Goal: Task Accomplishment & Management: Manage account settings

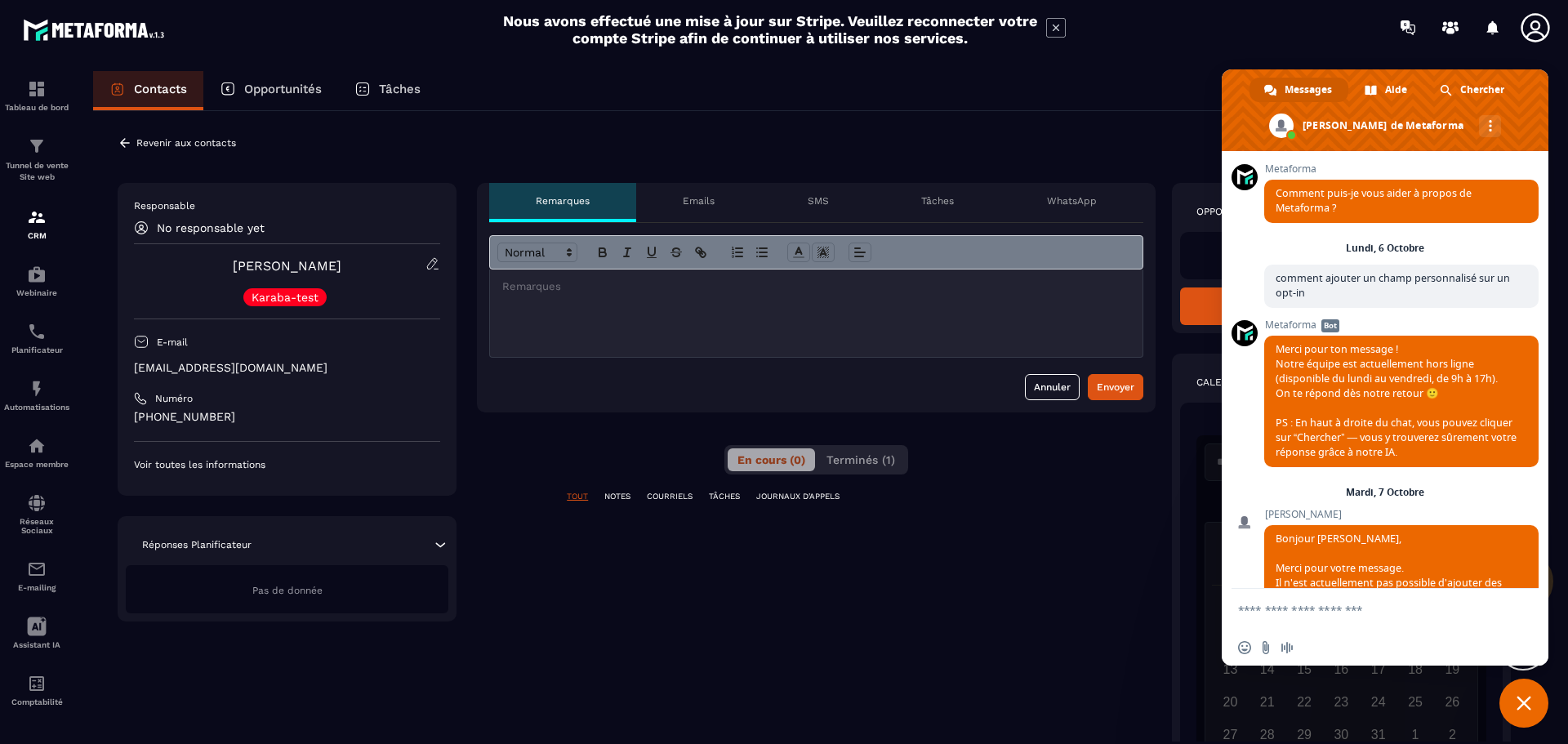
scroll to position [331, 0]
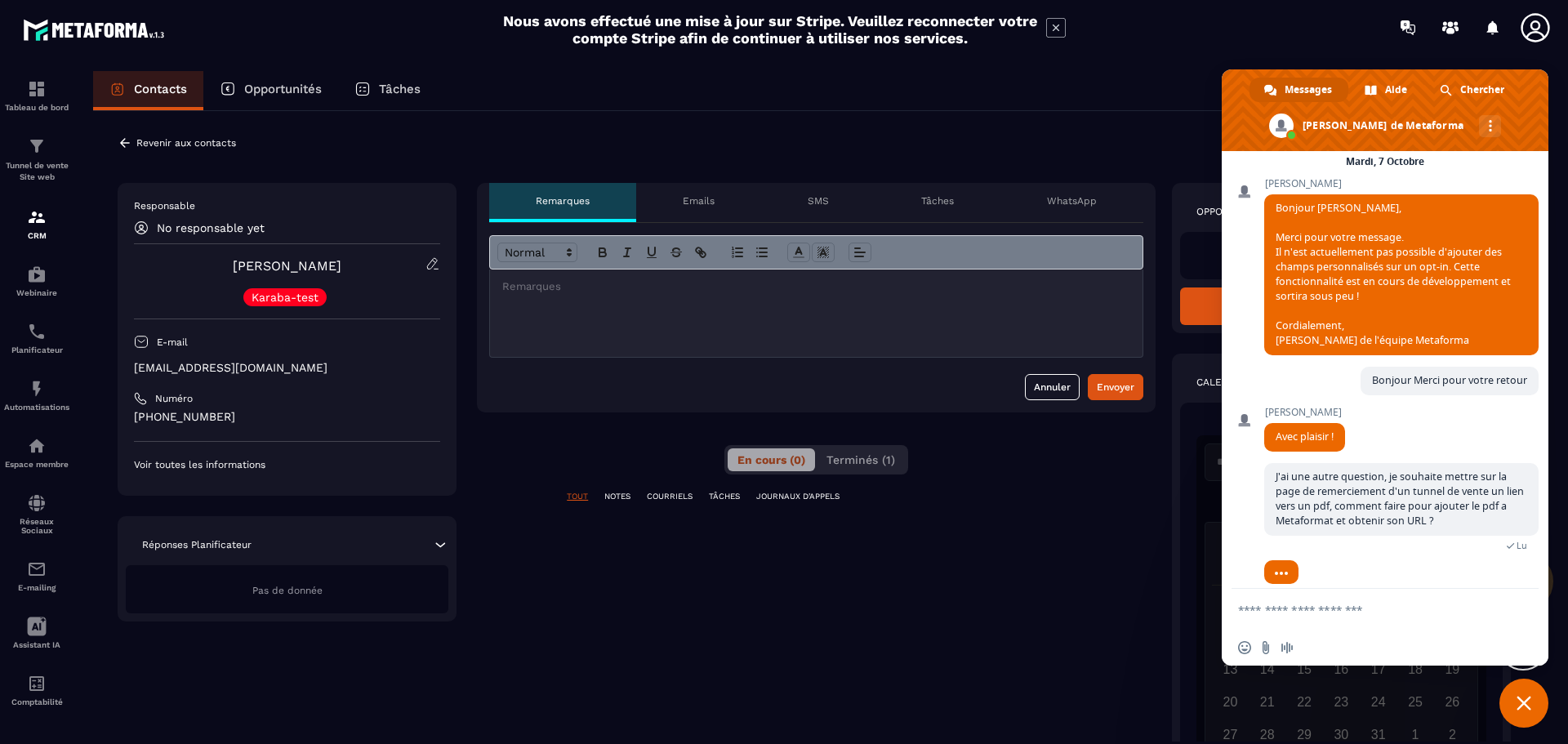
click at [929, 197] on p "Tâches" at bounding box center [937, 200] width 32 height 13
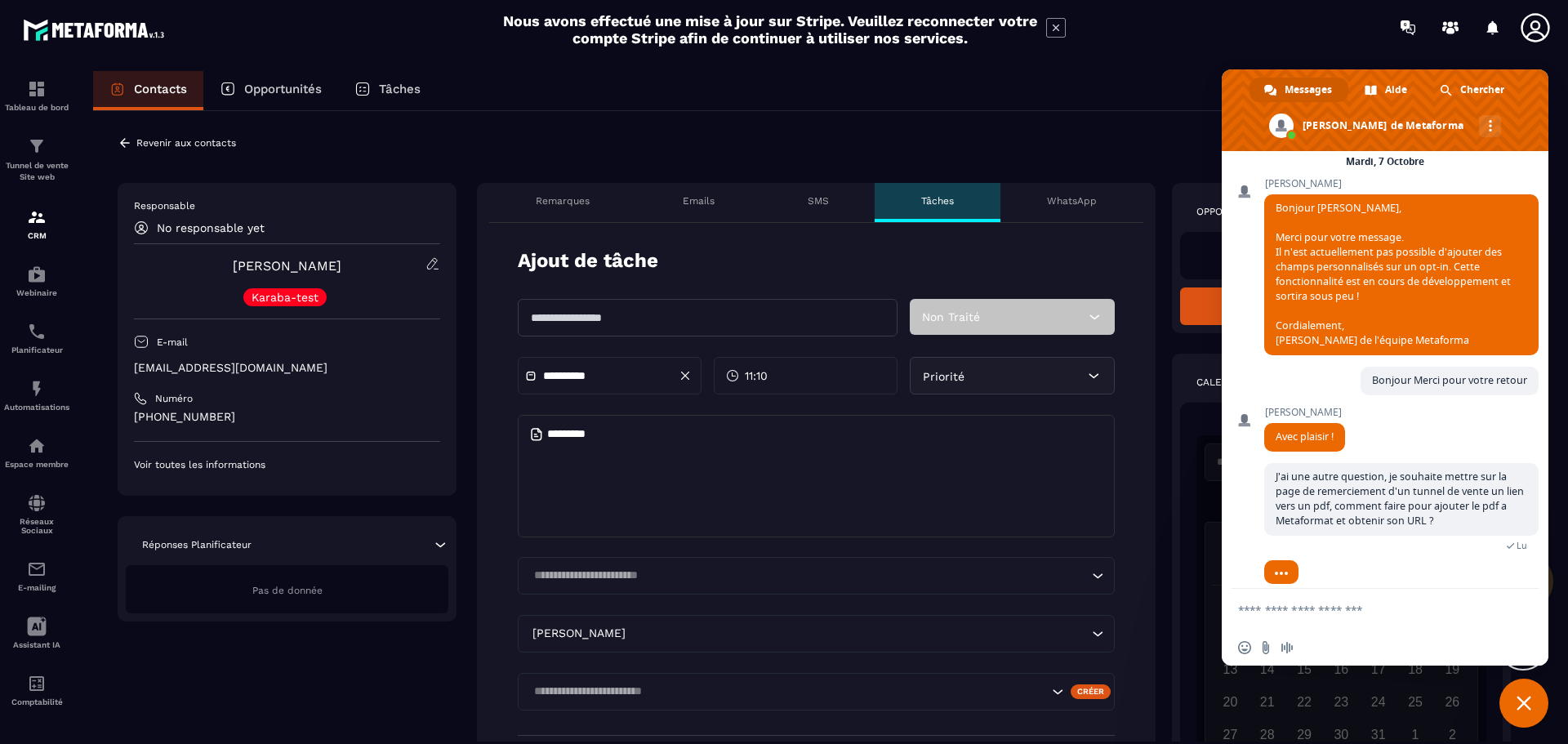
click at [701, 202] on p "Emails" at bounding box center [699, 200] width 32 height 13
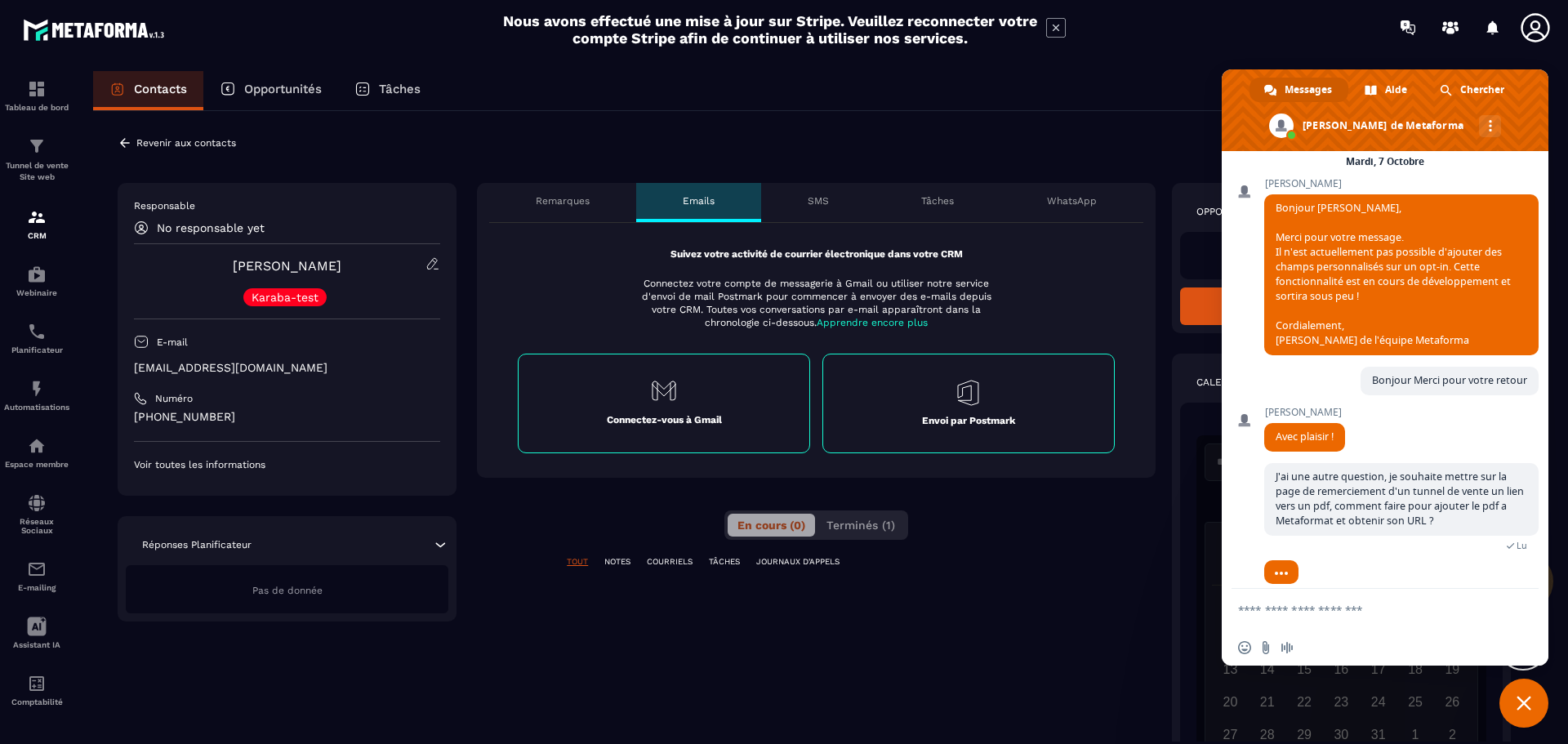
click at [543, 196] on p "Remarques" at bounding box center [562, 200] width 54 height 13
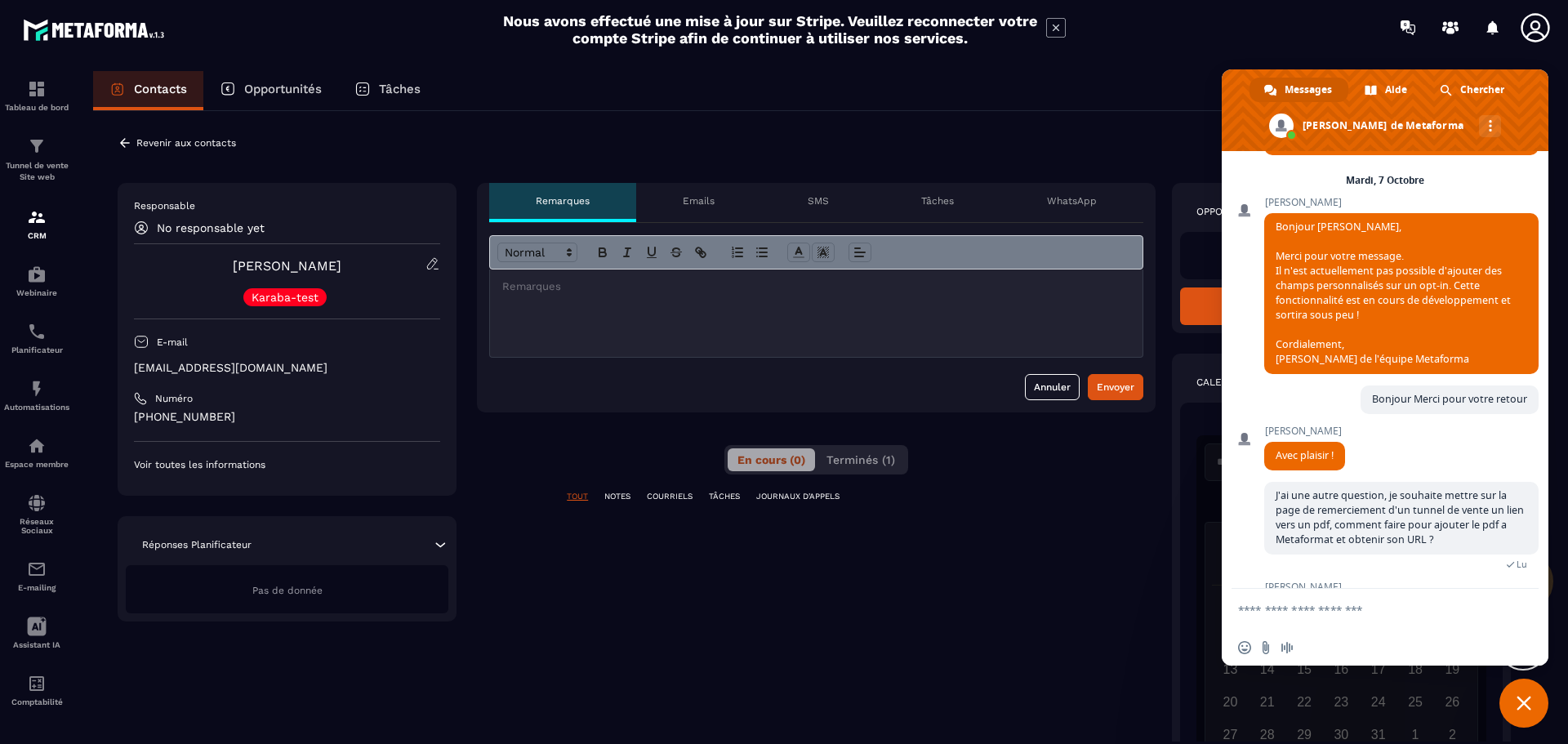
scroll to position [531, 0]
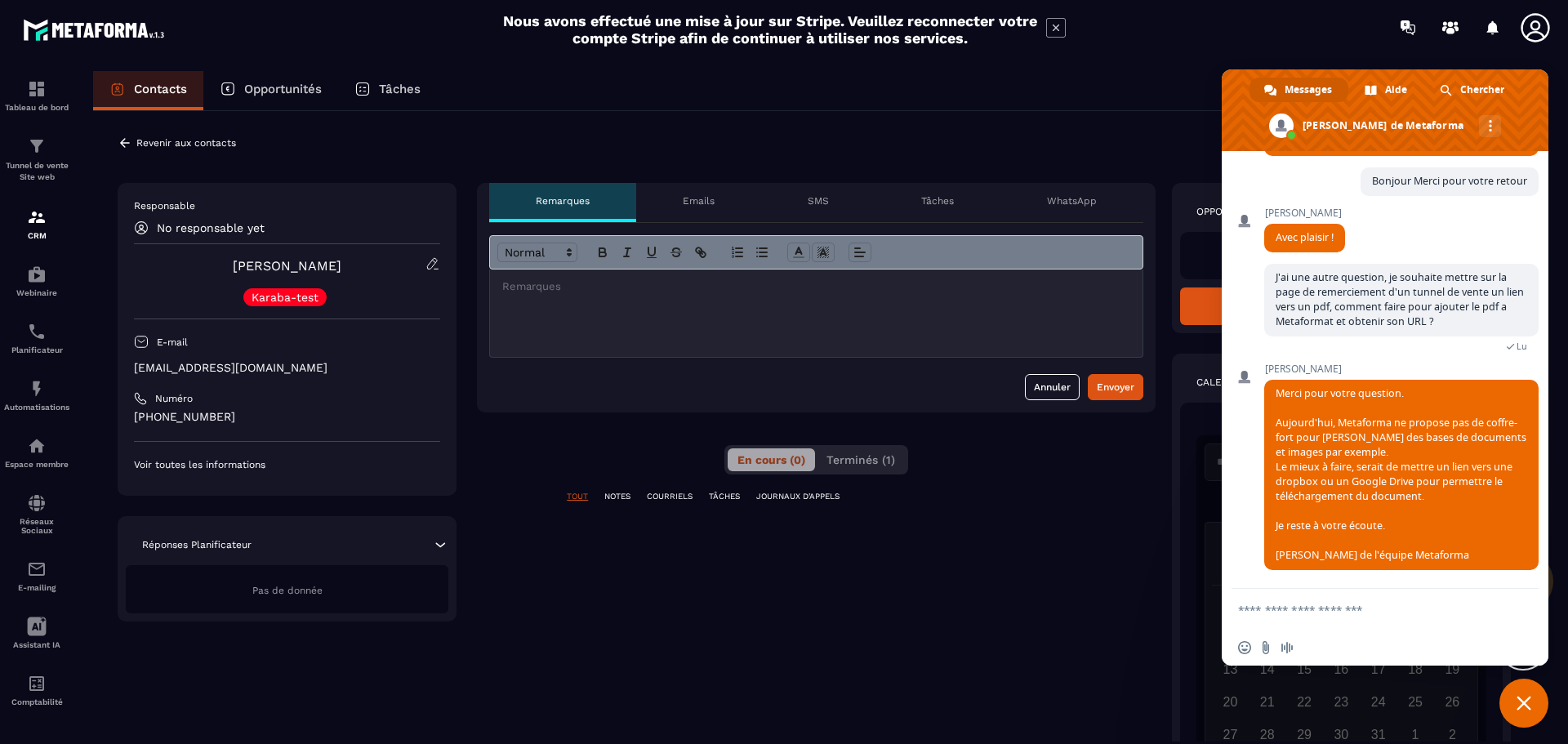
click at [1313, 606] on textarea "Entrez votre message..." at bounding box center [1367, 610] width 258 height 15
type textarea "**********"
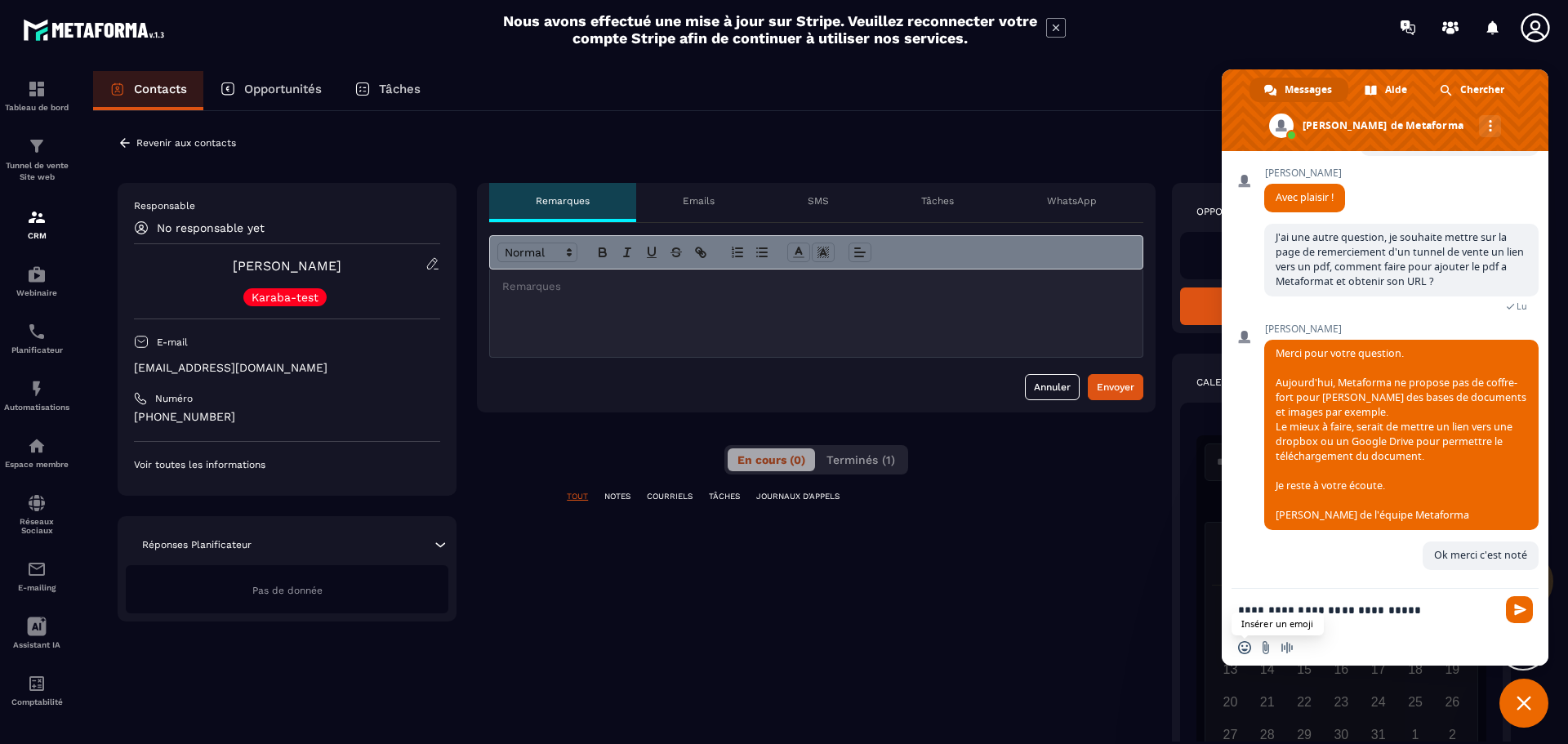
click at [1244, 649] on span "Insérer un emoji" at bounding box center [1244, 647] width 13 height 13
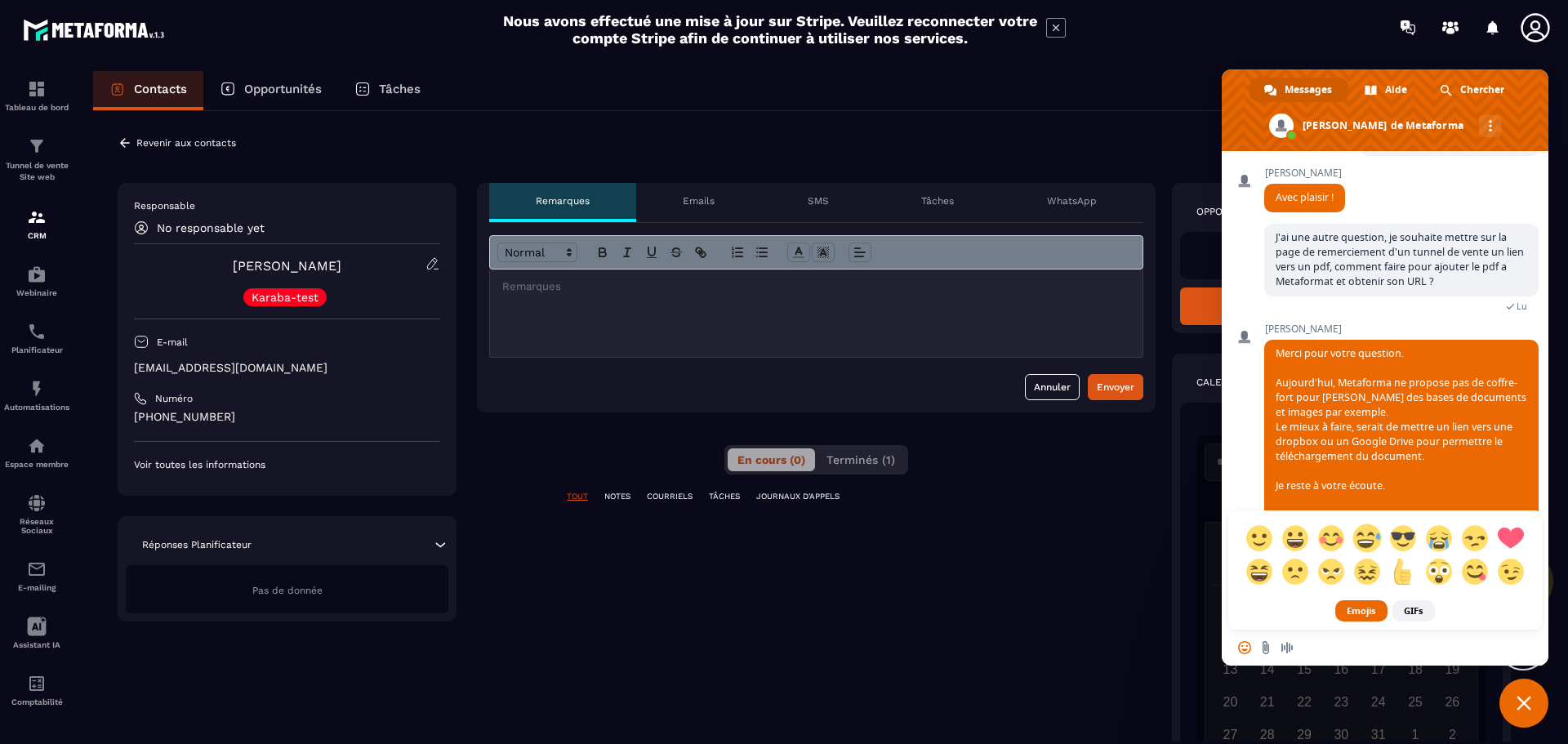
click at [1370, 542] on span at bounding box center [1366, 538] width 29 height 29
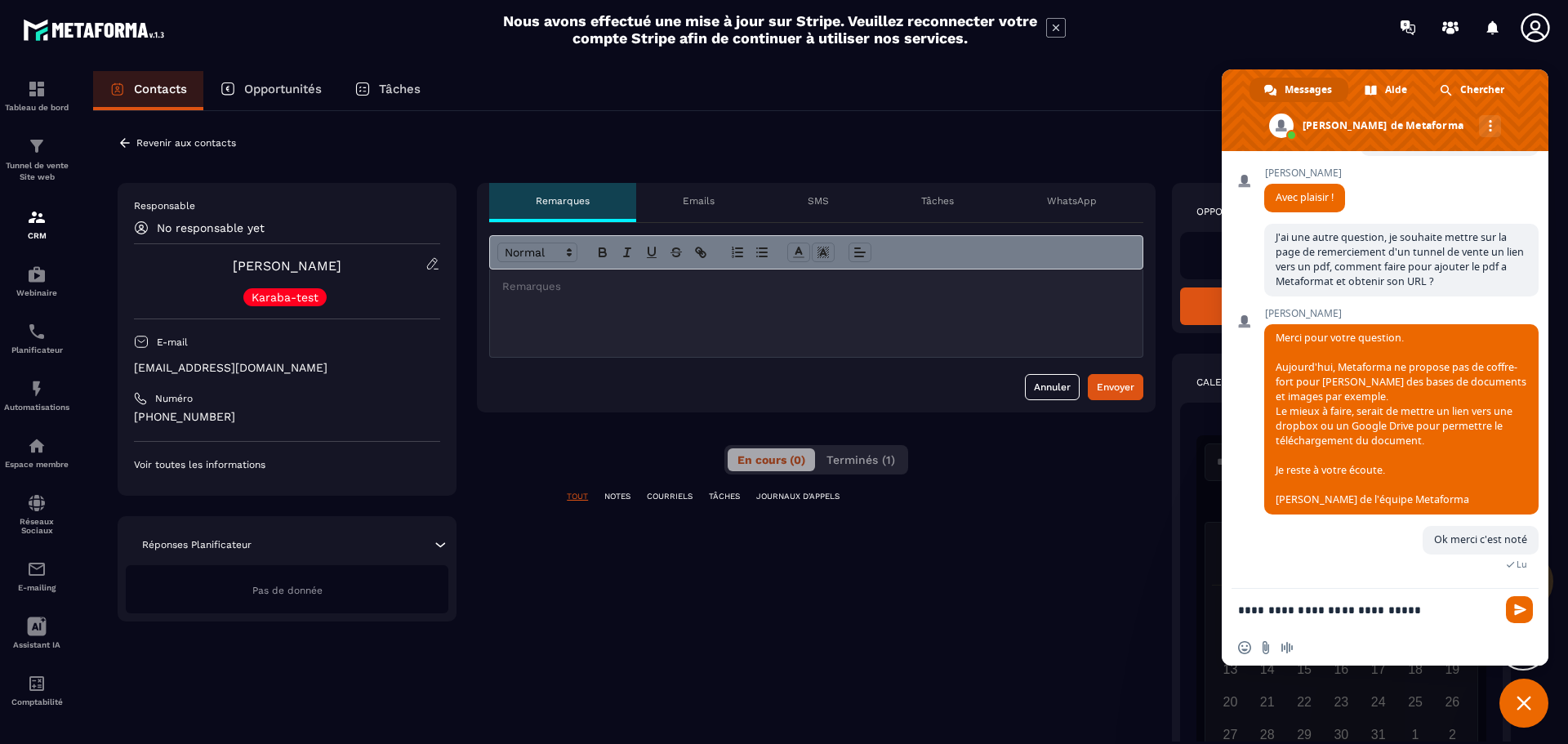
paste textarea "***"
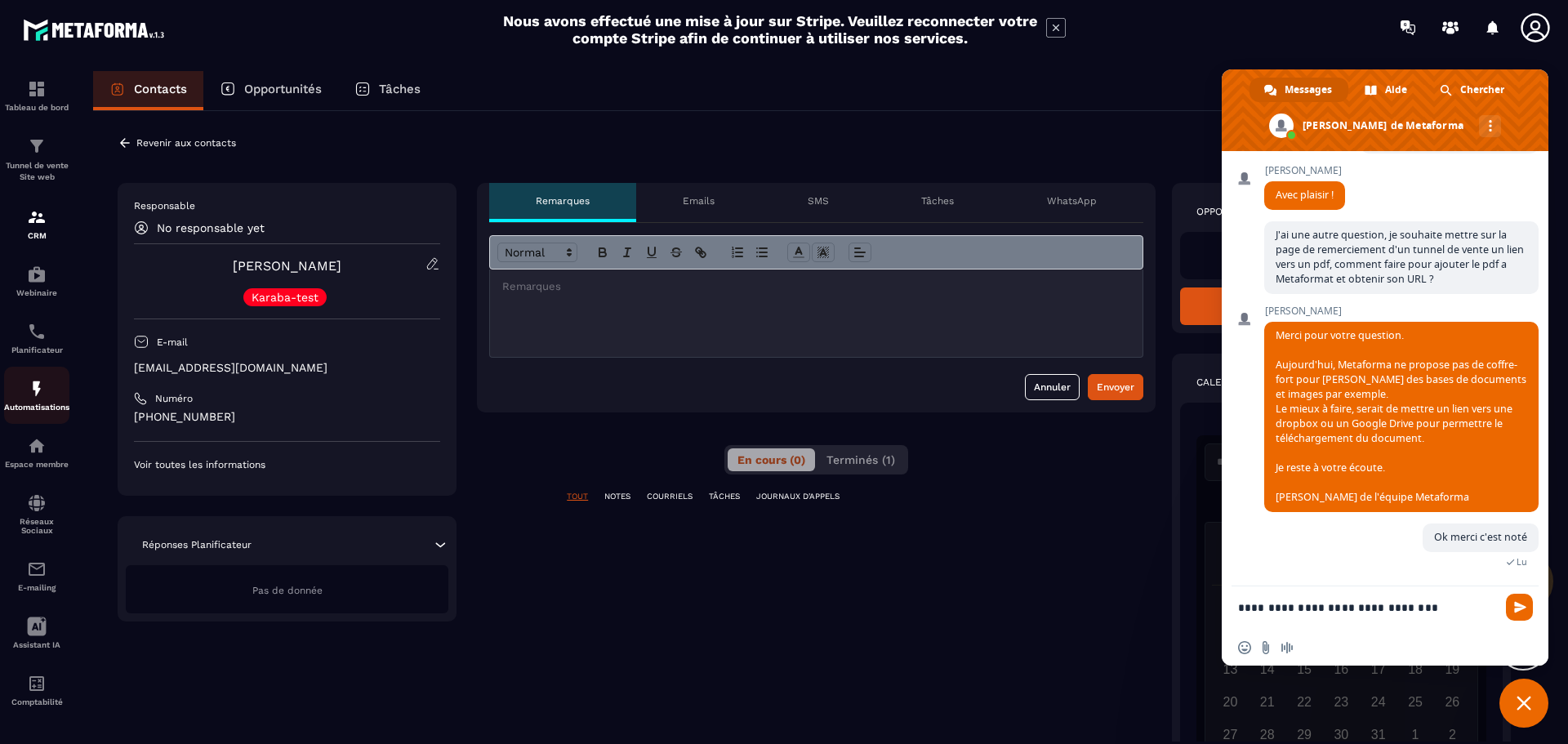
type textarea "**********"
click at [41, 404] on p "Automatisations" at bounding box center [37, 408] width 65 height 9
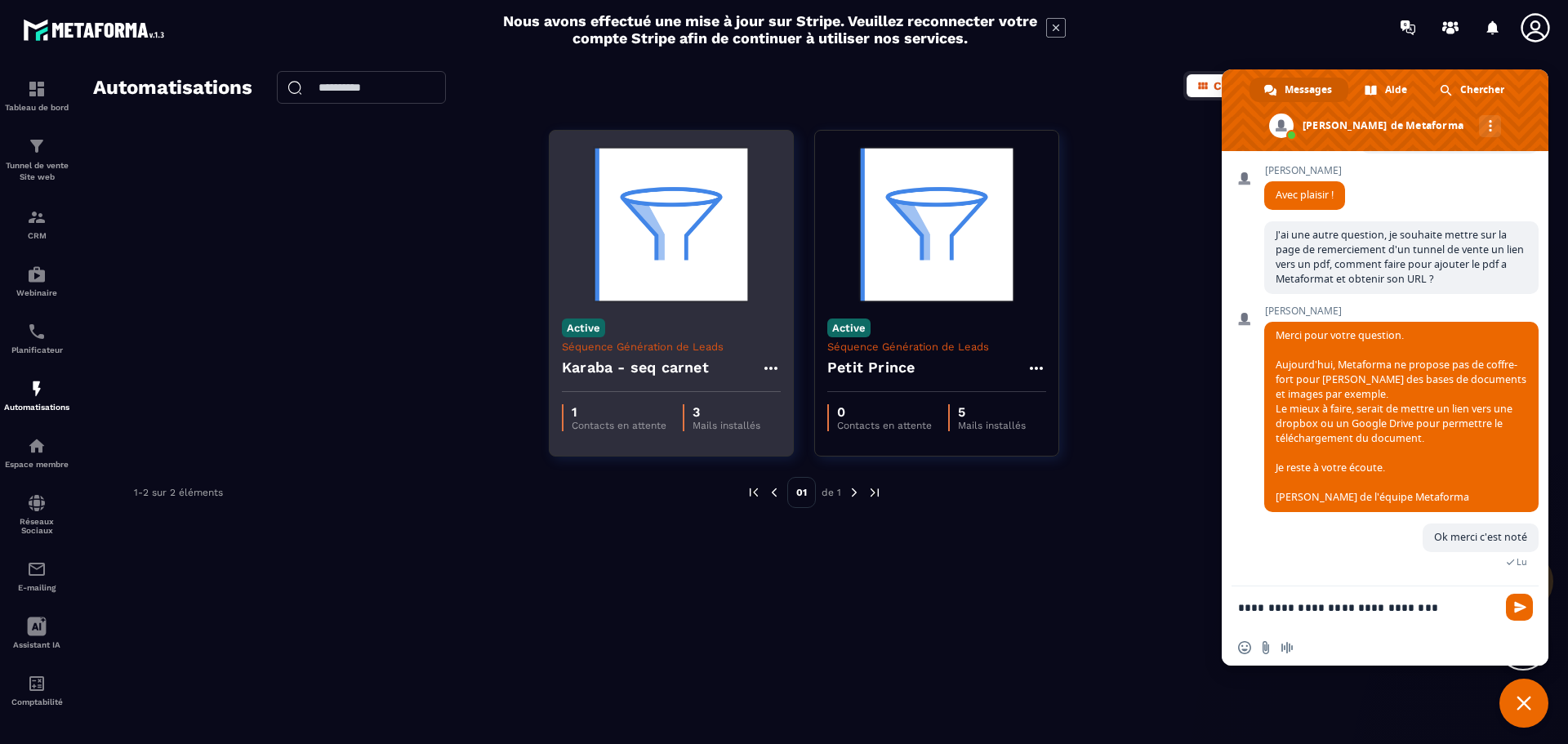
click at [641, 367] on h4 "Karaba - seq carnet" at bounding box center [635, 368] width 147 height 23
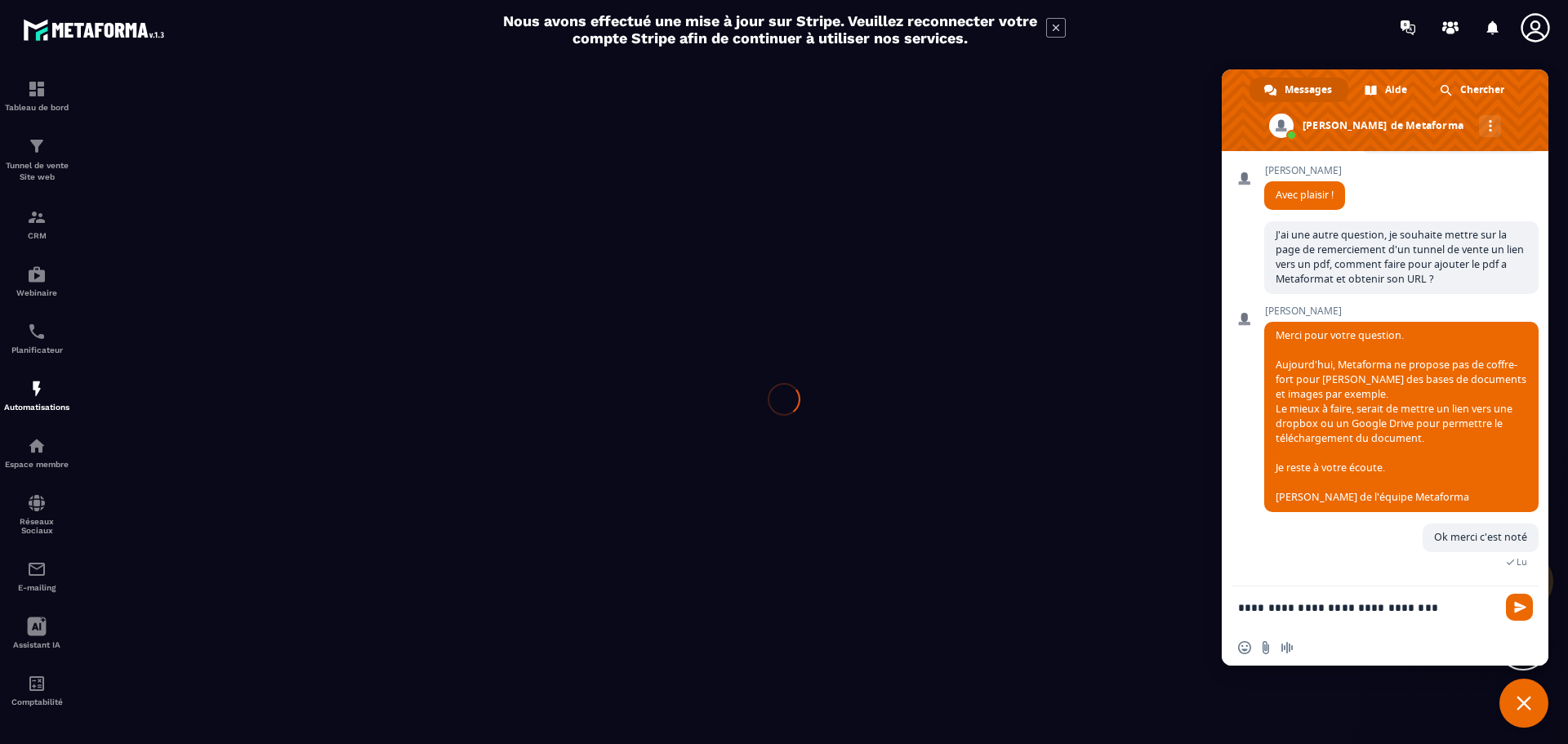
type input "**********"
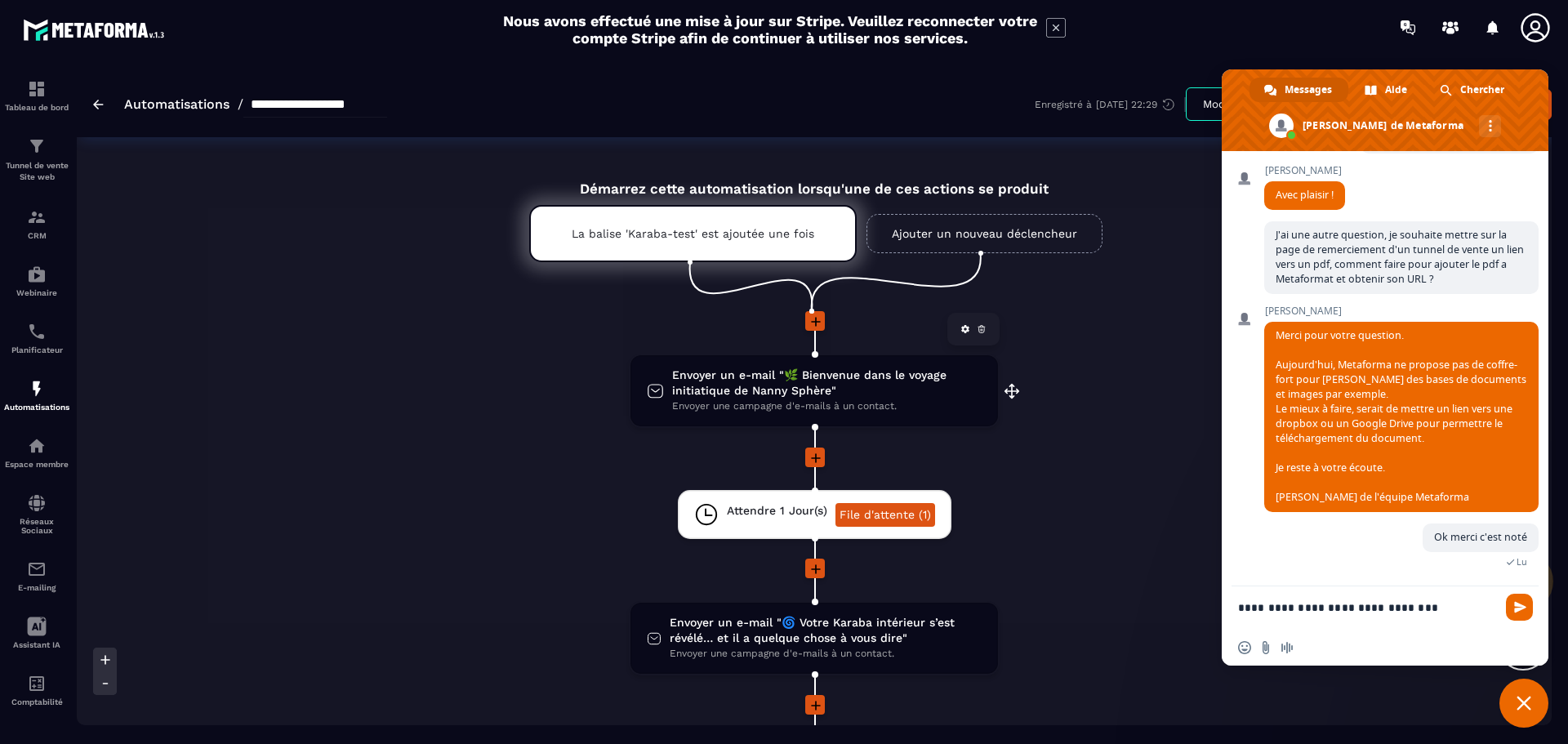
click at [788, 380] on span "Envoyer un e-mail "🌿 Bienvenue dans le voyage initiatique de Nanny Sphère"" at bounding box center [827, 383] width 310 height 31
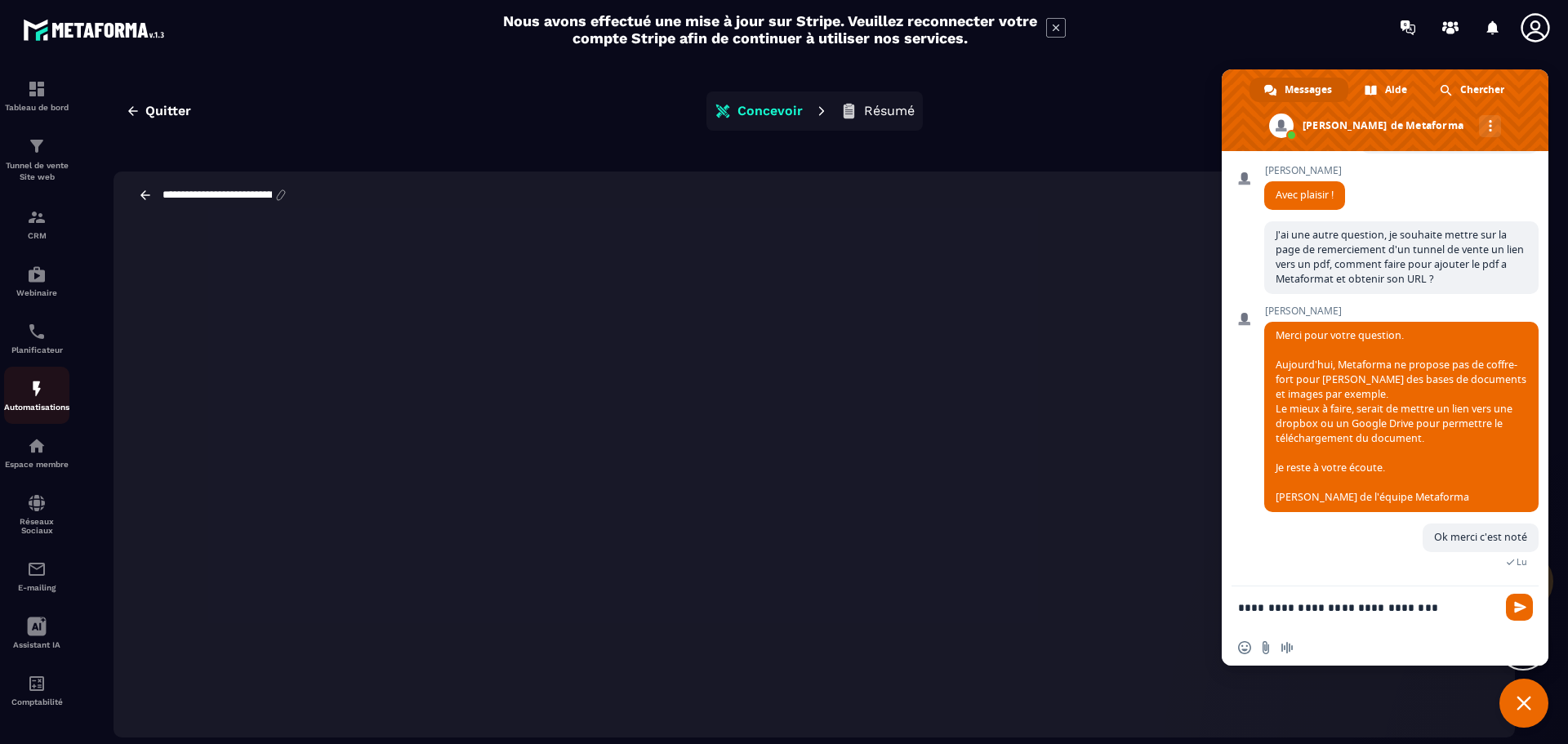
click at [30, 381] on img at bounding box center [37, 389] width 19 height 19
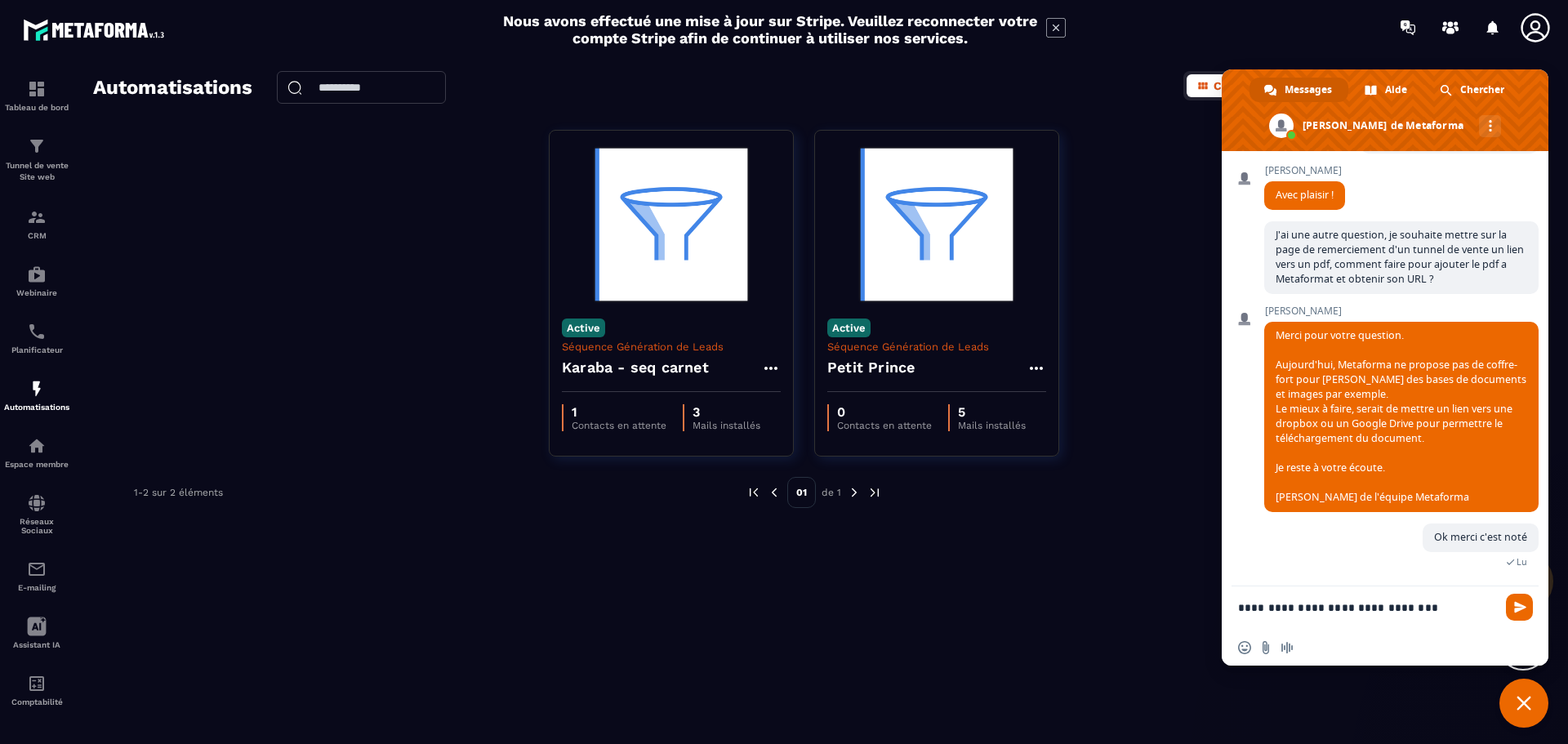
click at [1431, 613] on textarea "**********" at bounding box center [1367, 615] width 258 height 29
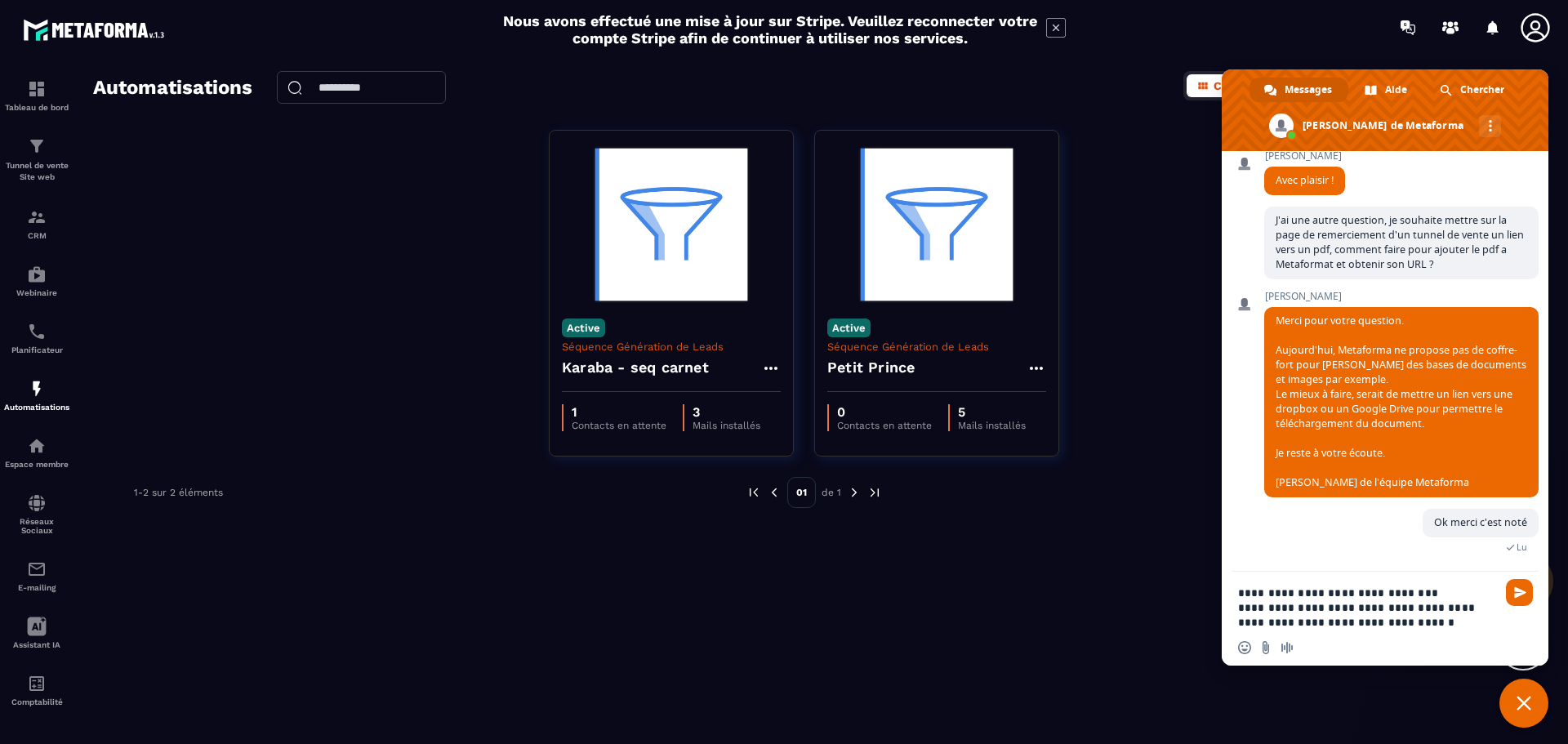
scroll to position [589, 0]
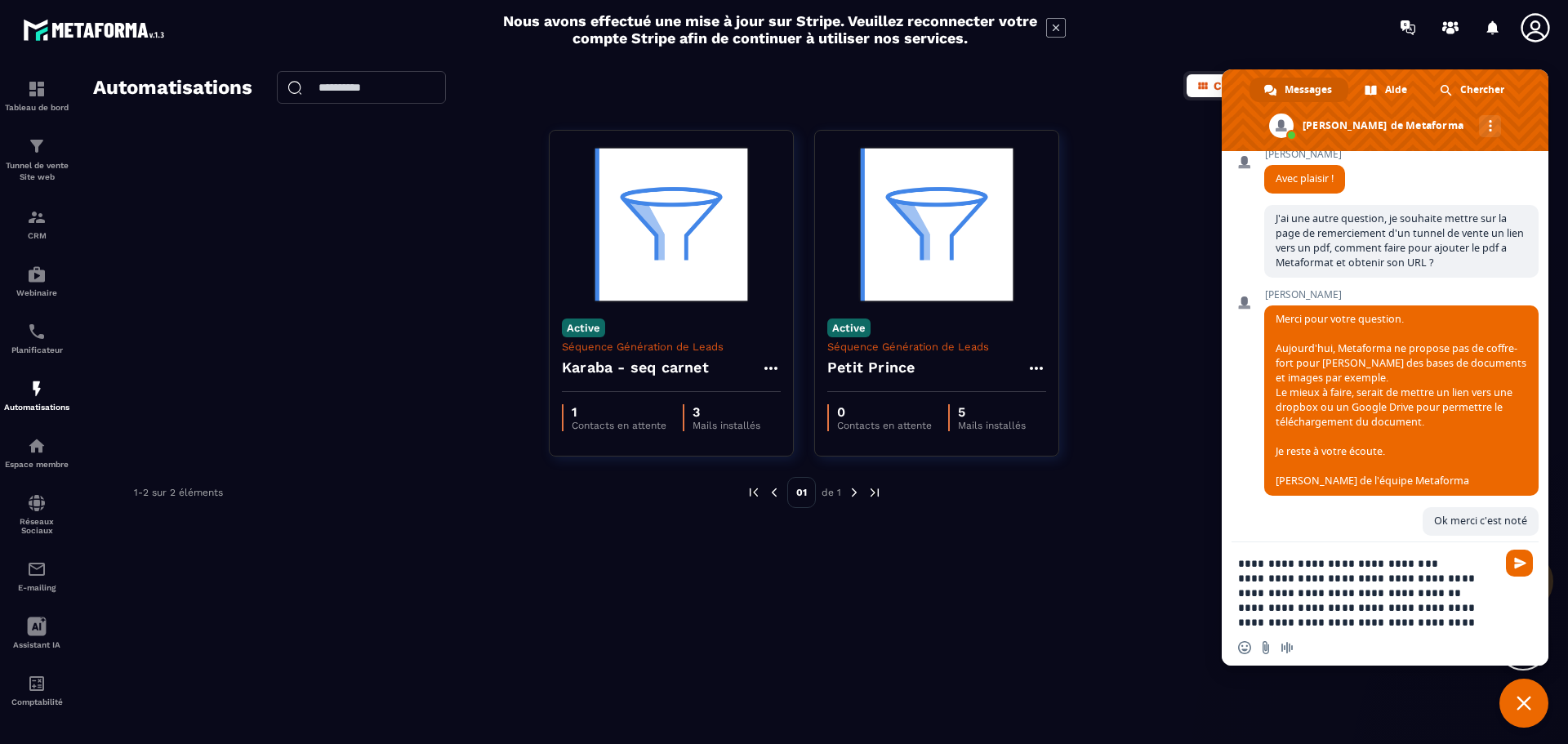
click at [1415, 604] on textarea "**********" at bounding box center [1367, 593] width 258 height 74
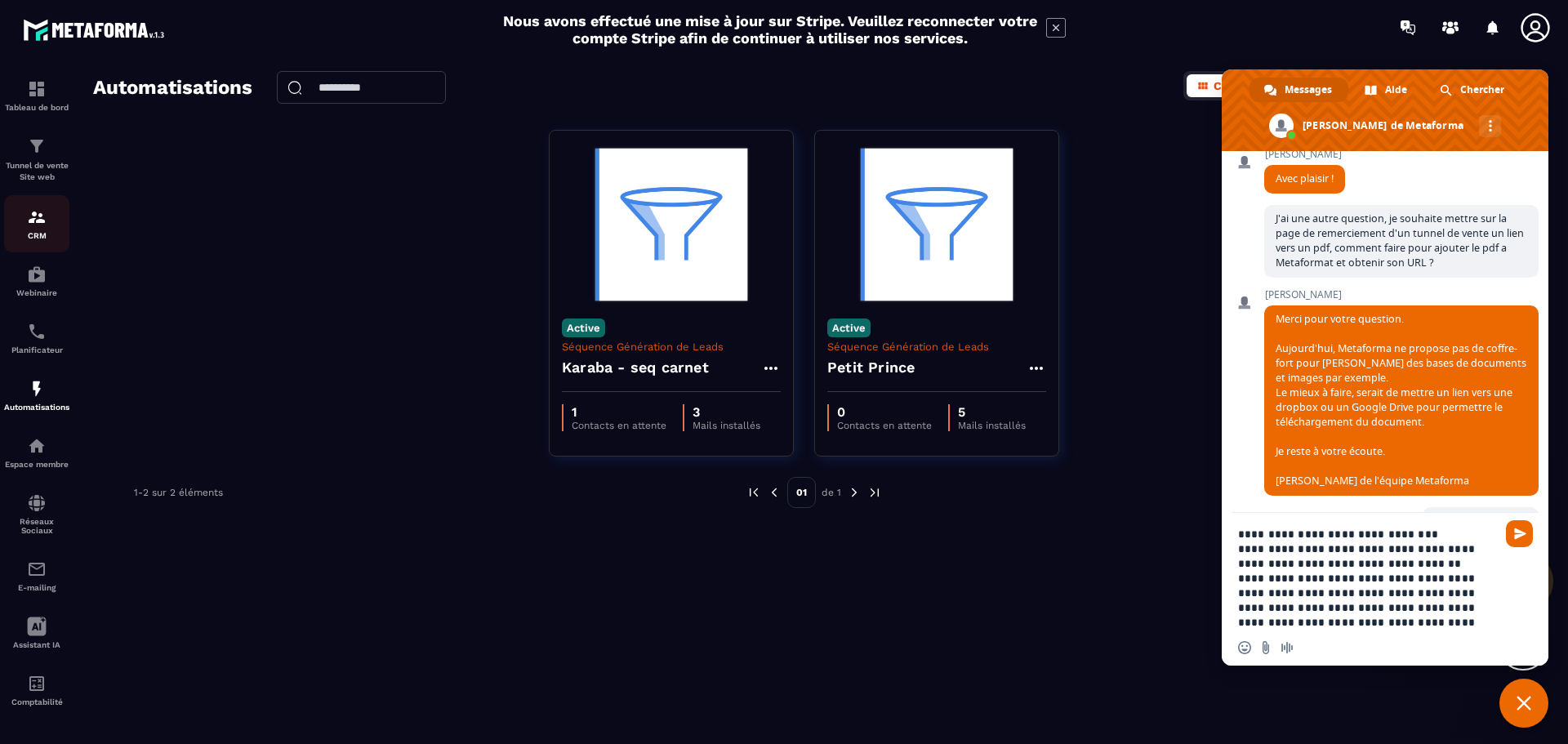
click at [29, 214] on img at bounding box center [37, 217] width 19 height 19
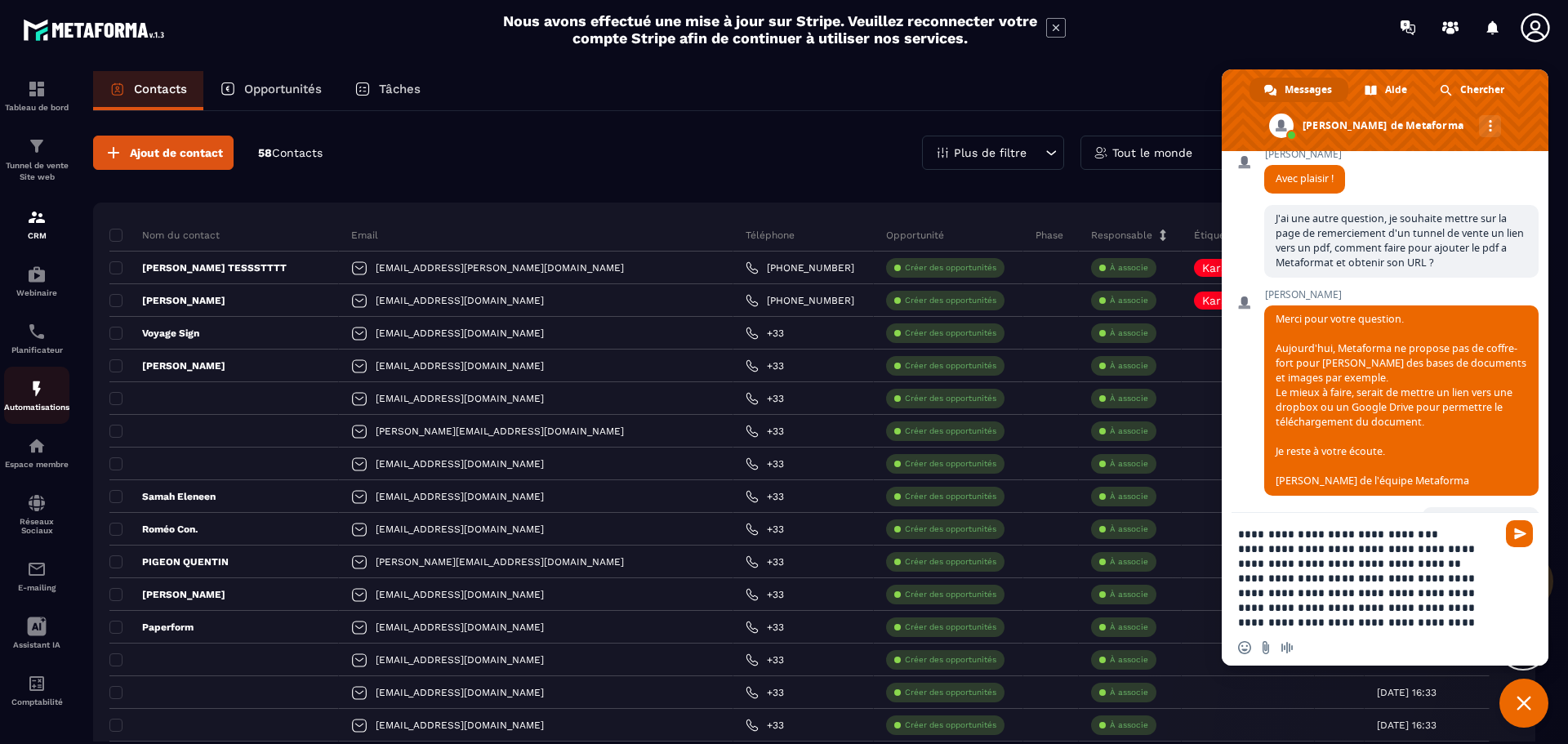
click at [53, 404] on p "Automatisations" at bounding box center [37, 408] width 65 height 9
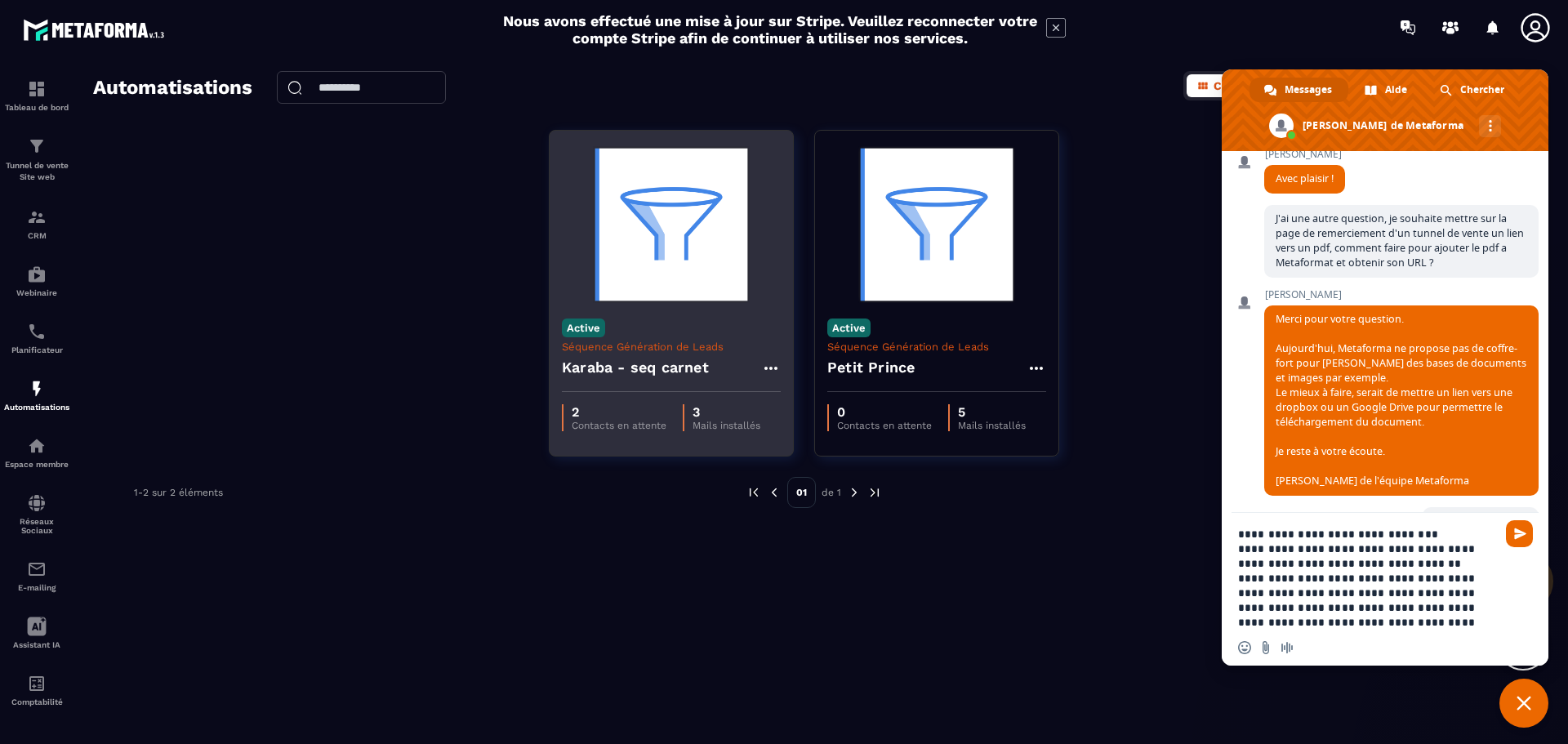
click at [642, 333] on div "Active Séquence Génération de Leads Karaba - seq carnet" at bounding box center [671, 350] width 243 height 86
click at [654, 358] on h4 "Karaba - seq carnet" at bounding box center [635, 368] width 147 height 23
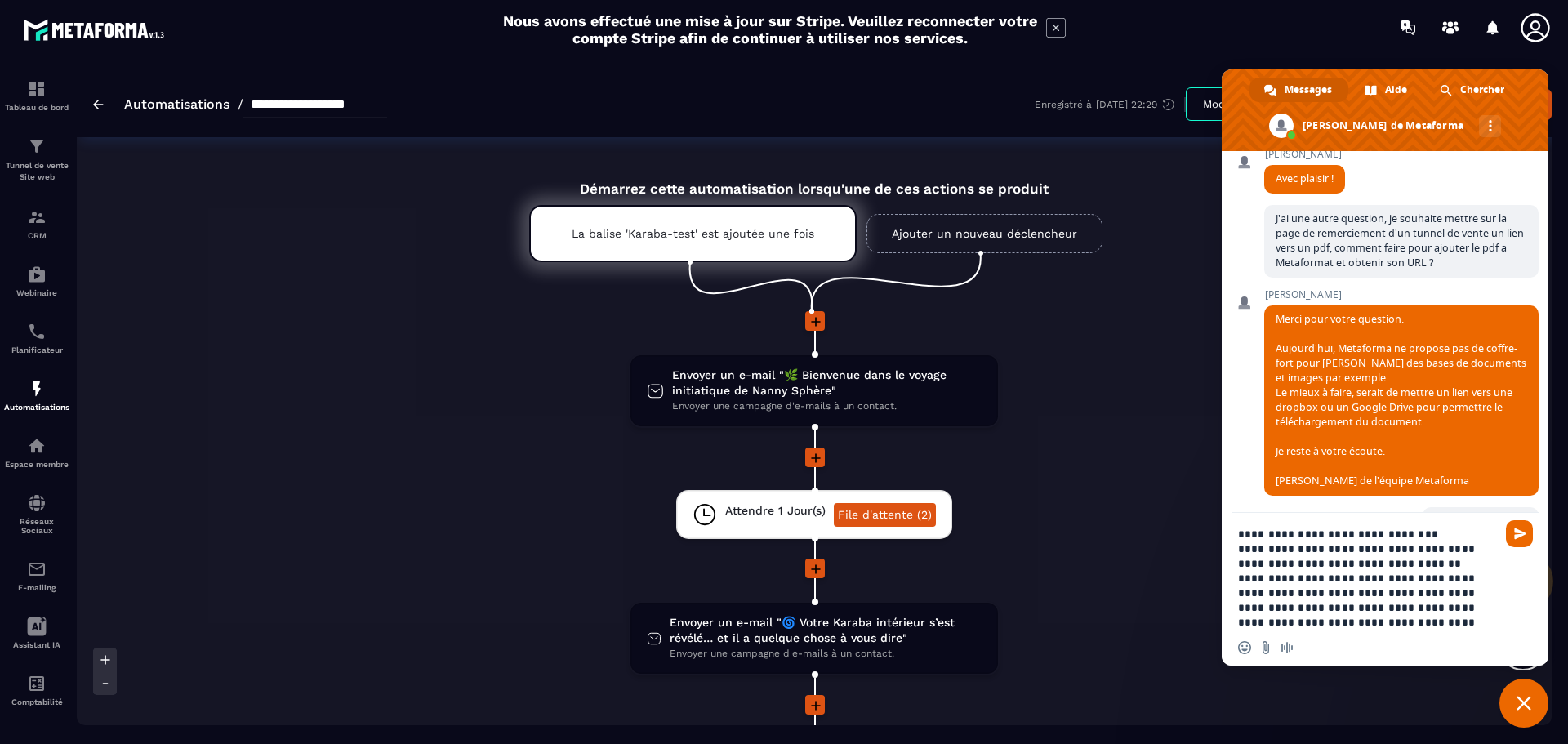
click at [1356, 576] on textarea "**********" at bounding box center [1367, 578] width 258 height 103
click at [1374, 614] on textarea "**********" at bounding box center [1367, 571] width 258 height 118
click at [1377, 596] on textarea "**********" at bounding box center [1367, 571] width 258 height 118
click at [1386, 632] on div "Insérer un emoji Envoyer un fichier Message audio" at bounding box center [1385, 647] width 327 height 36
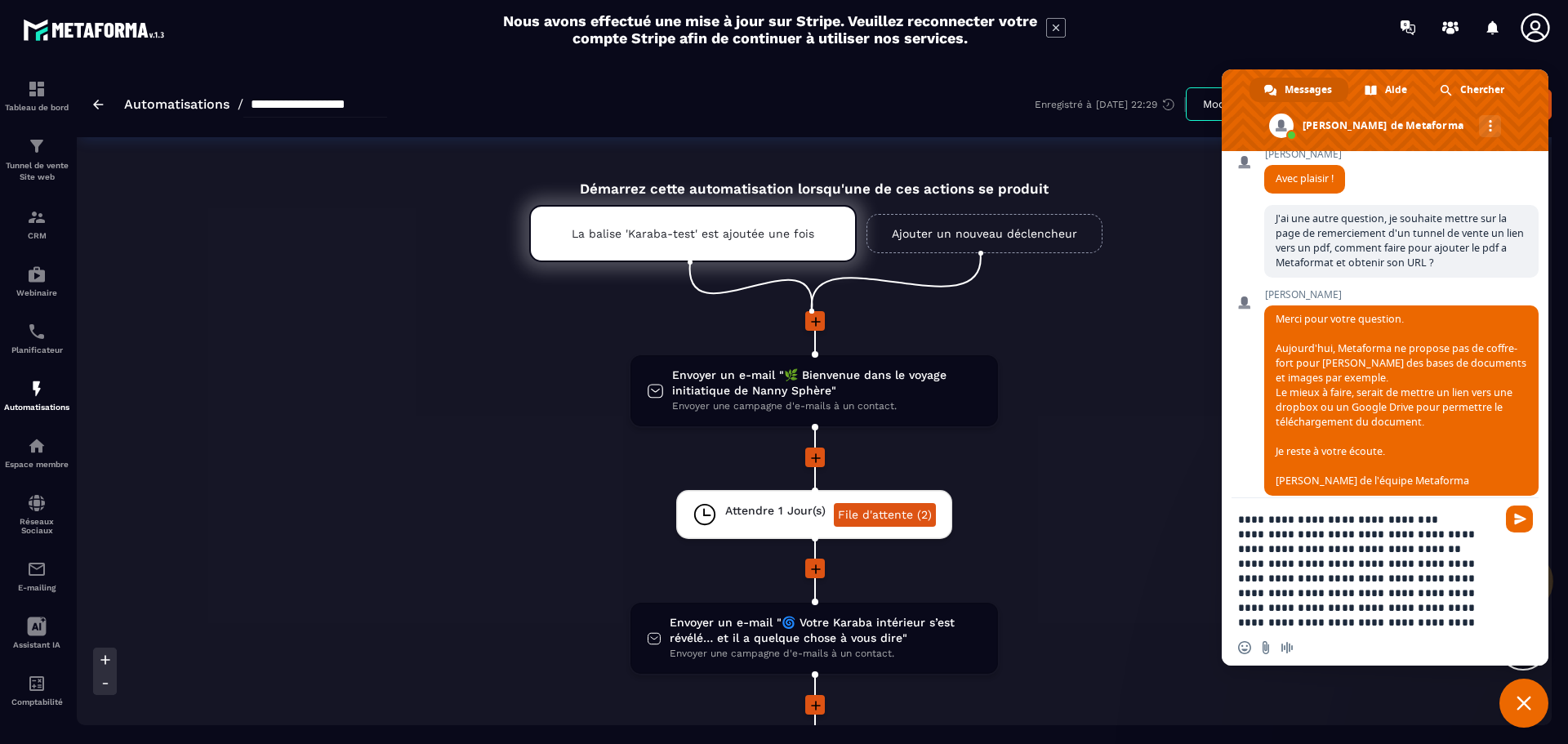
click at [1394, 624] on textarea "**********" at bounding box center [1367, 571] width 258 height 118
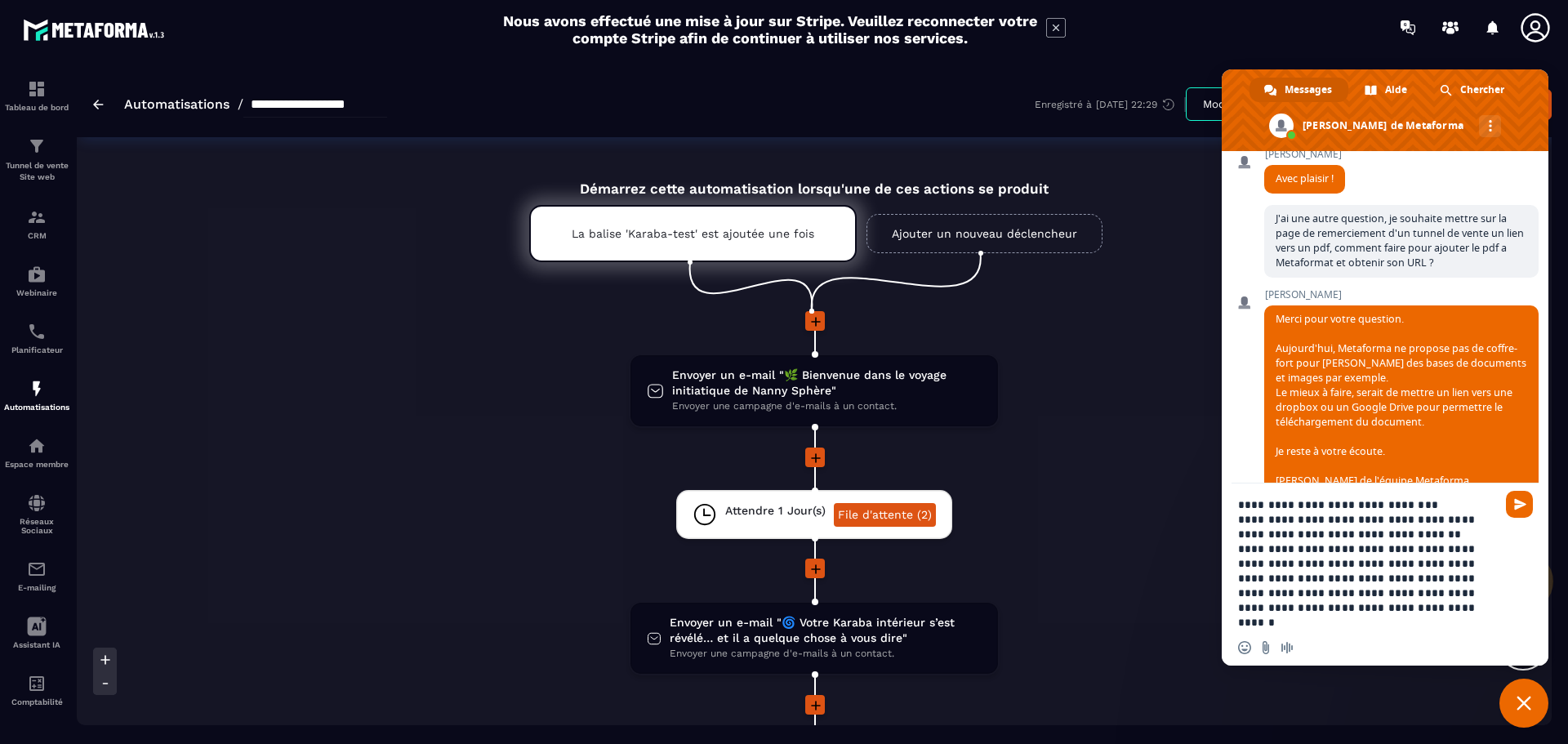
type textarea "**********"
click at [1442, 548] on textarea "**********" at bounding box center [1367, 563] width 258 height 133
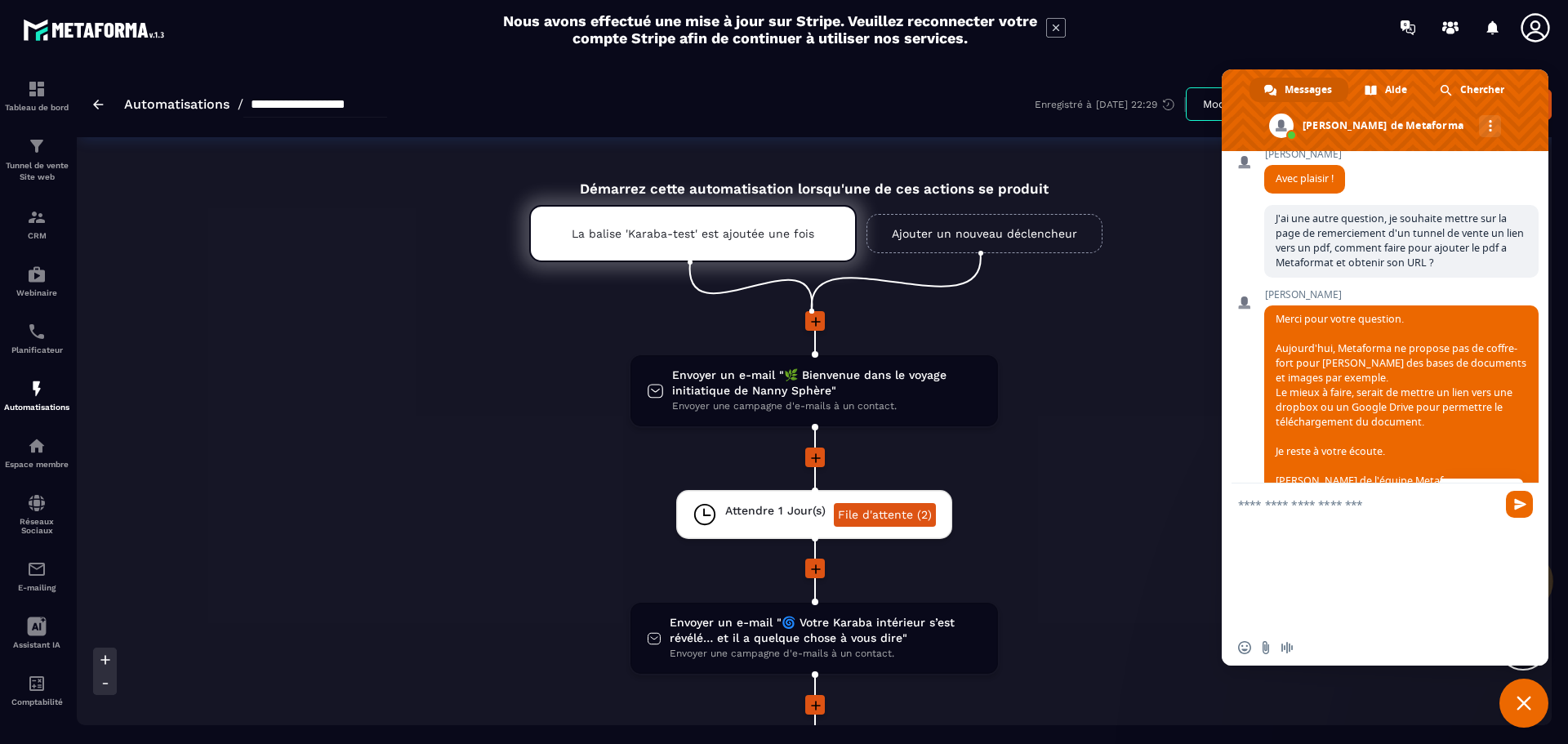
scroll to position [570, 0]
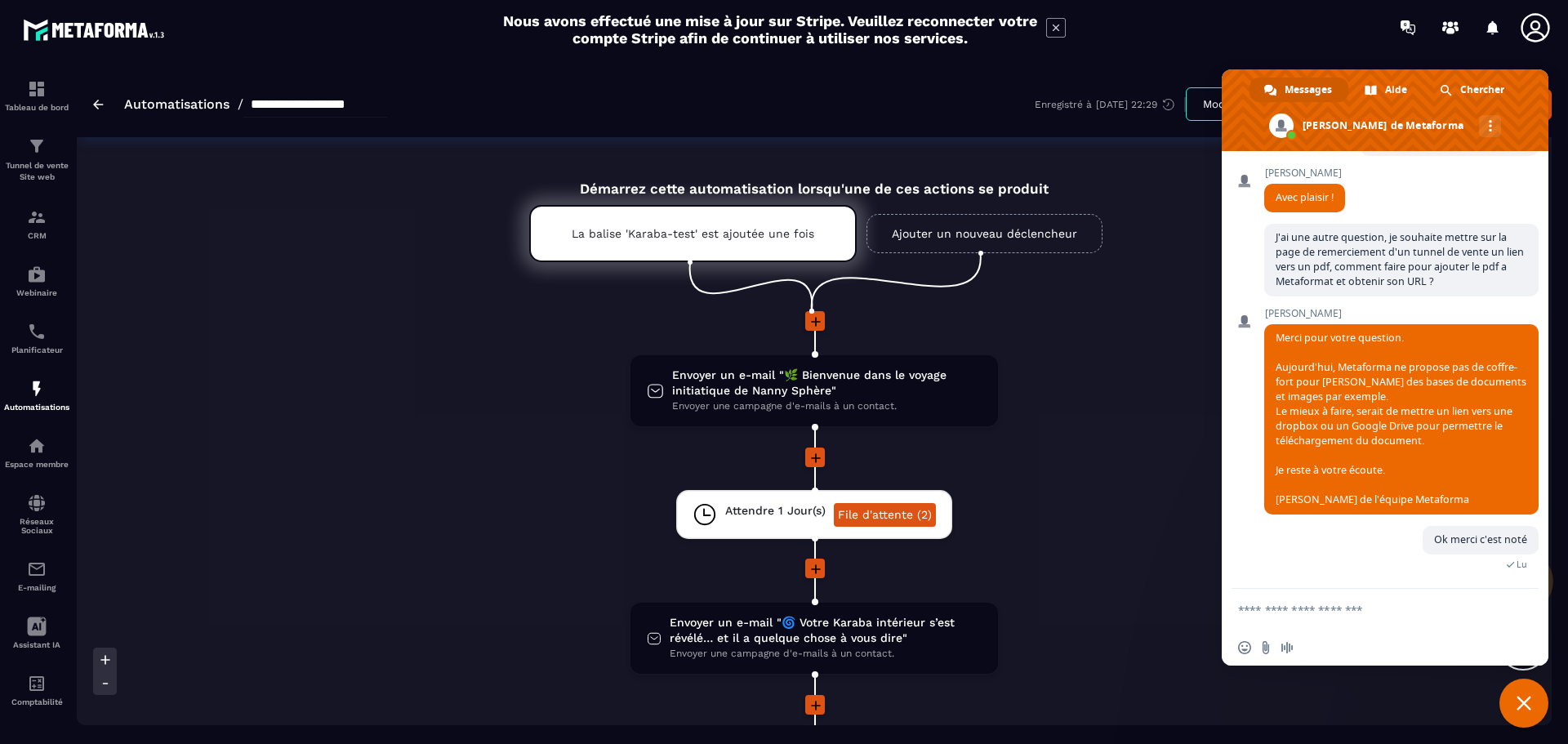
click at [1526, 31] on icon at bounding box center [1535, 27] width 32 height 33
click at [1513, 693] on span "Fermer le chat" at bounding box center [1524, 704] width 49 height 49
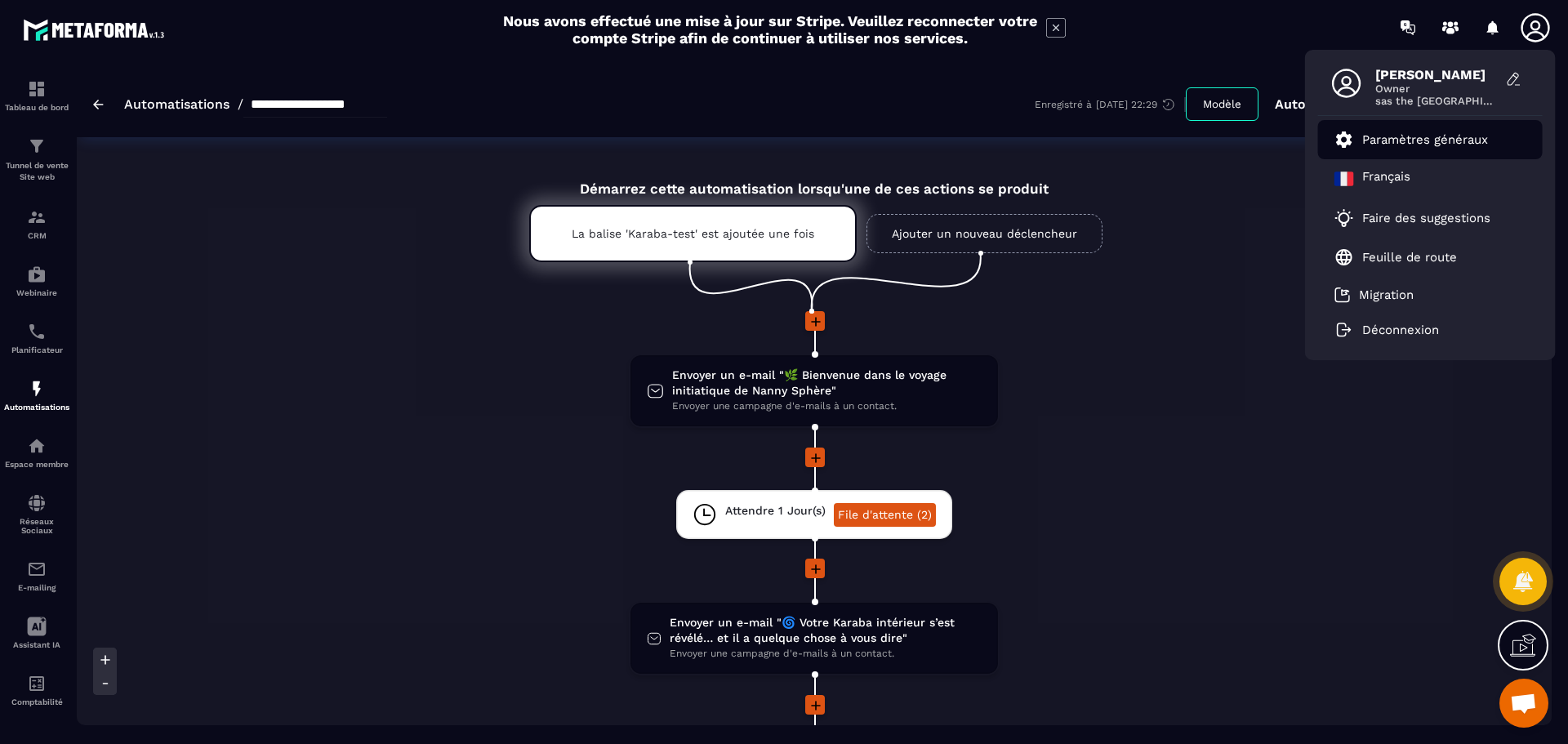
click at [1383, 141] on p "Paramètres généraux" at bounding box center [1425, 140] width 126 height 15
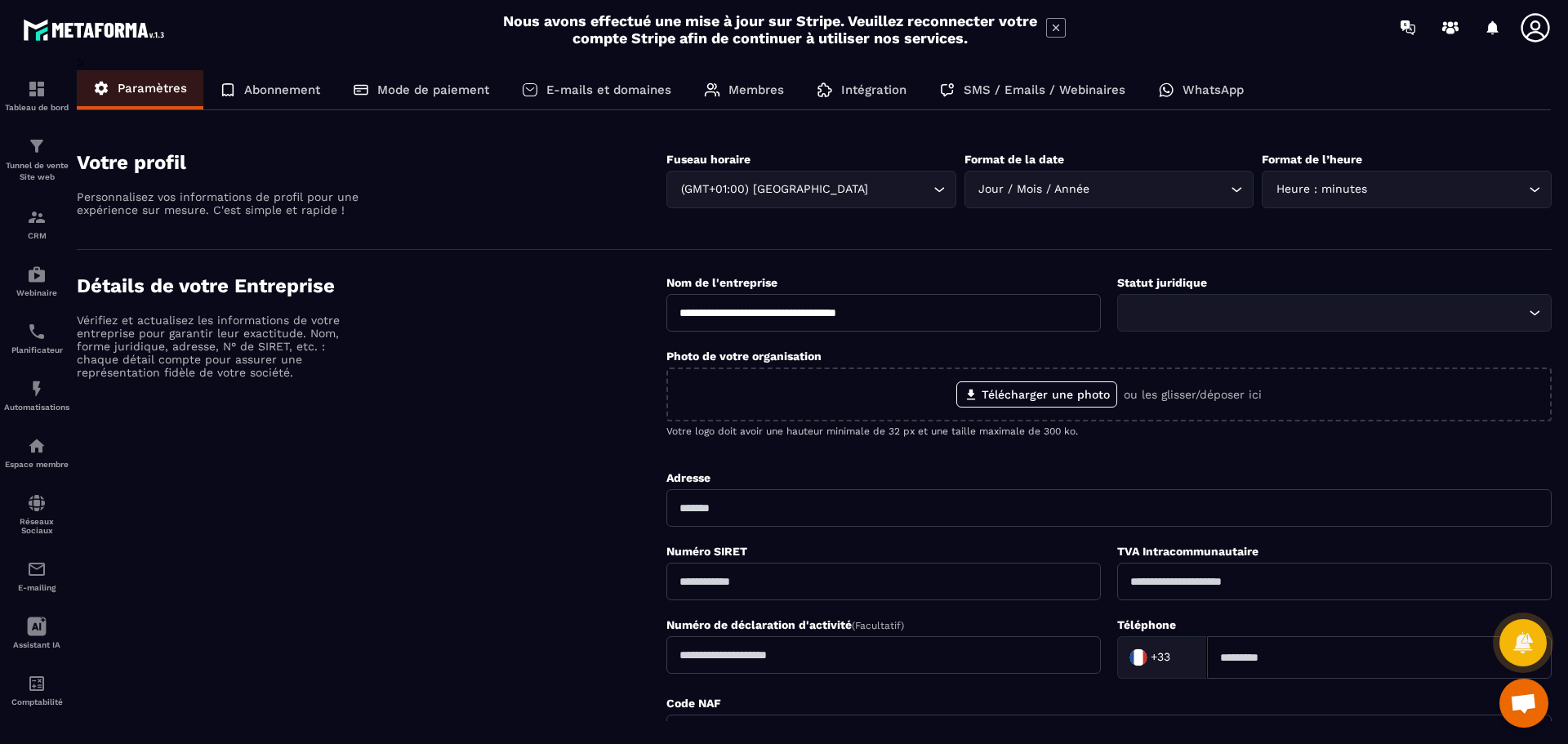
click at [642, 87] on p "E-mails et domaines" at bounding box center [608, 90] width 125 height 15
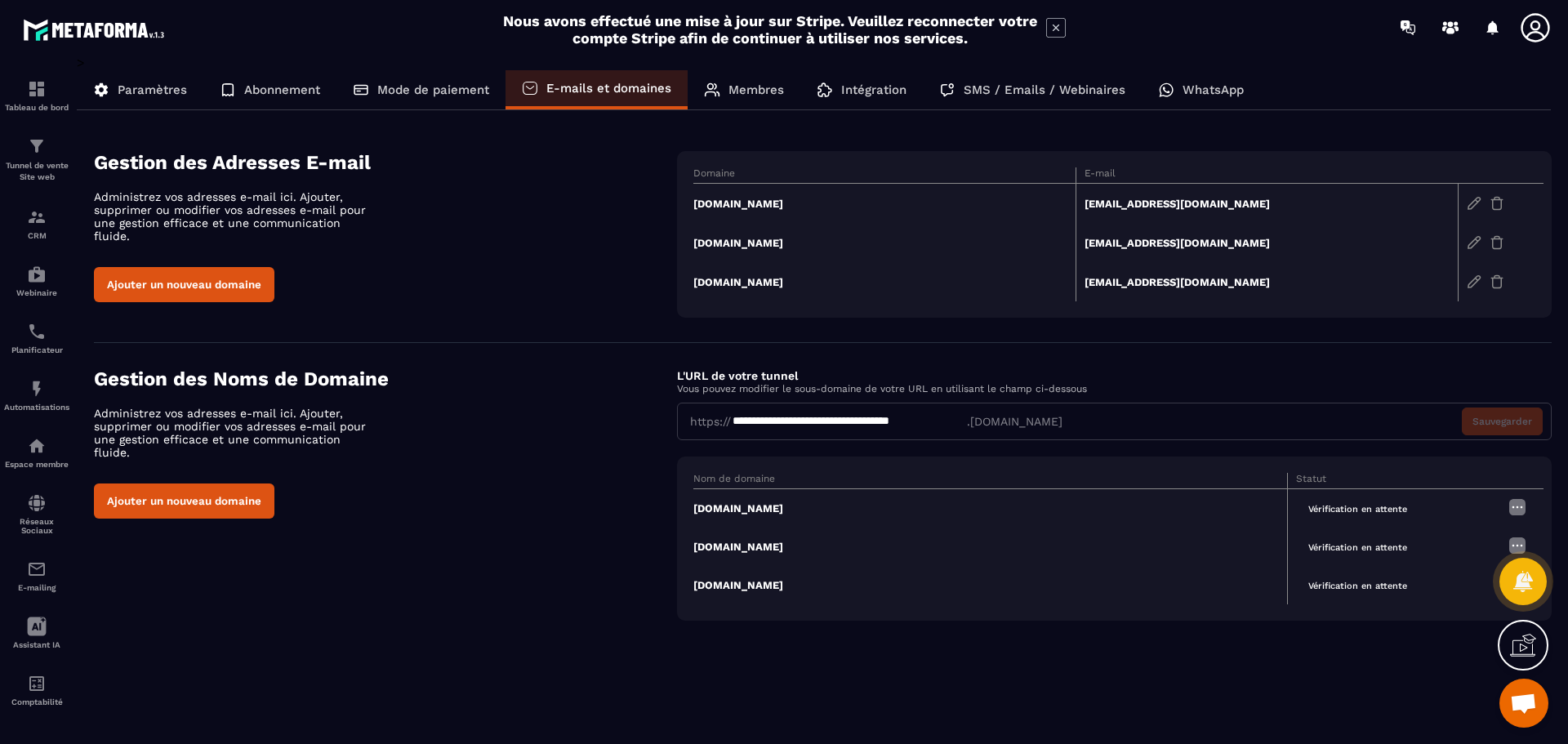
click at [893, 425] on div "**********" at bounding box center [849, 422] width 236 height 17
click at [917, 418] on div "**********" at bounding box center [849, 422] width 236 height 17
click at [952, 422] on div "**********" at bounding box center [849, 422] width 236 height 17
drag, startPoint x: 964, startPoint y: 426, endPoint x: 716, endPoint y: 423, distance: 248.0
click at [716, 423] on div "**********" at bounding box center [1114, 422] width 874 height 38
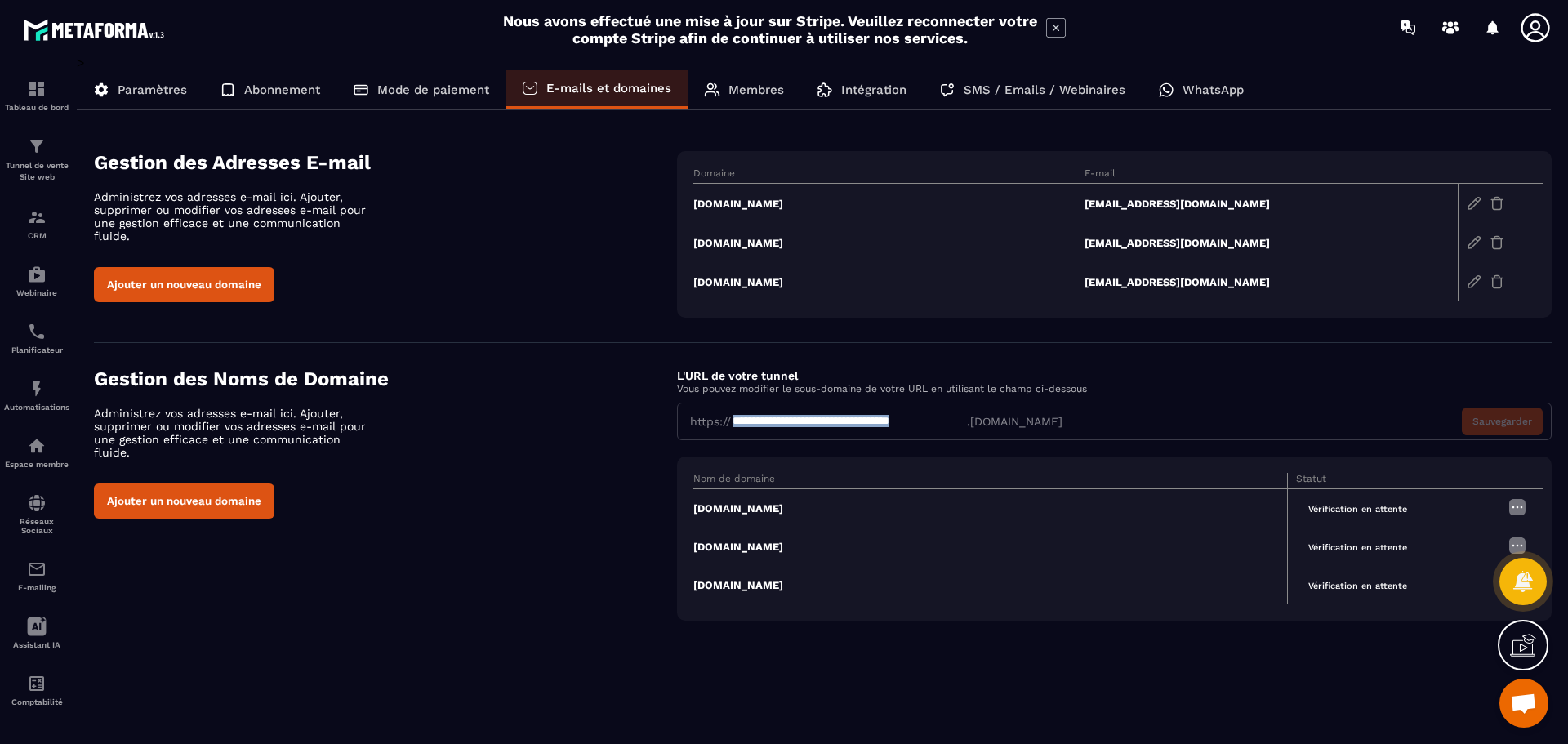
click at [1511, 696] on span "Ouvrir le chat" at bounding box center [1523, 705] width 27 height 23
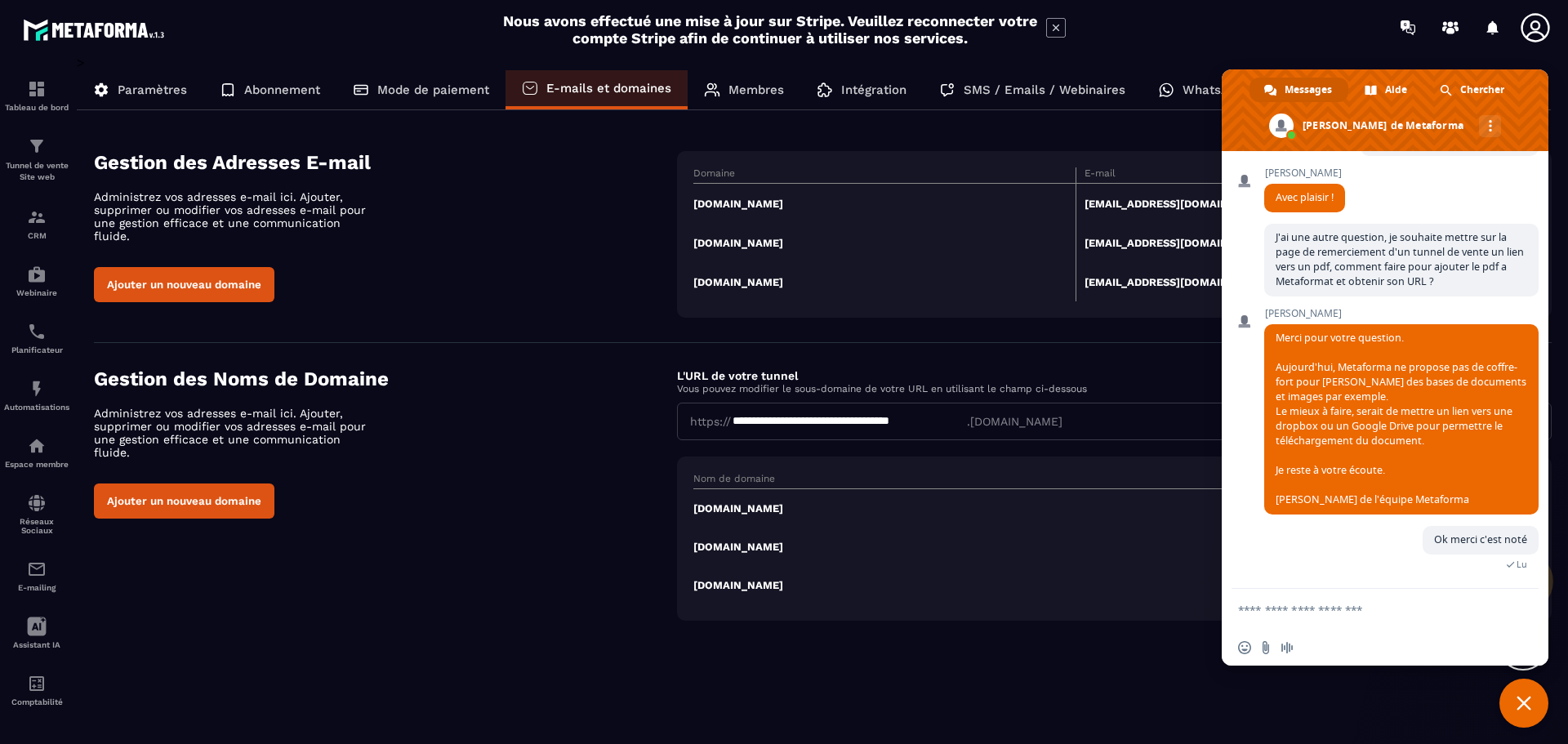
click at [1343, 617] on textarea "Entrez votre message..." at bounding box center [1367, 610] width 258 height 15
paste textarea "**********"
type textarea "**********"
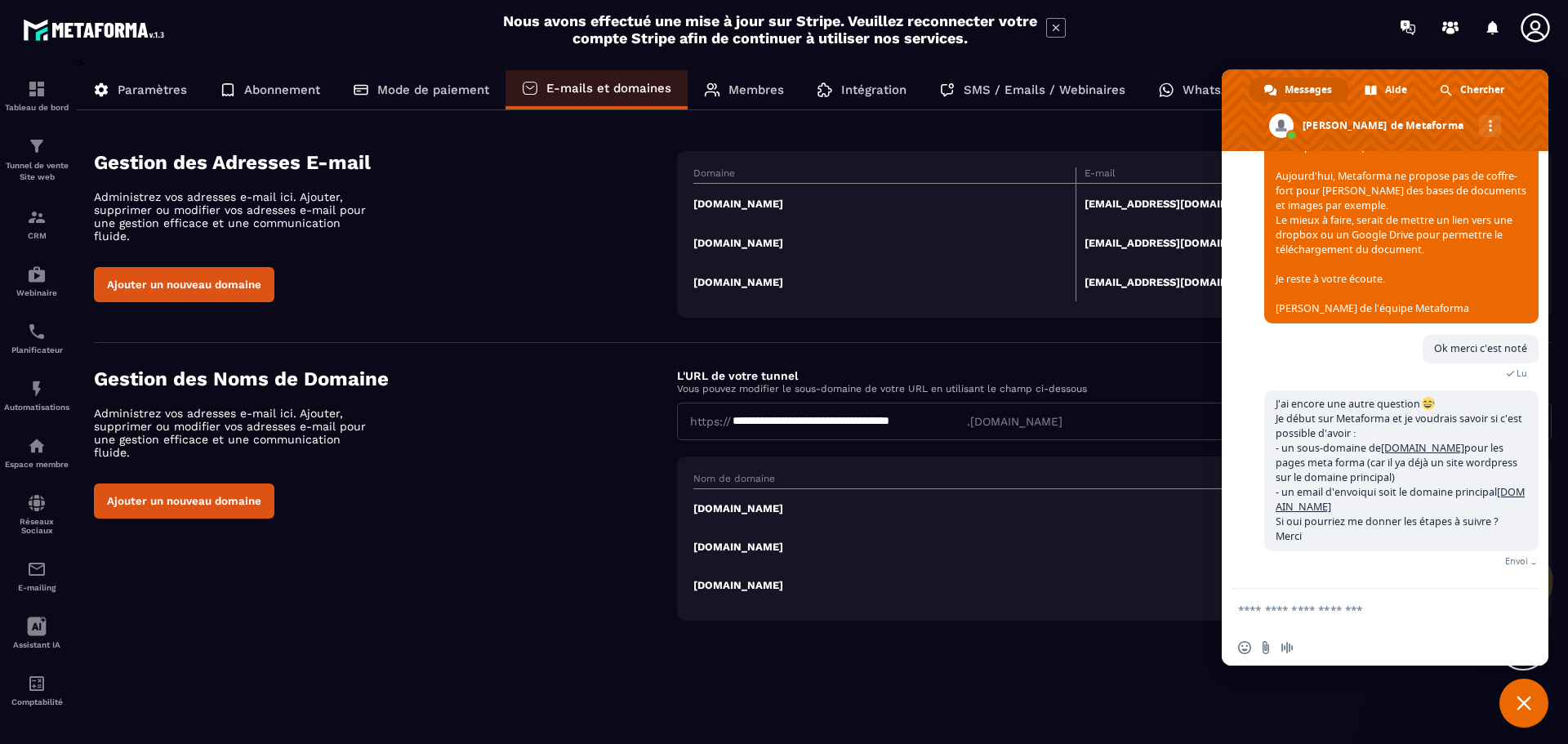
scroll to position [720, 0]
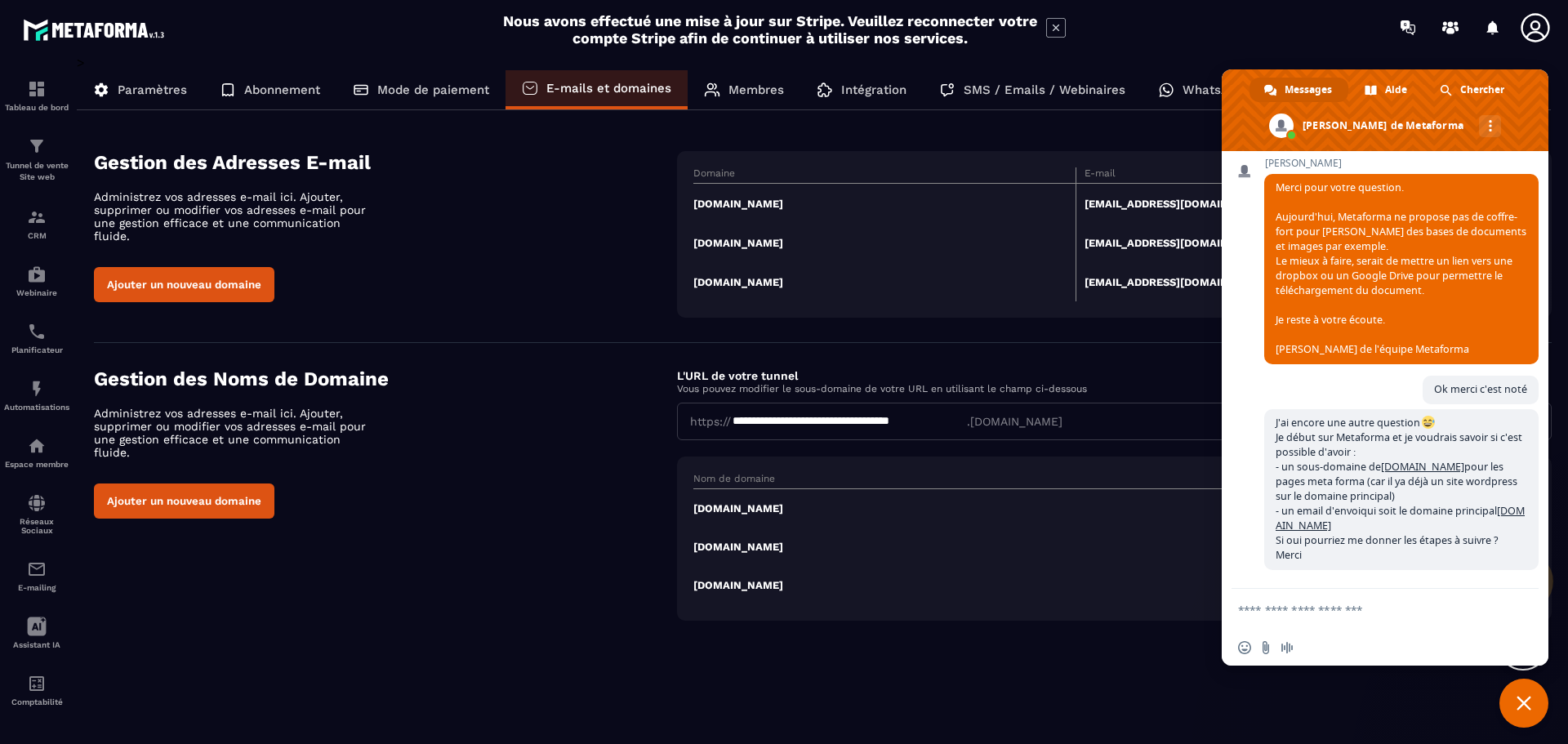
click at [163, 88] on p "Paramètres" at bounding box center [152, 90] width 69 height 15
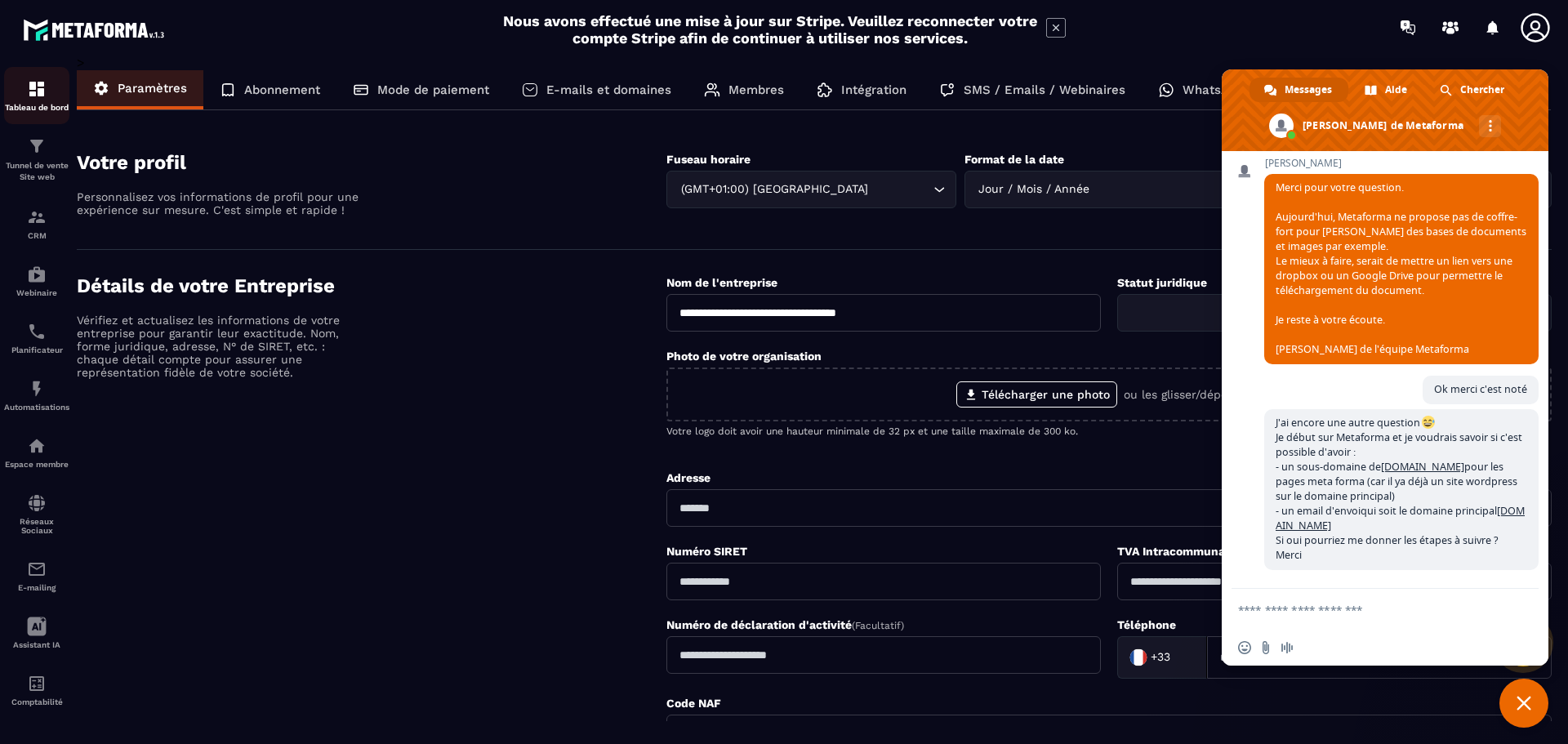
click at [52, 84] on div "Tableau de bord" at bounding box center [37, 95] width 65 height 33
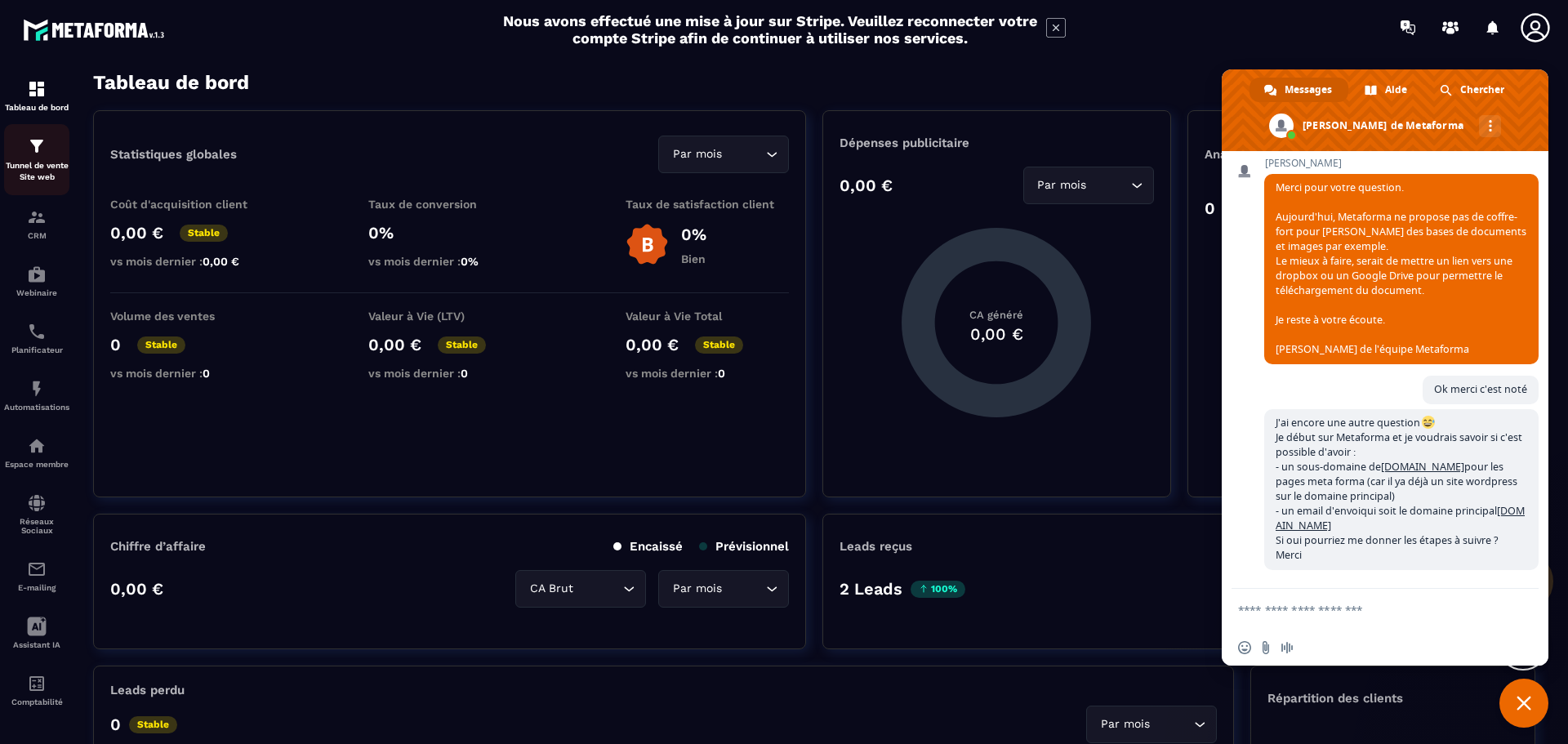
click at [44, 158] on div "Tunnel de vente Site web" at bounding box center [37, 159] width 65 height 47
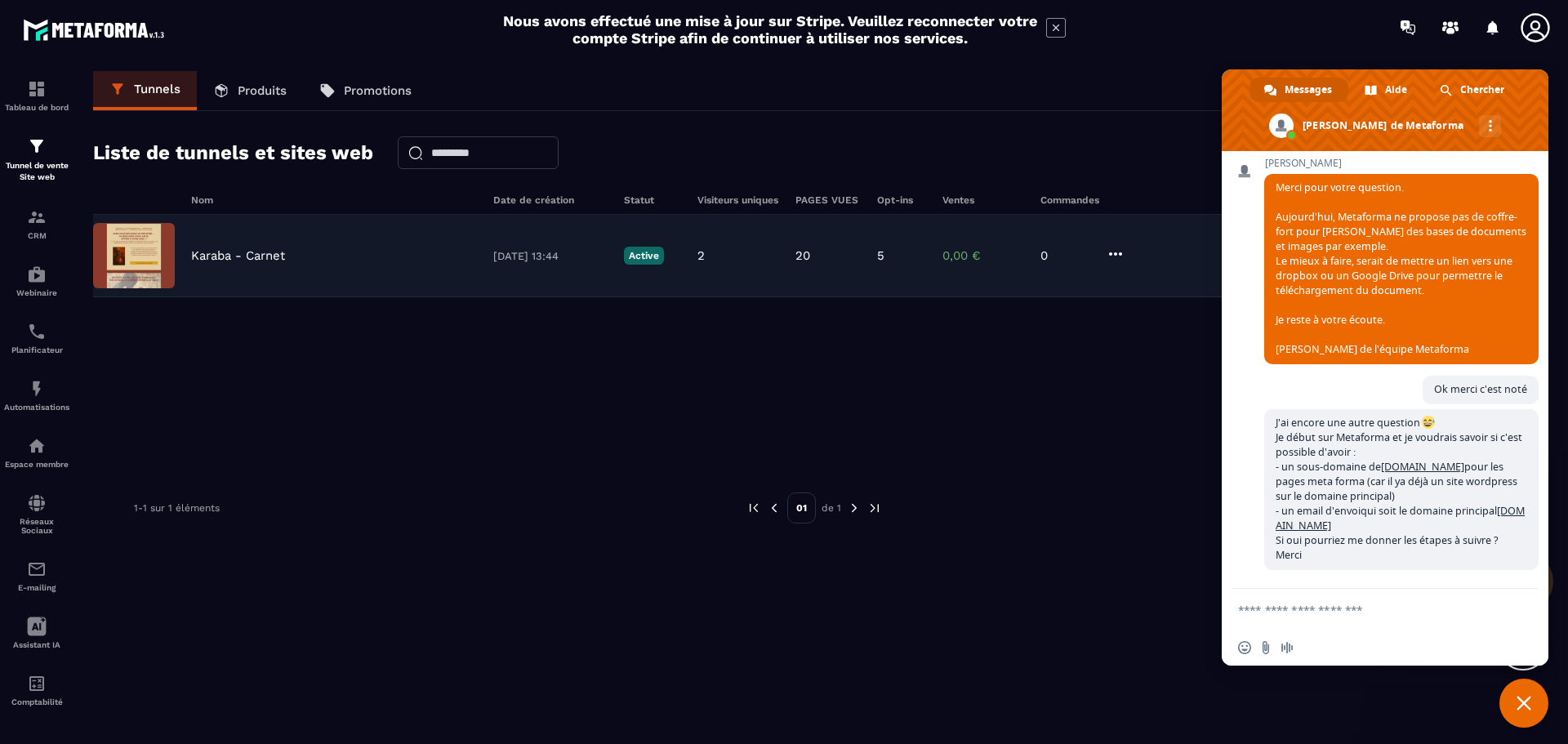
click at [285, 258] on p "Karaba - Carnet" at bounding box center [238, 256] width 94 height 15
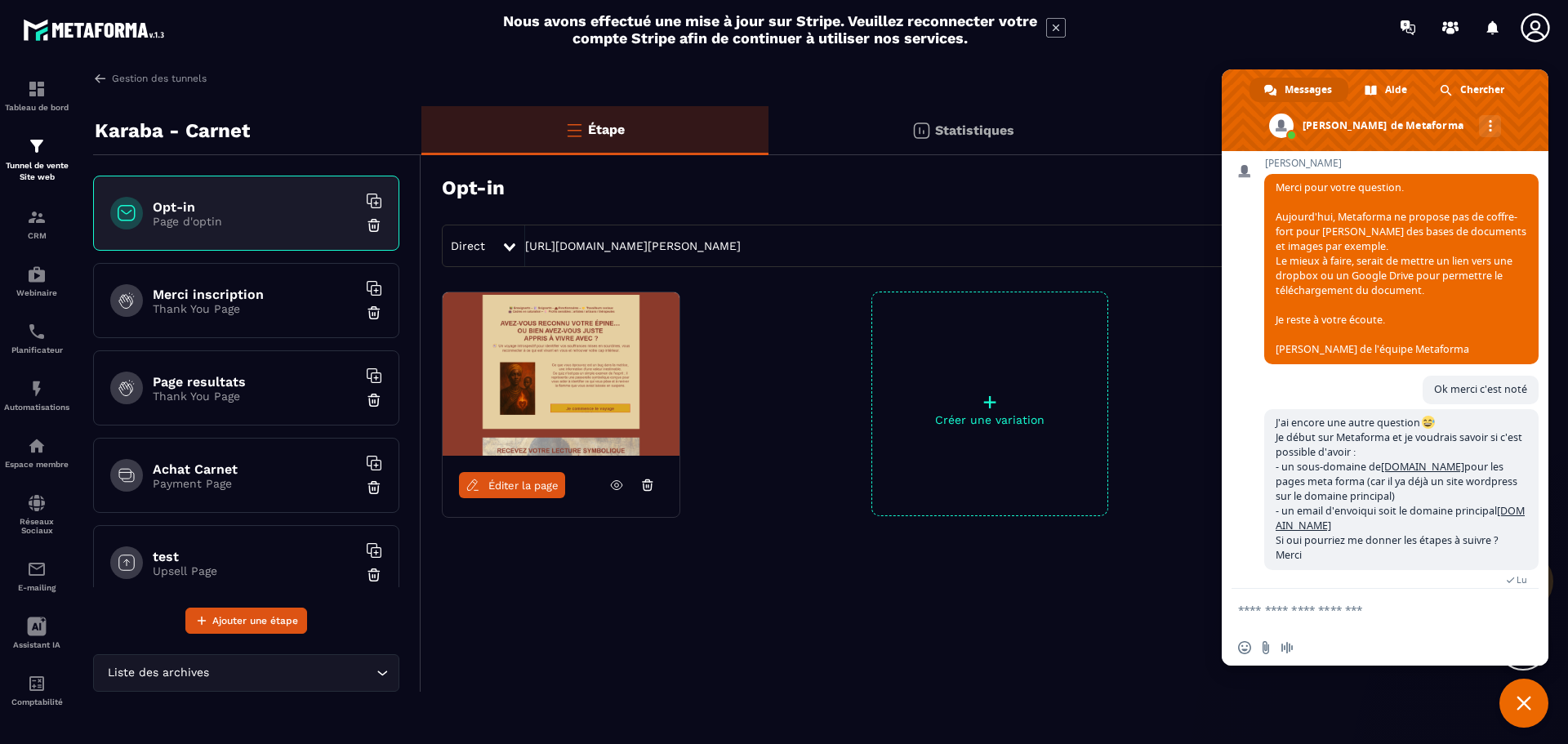
scroll to position [768, 0]
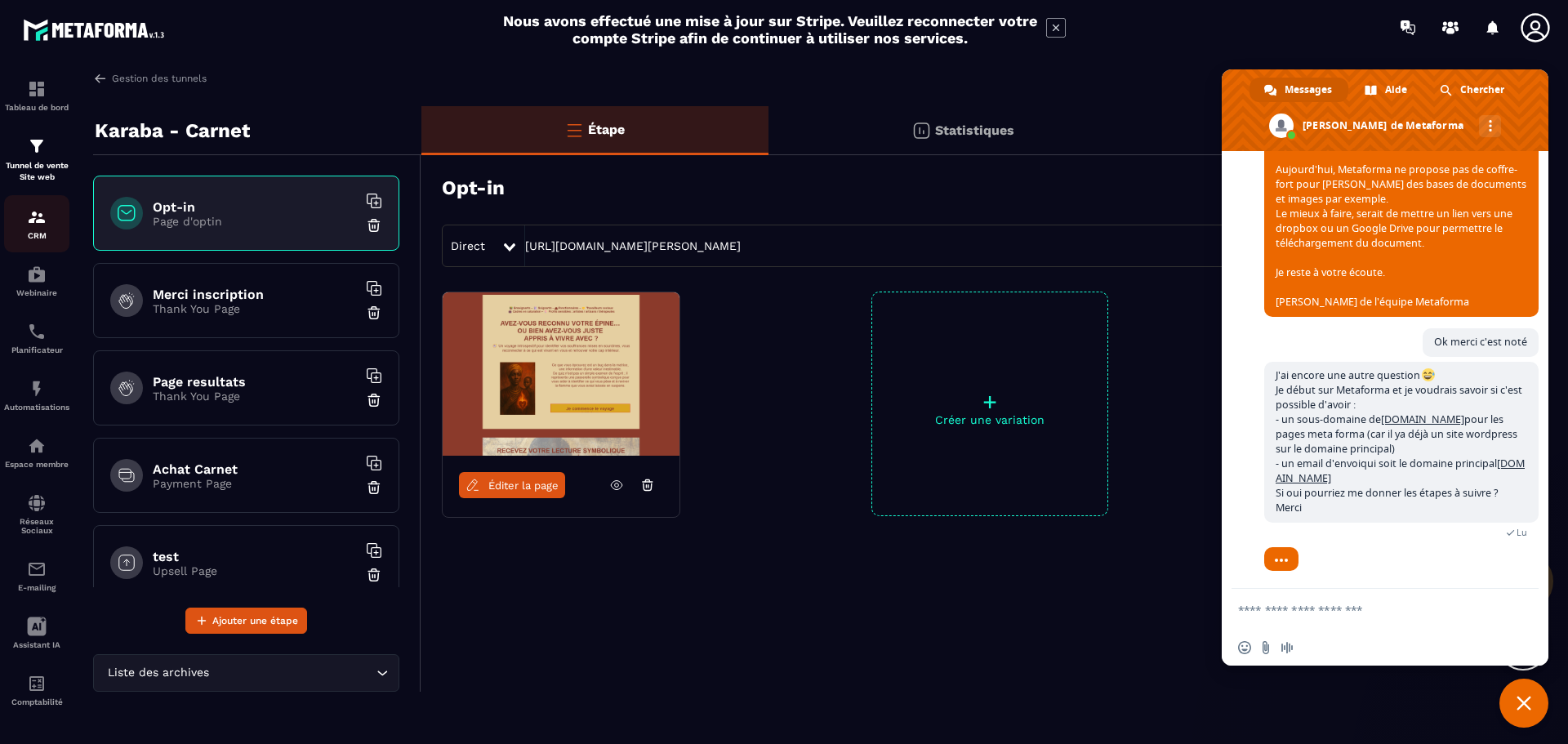
click at [52, 212] on div "CRM" at bounding box center [37, 223] width 65 height 33
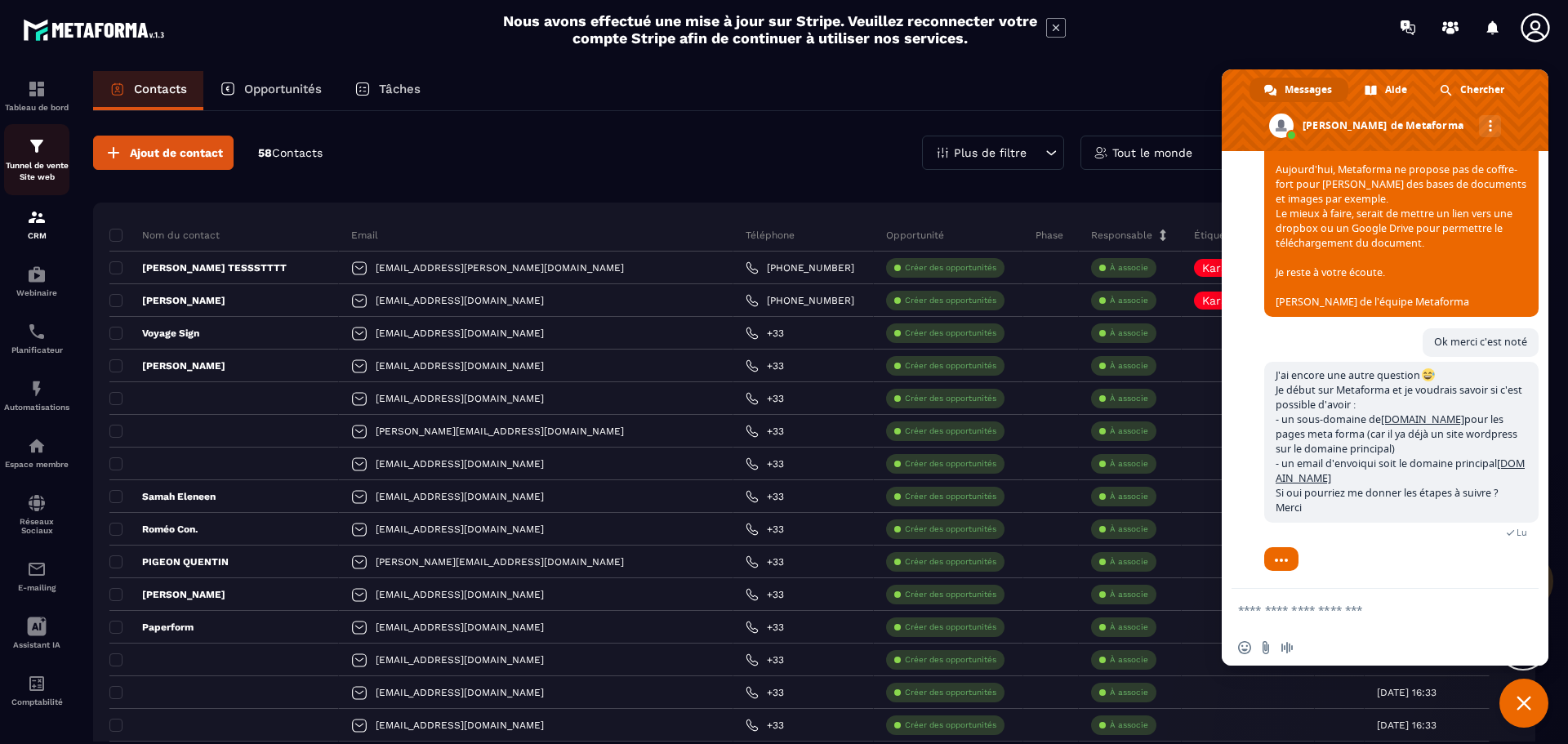
click at [37, 163] on p "Tunnel de vente Site web" at bounding box center [37, 171] width 65 height 23
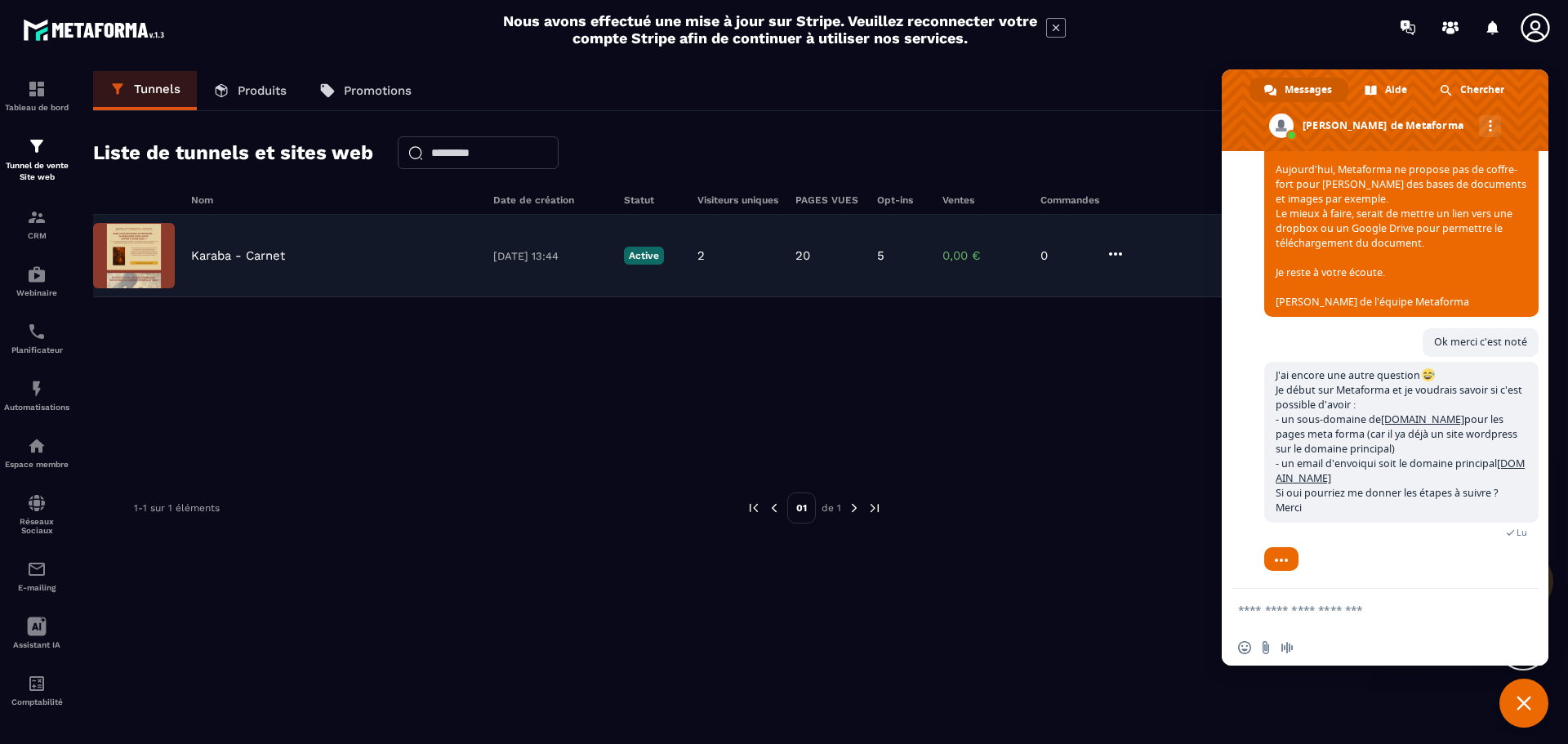
click at [205, 251] on p "Karaba - Carnet" at bounding box center [238, 256] width 94 height 15
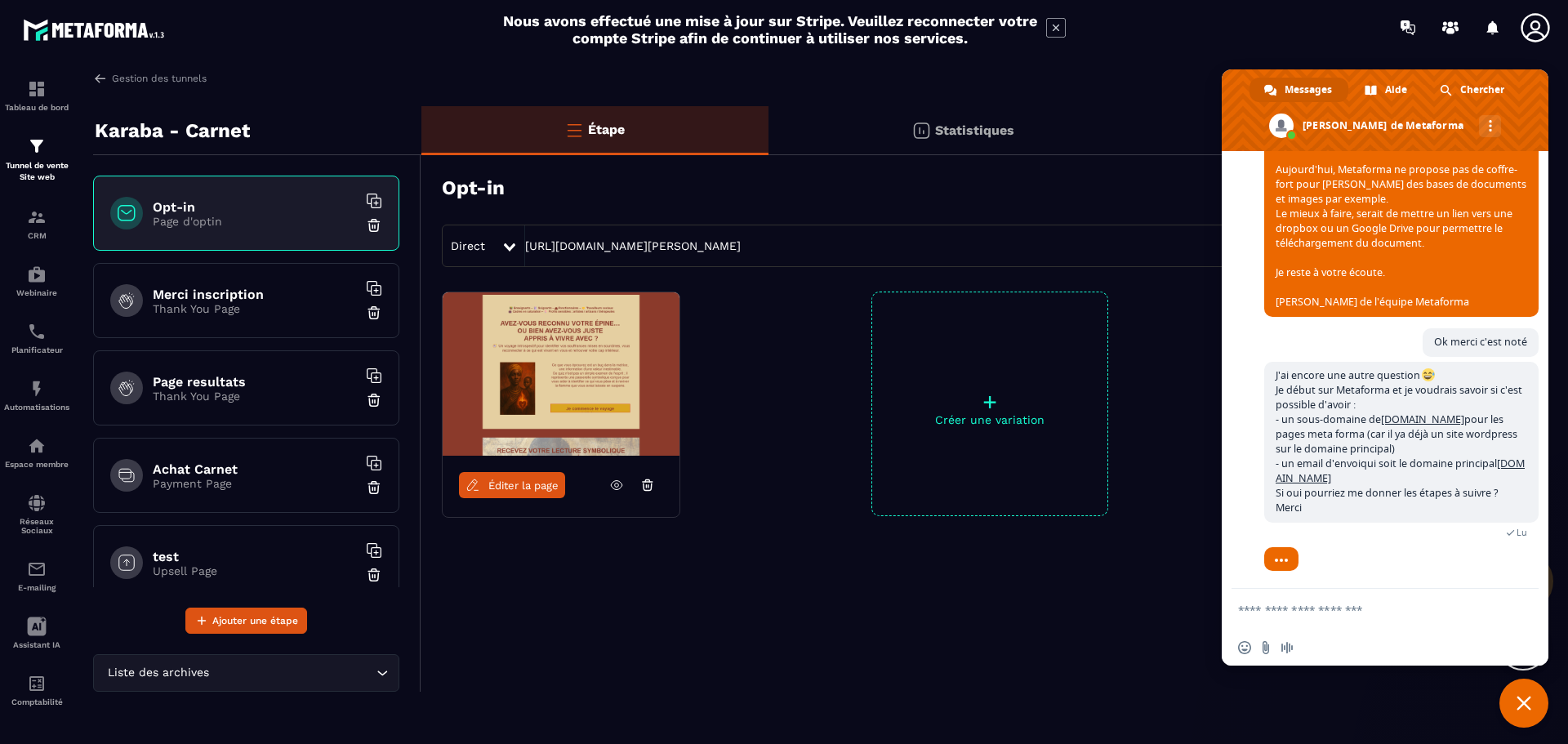
click at [263, 386] on h6 "Page resultats" at bounding box center [255, 382] width 205 height 16
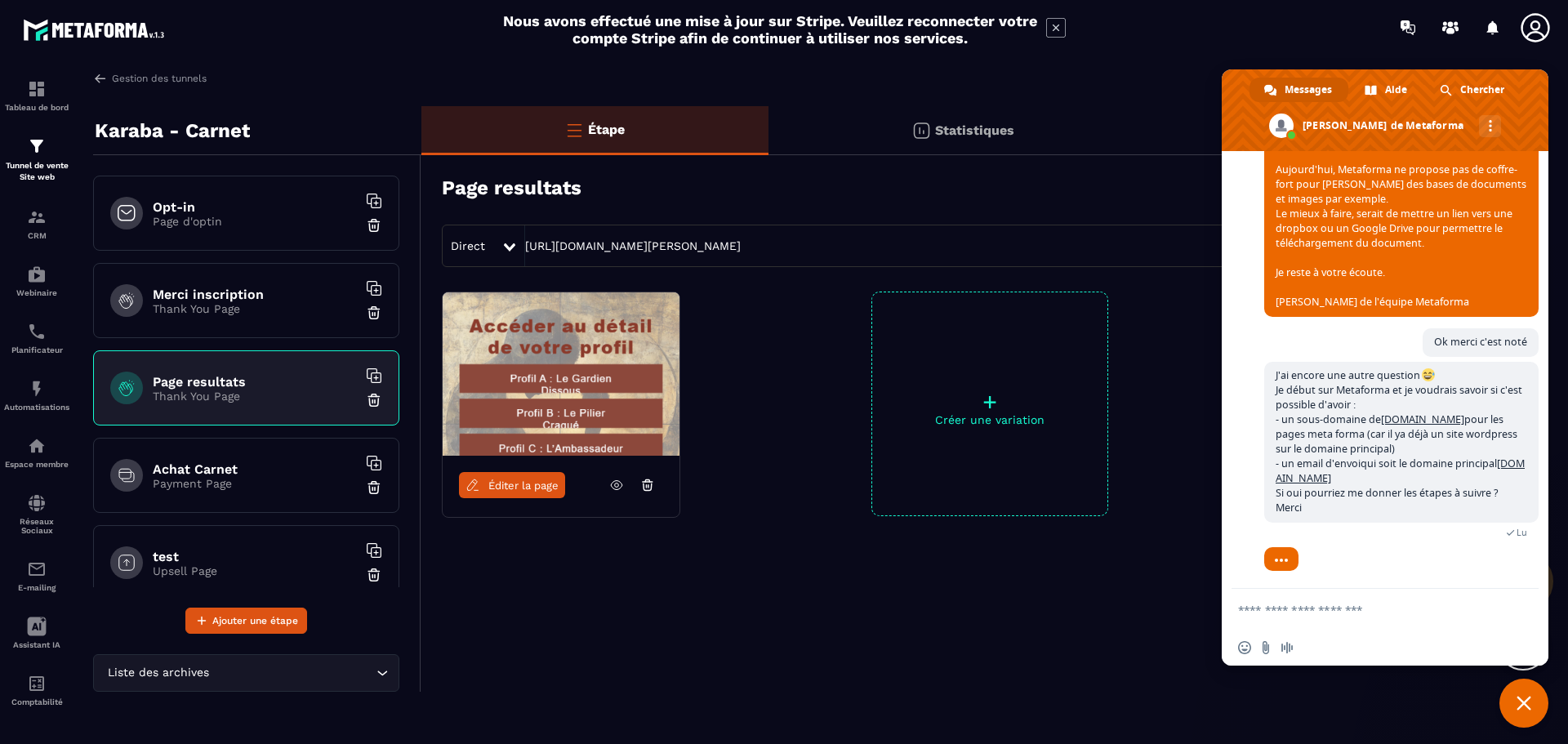
click at [268, 463] on h6 "Achat Carnet" at bounding box center [255, 470] width 205 height 16
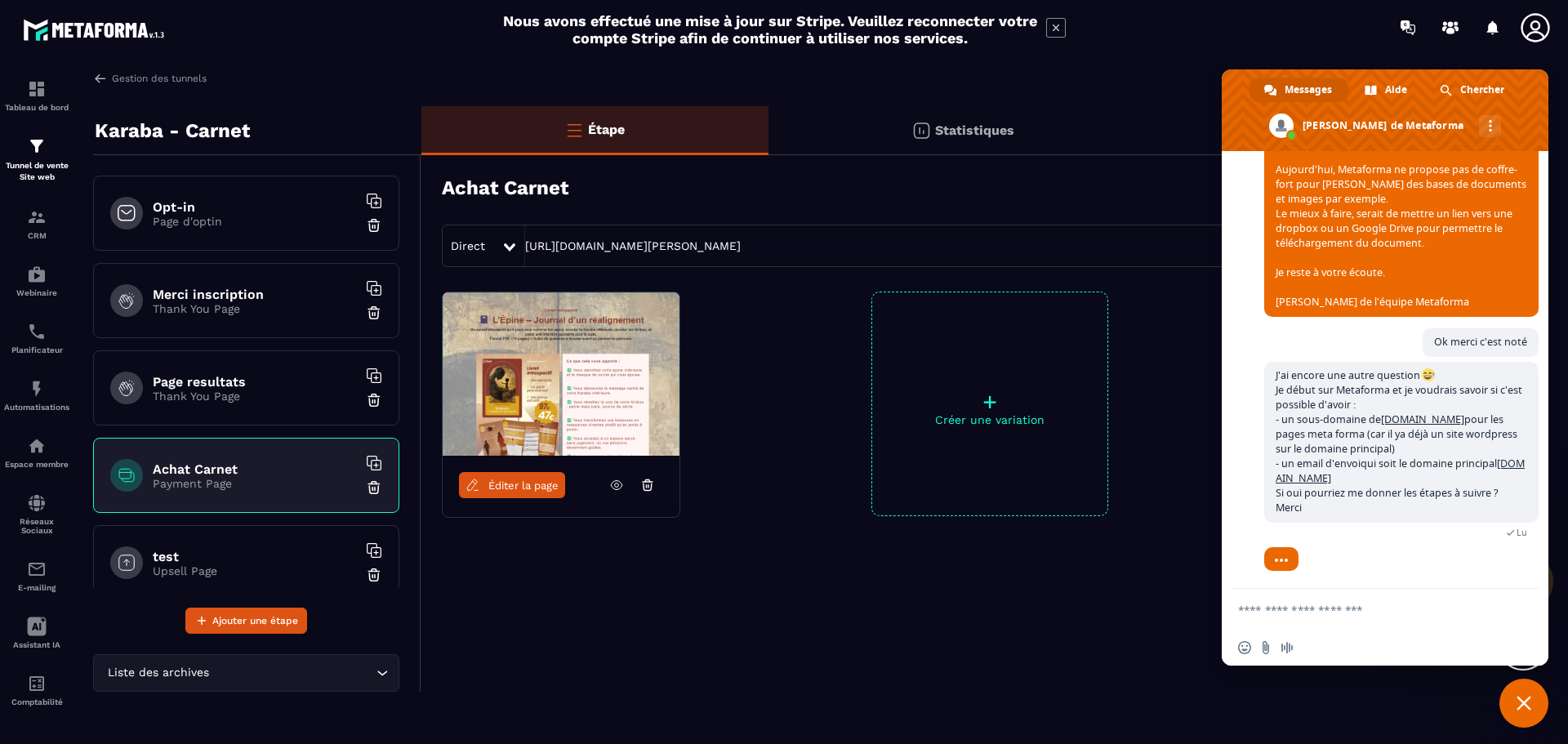
click at [1538, 704] on span "Fermer le chat" at bounding box center [1524, 704] width 49 height 49
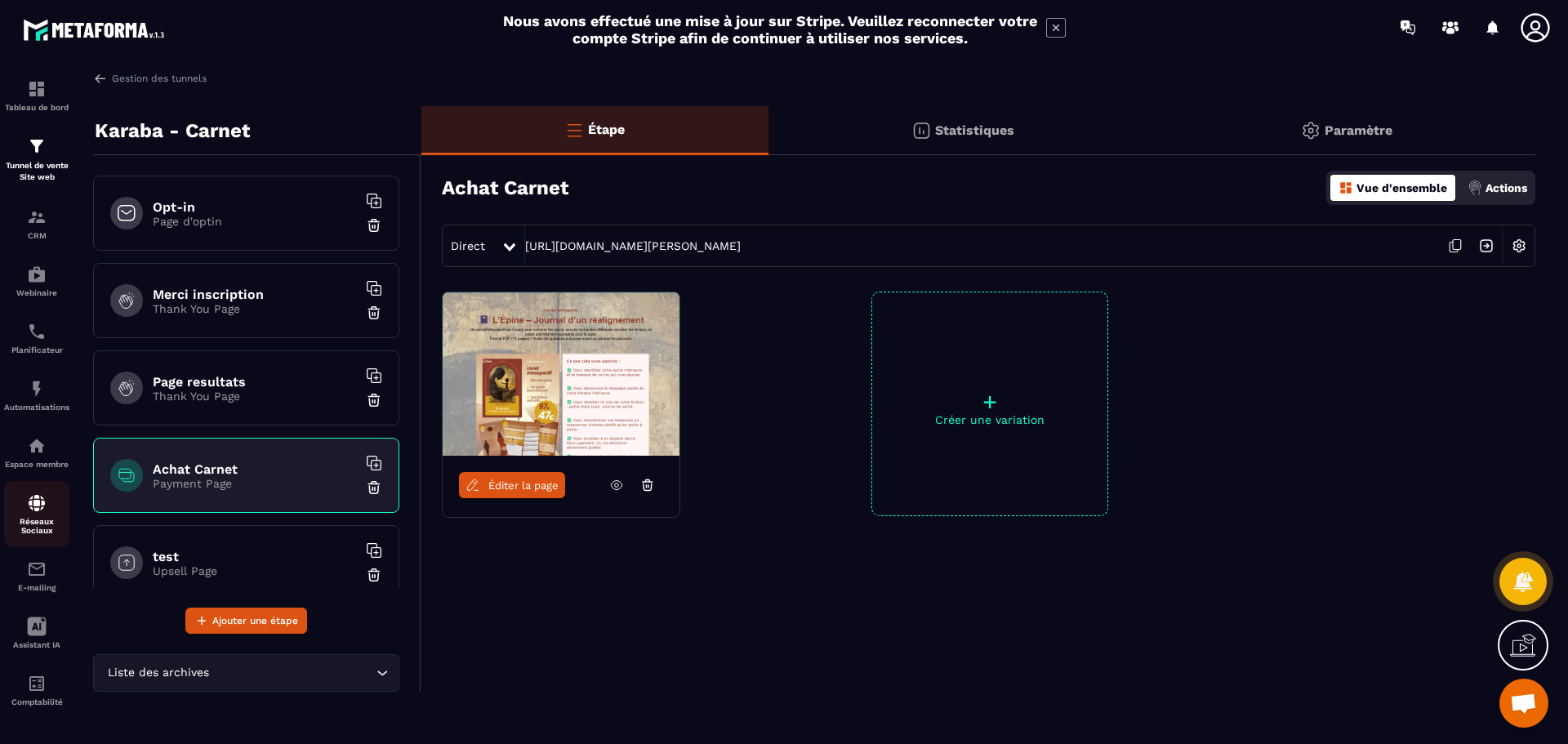
scroll to position [2, 0]
click at [36, 449] on img at bounding box center [37, 444] width 19 height 19
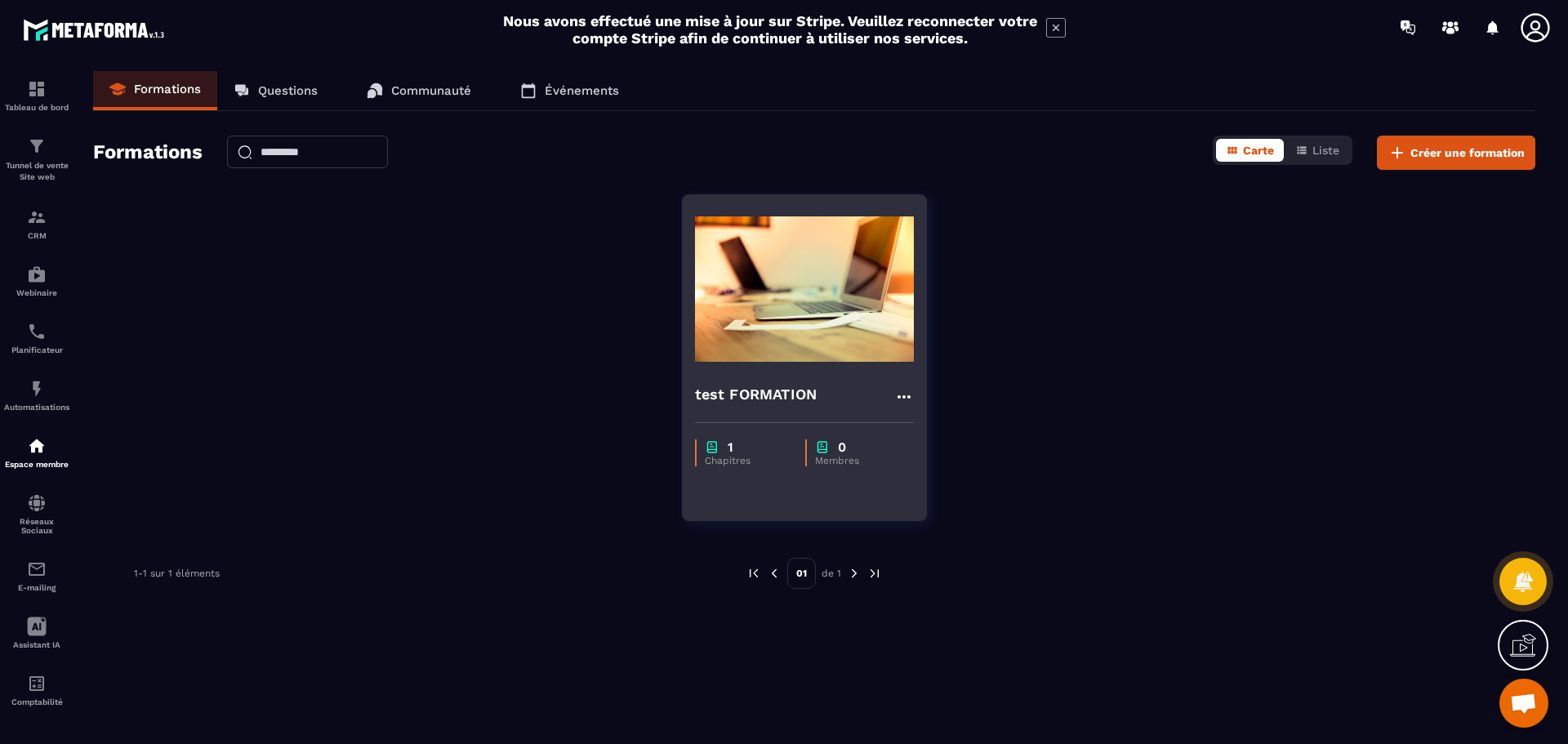
click at [903, 396] on icon at bounding box center [903, 397] width 13 height 4
click at [939, 494] on button "Supprimer" at bounding box center [952, 488] width 102 height 29
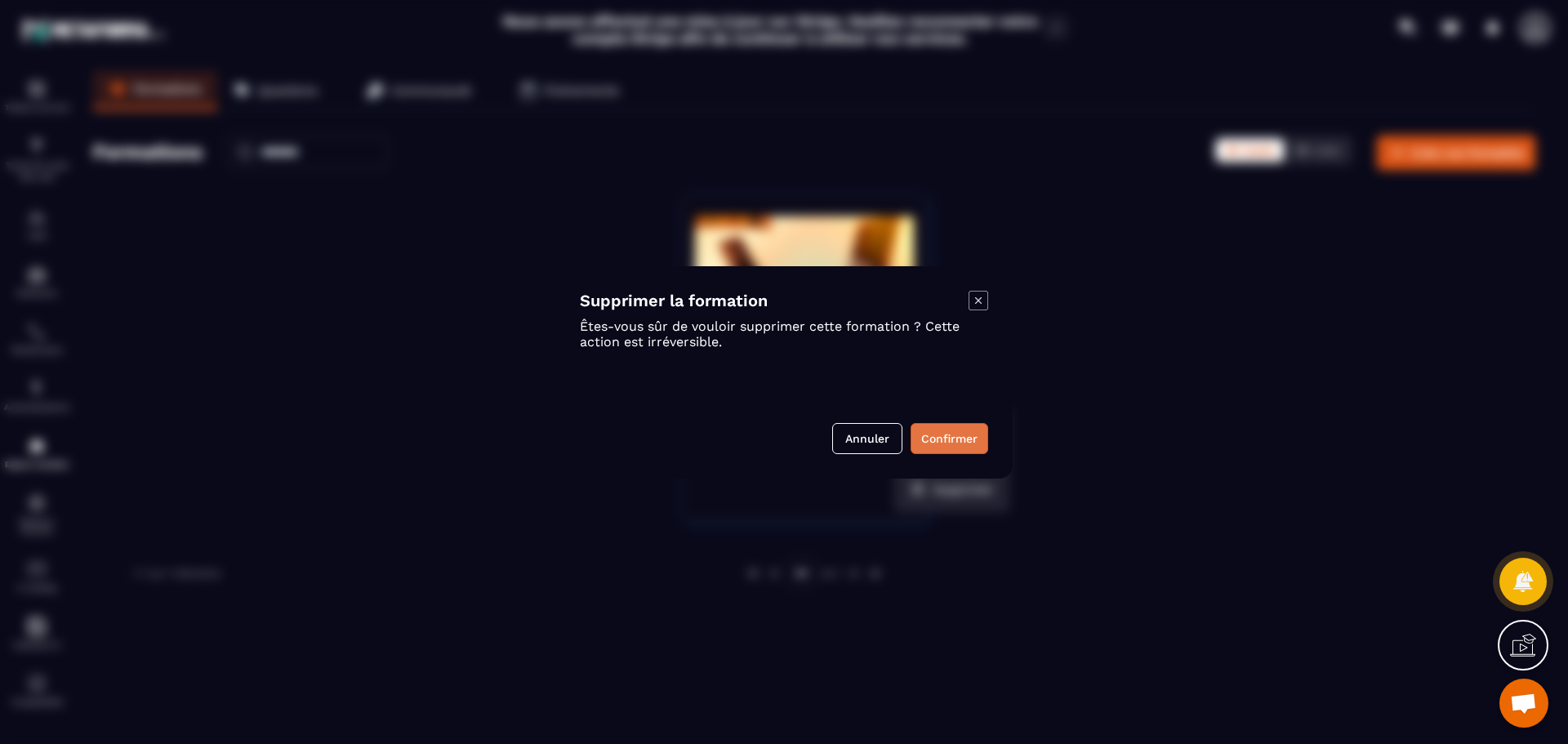
click at [927, 448] on button "Confirmer" at bounding box center [949, 438] width 77 height 31
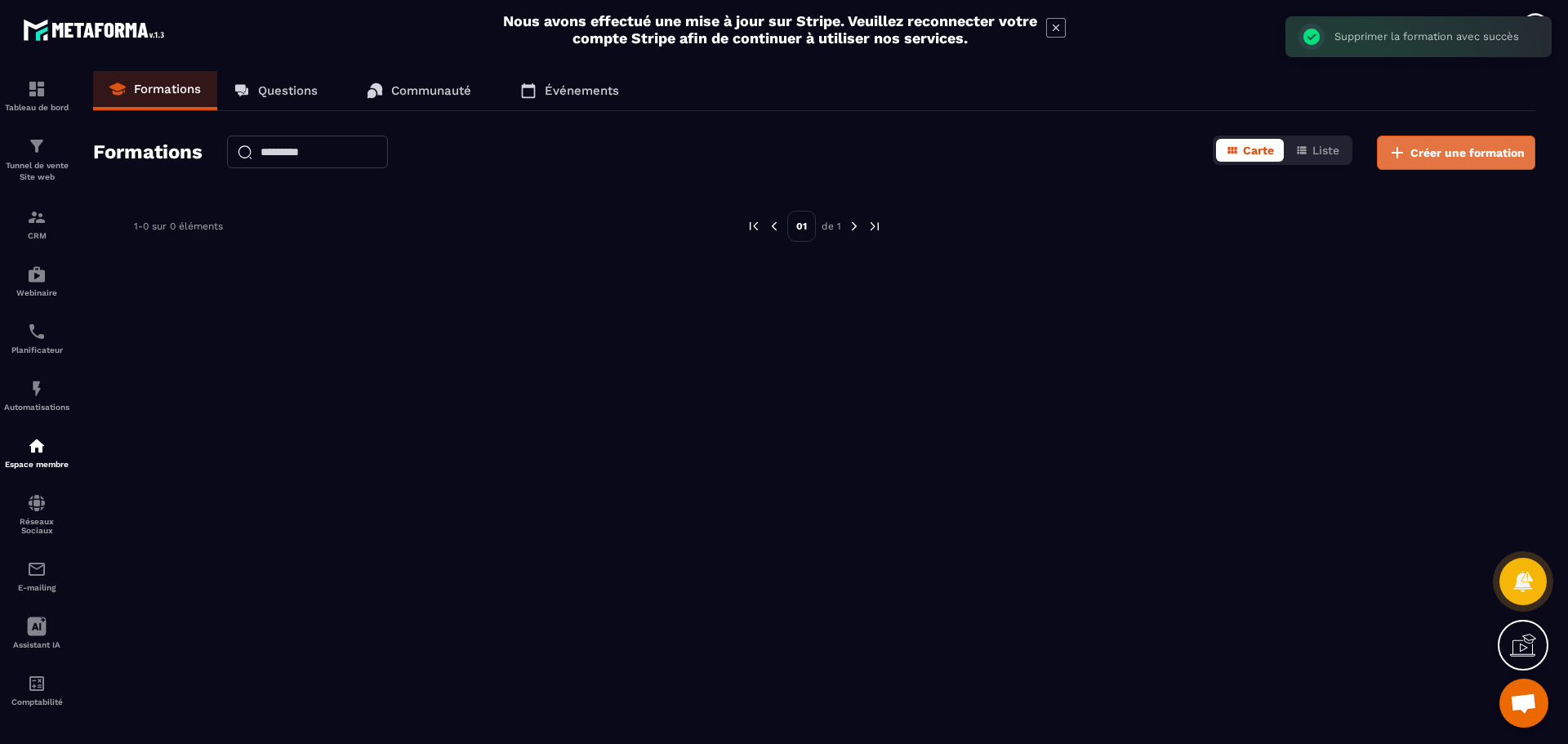
click at [1421, 154] on span "Créer une formation" at bounding box center [1467, 153] width 114 height 17
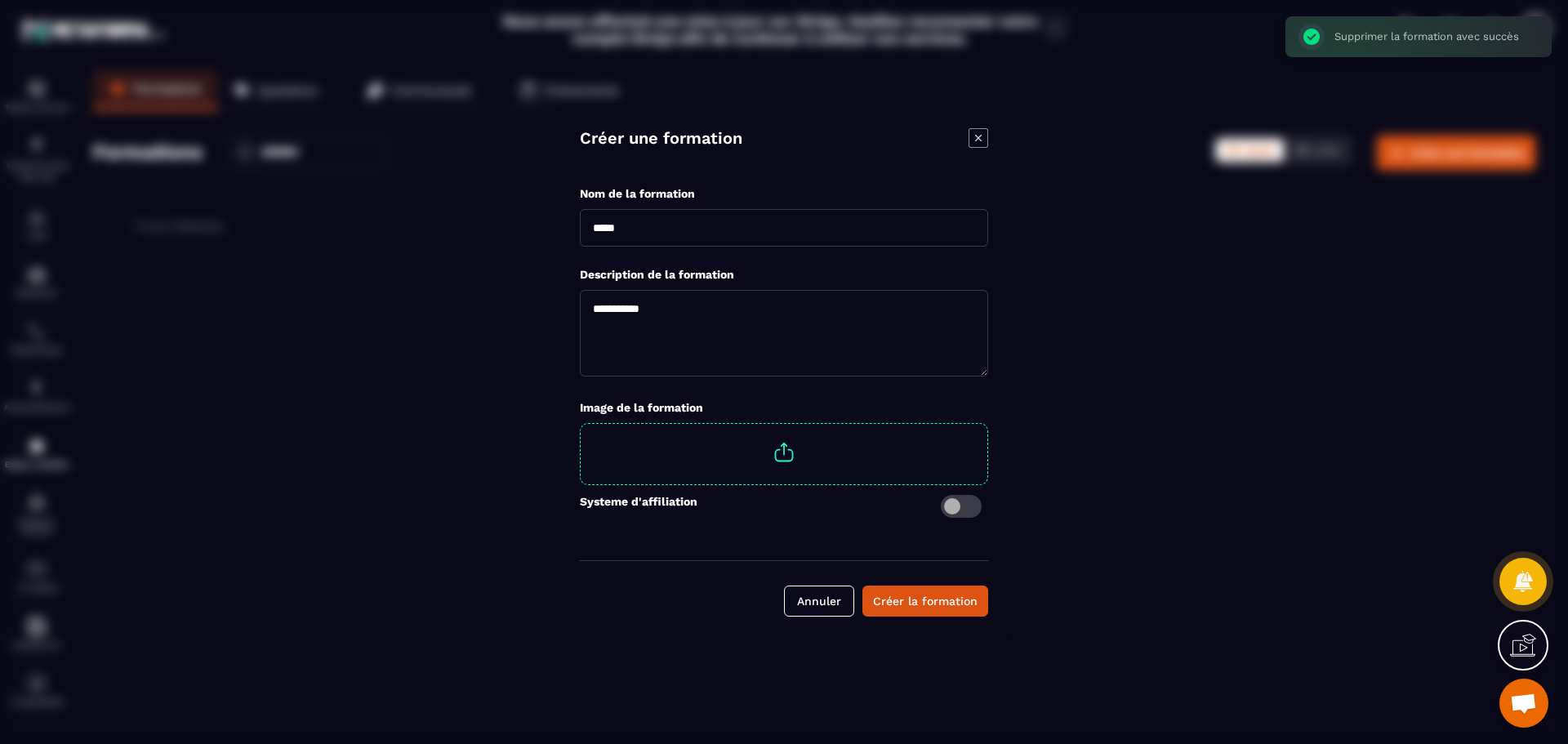
drag, startPoint x: 651, startPoint y: 222, endPoint x: 523, endPoint y: 221, distance: 128.0
click at [523, 221] on section "Créer une formation Nom de la formation Description de la formation Image de la…" at bounding box center [784, 372] width 1568 height 744
type input "**********"
click at [790, 463] on span "Modal window" at bounding box center [783, 452] width 406 height 57
click at [988, 424] on input "Modal window" at bounding box center [988, 424] width 0 height 0
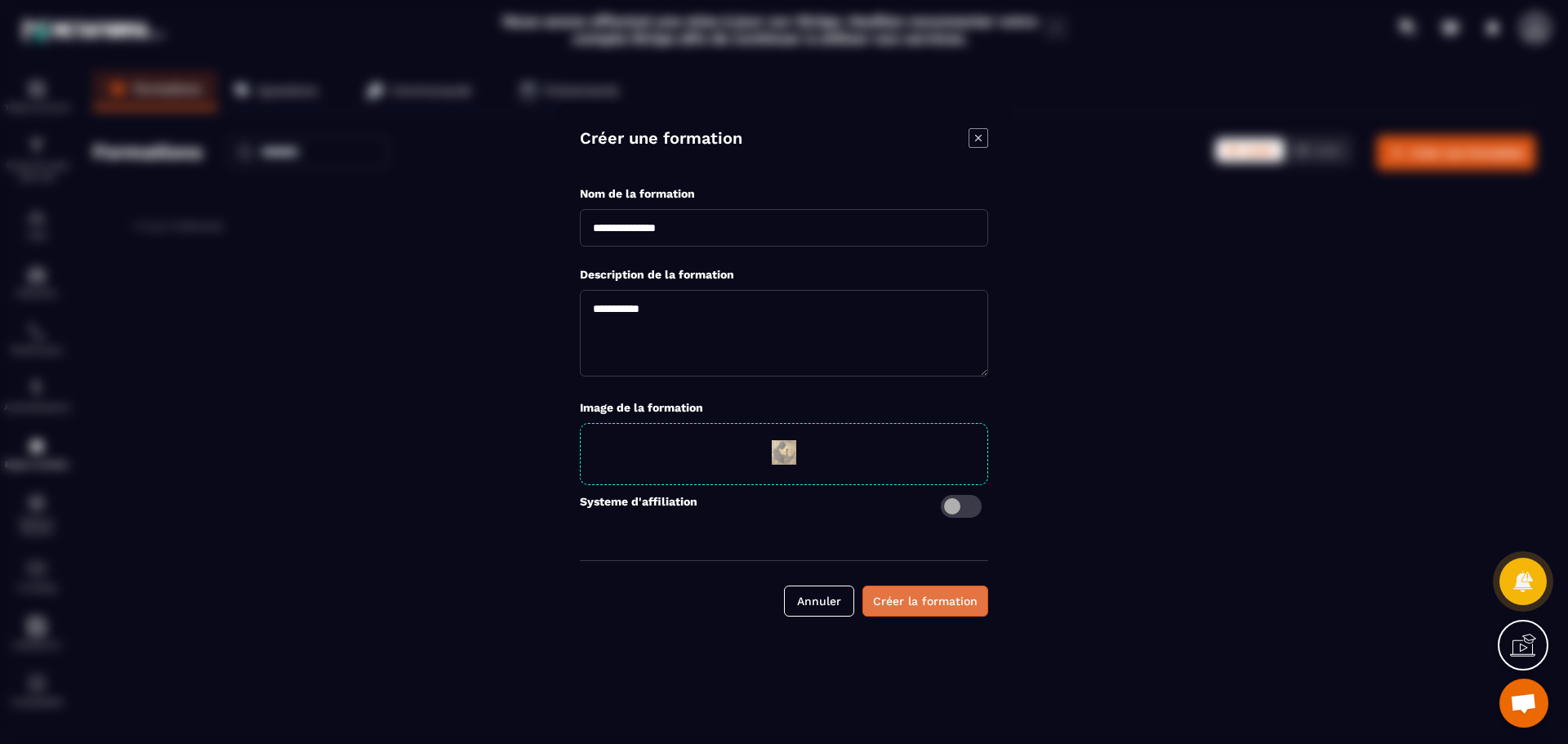
click at [907, 603] on div "Créer la formation" at bounding box center [924, 601] width 104 height 17
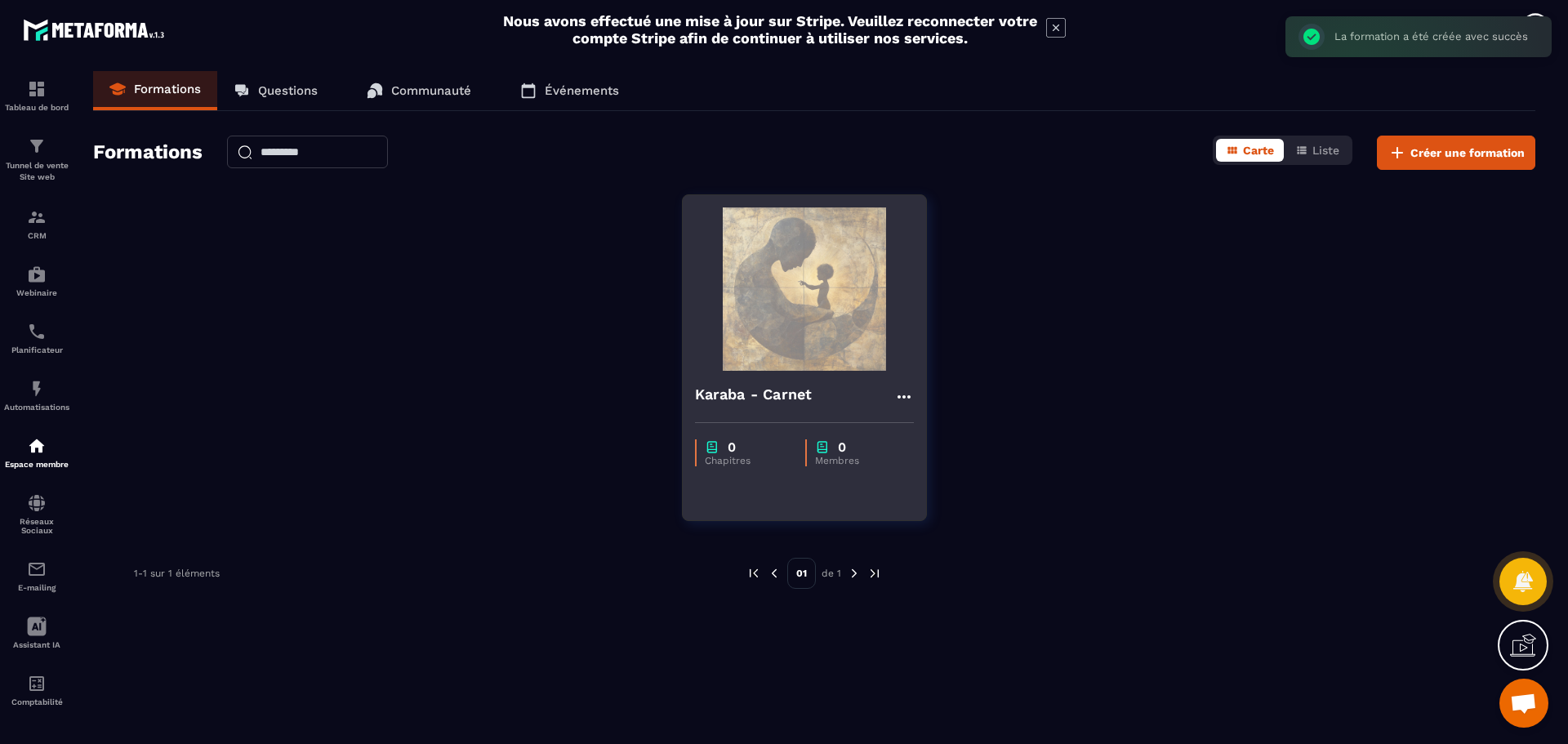
click at [752, 473] on div "0 Chapitres 0 Membres" at bounding box center [804, 444] width 243 height 69
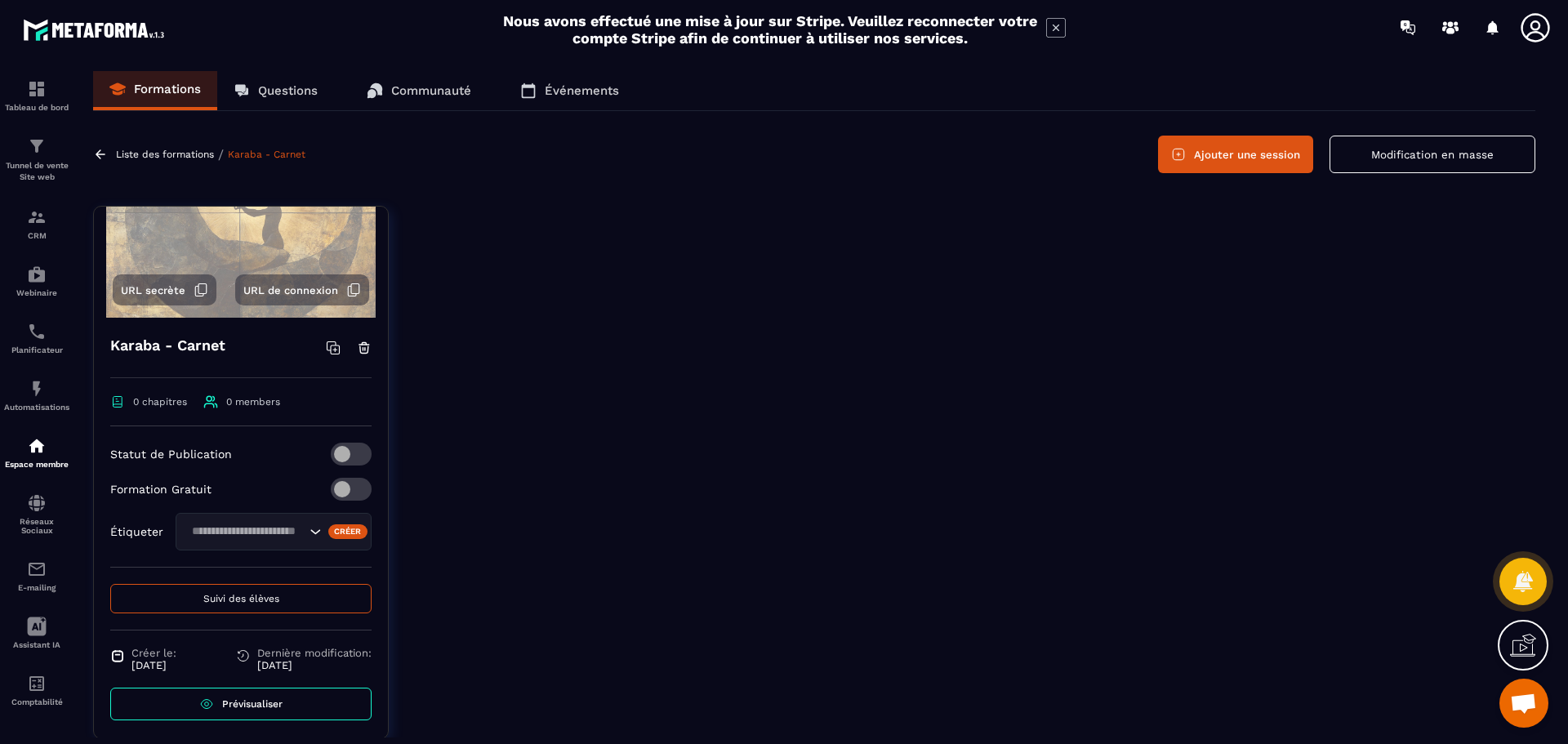
scroll to position [112, 0]
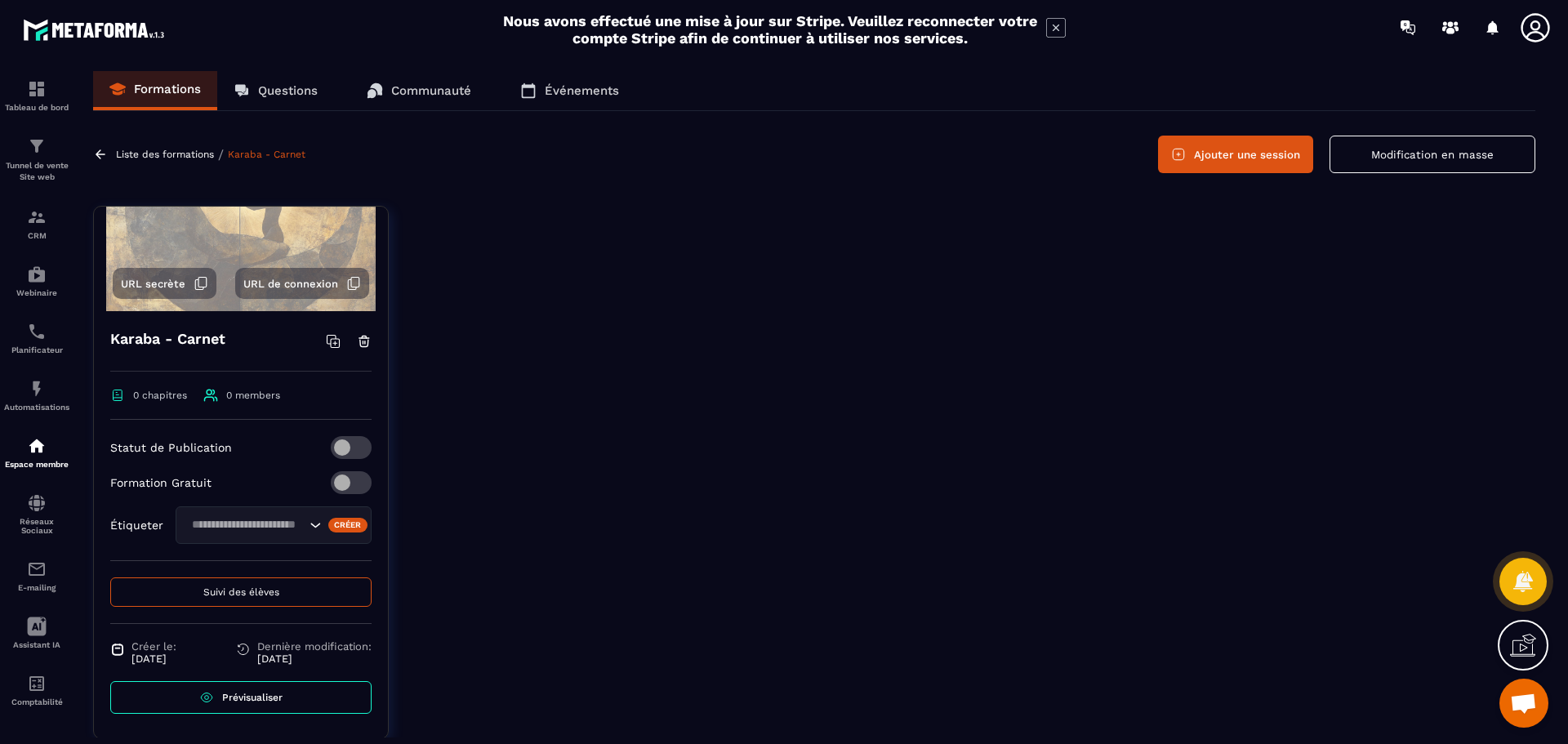
click at [266, 526] on input "Search for option" at bounding box center [246, 525] width 119 height 18
click at [126, 549] on div "Statut de Publication Formation Gratuit Étiqueter [PERSON_NAME]-test Créer" at bounding box center [241, 499] width 262 height 125
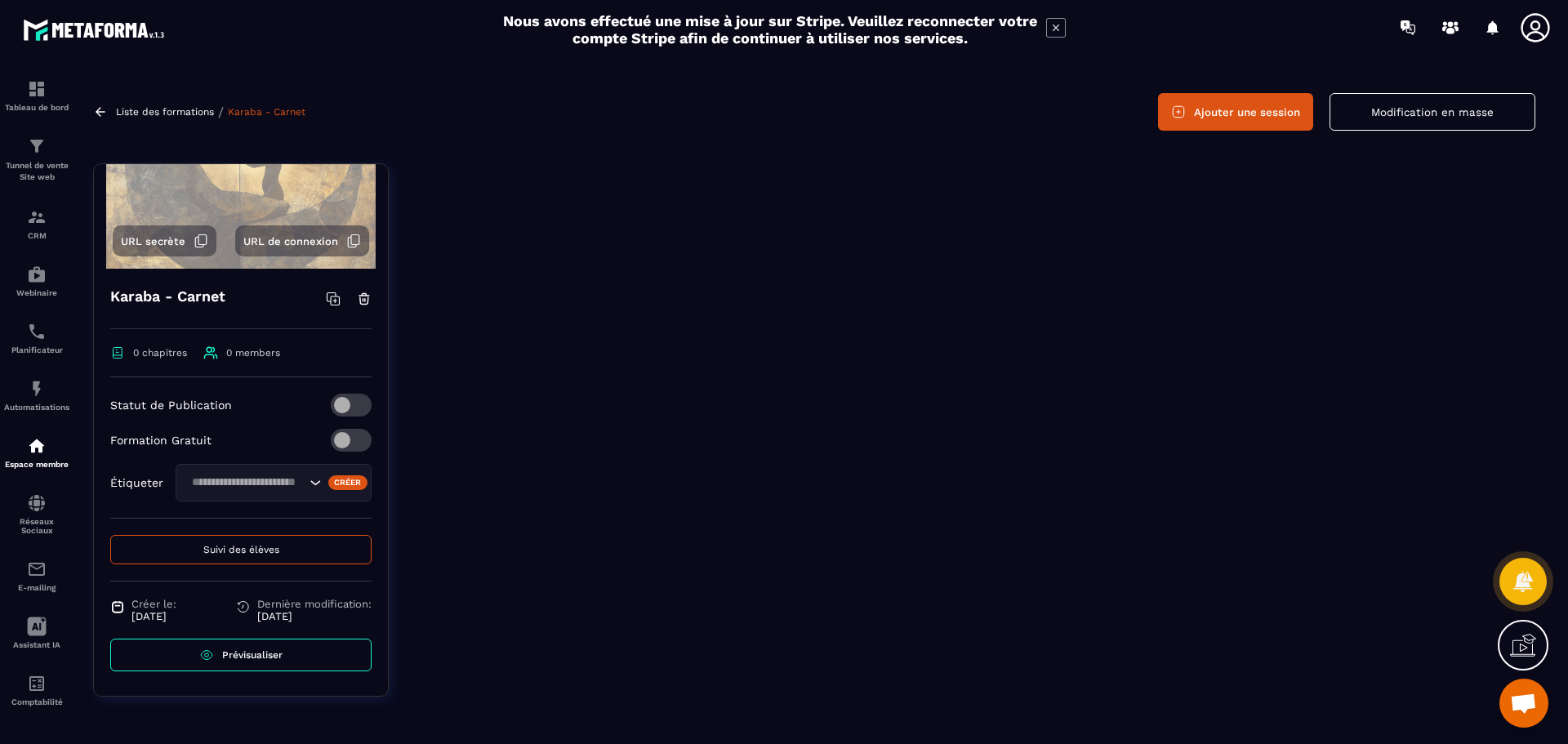
scroll to position [0, 0]
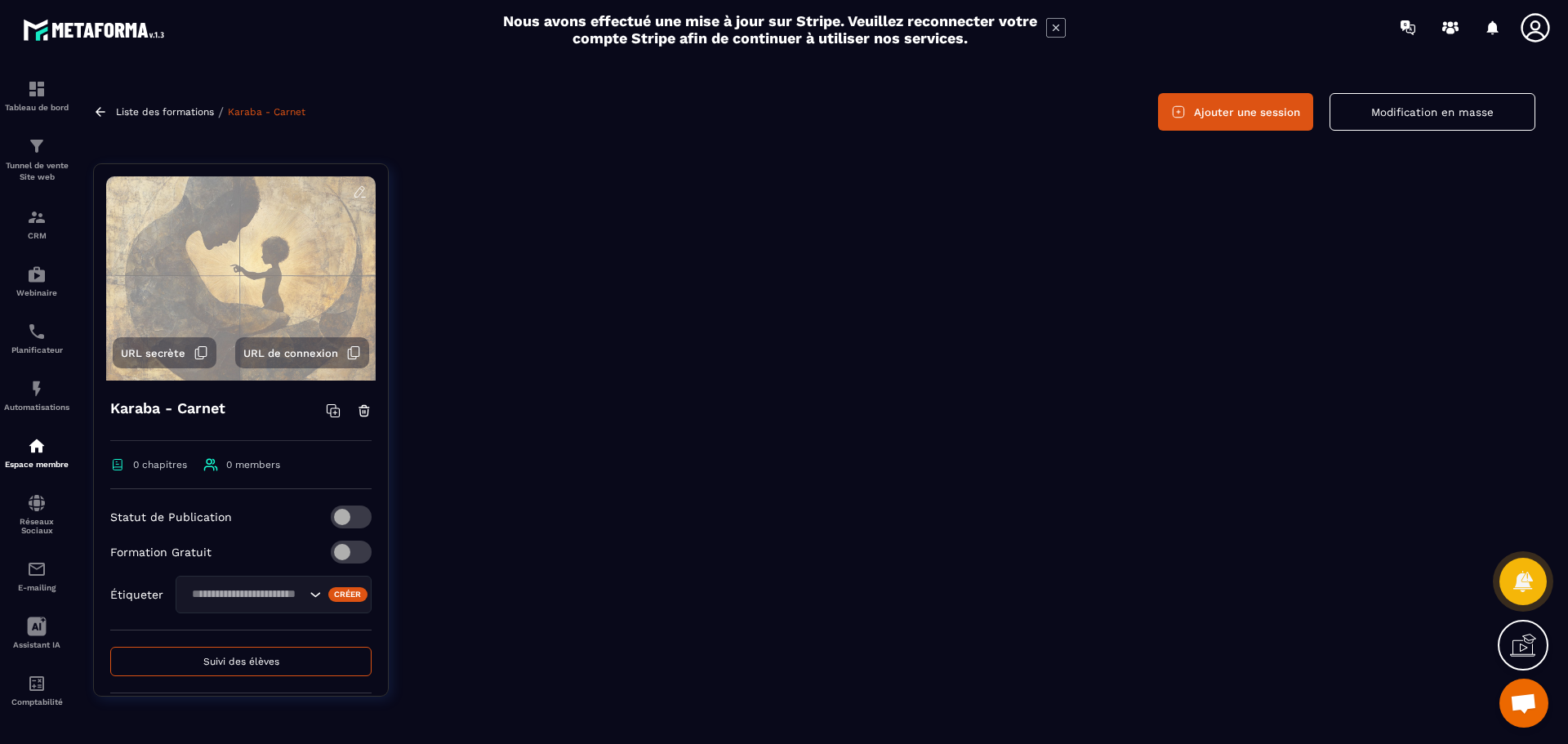
click at [1216, 109] on button "Ajouter une session" at bounding box center [1235, 112] width 155 height 38
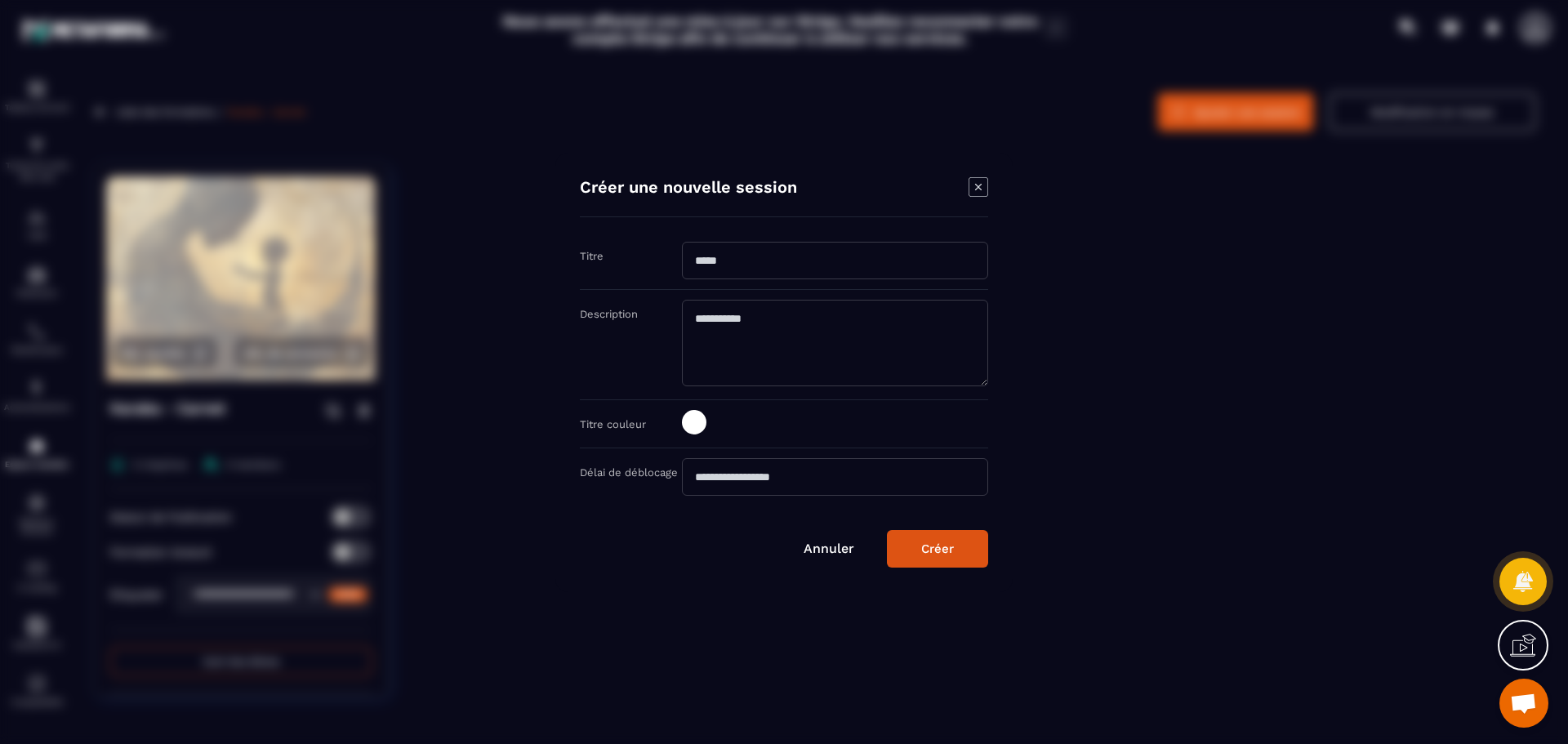
click at [718, 268] on input "Modal window" at bounding box center [835, 260] width 306 height 38
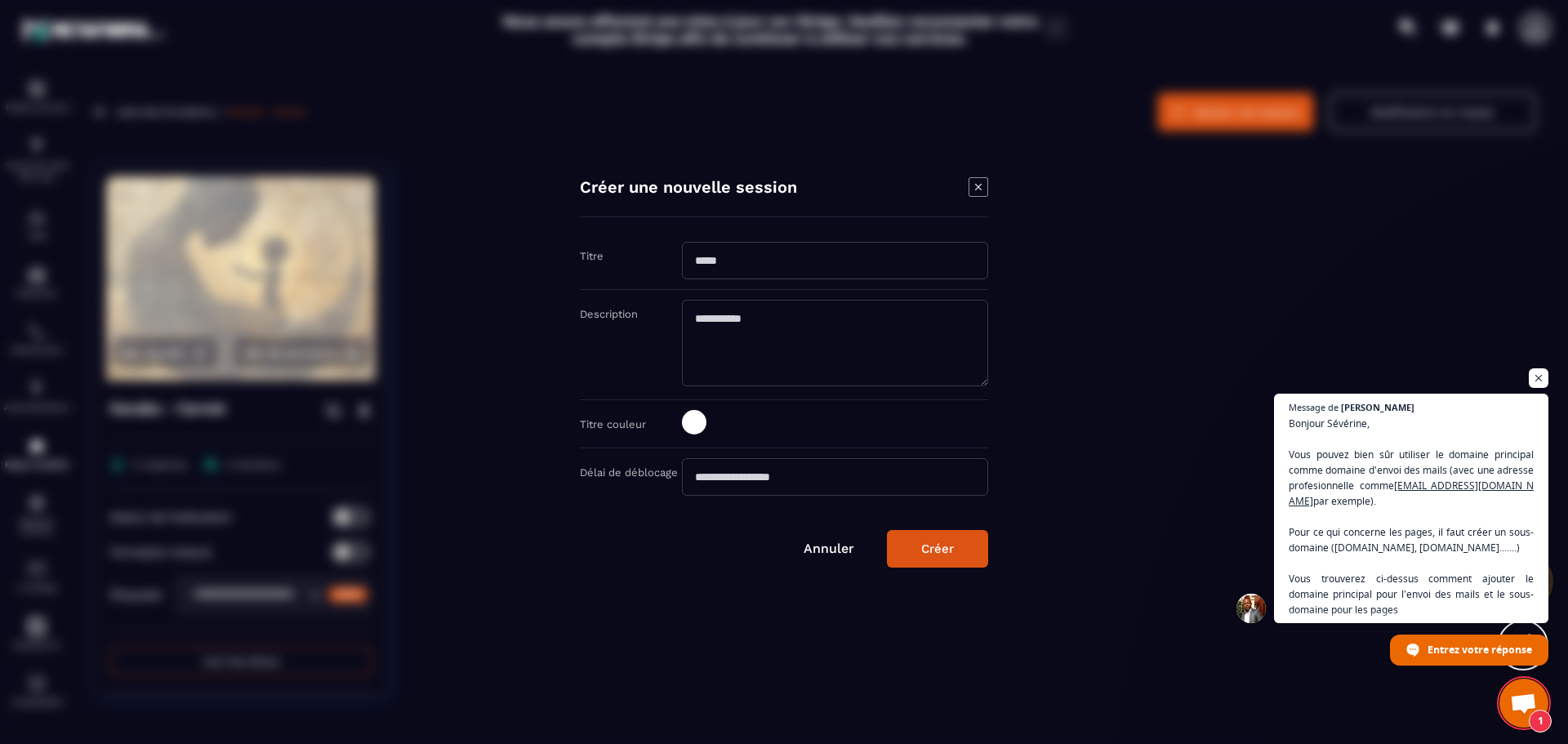
scroll to position [1297, 0]
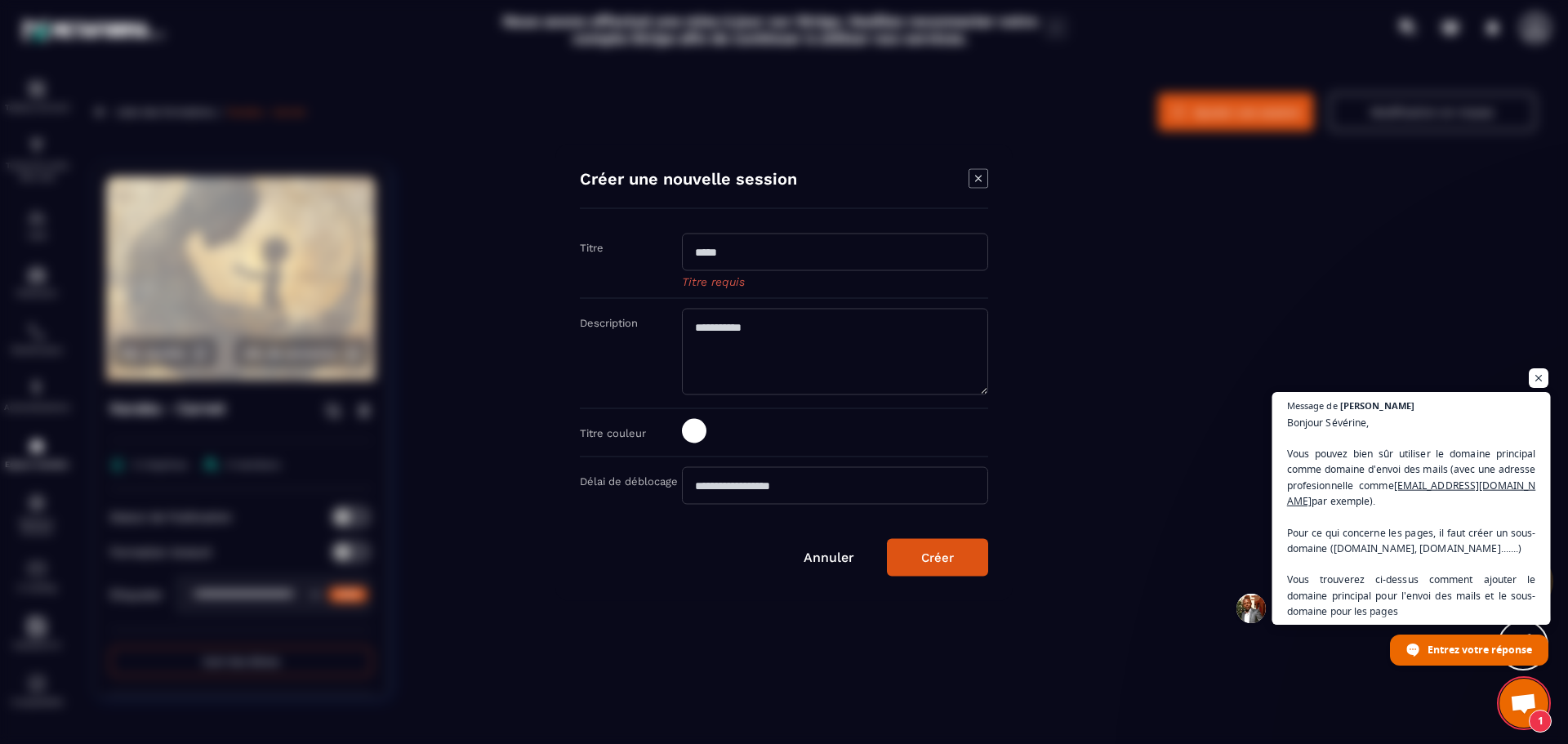
click at [1388, 562] on span "Bonjour Sévérine, Vous pouvez bien sûr utiliser le domaine principal comme doma…" at bounding box center [1412, 588] width 249 height 346
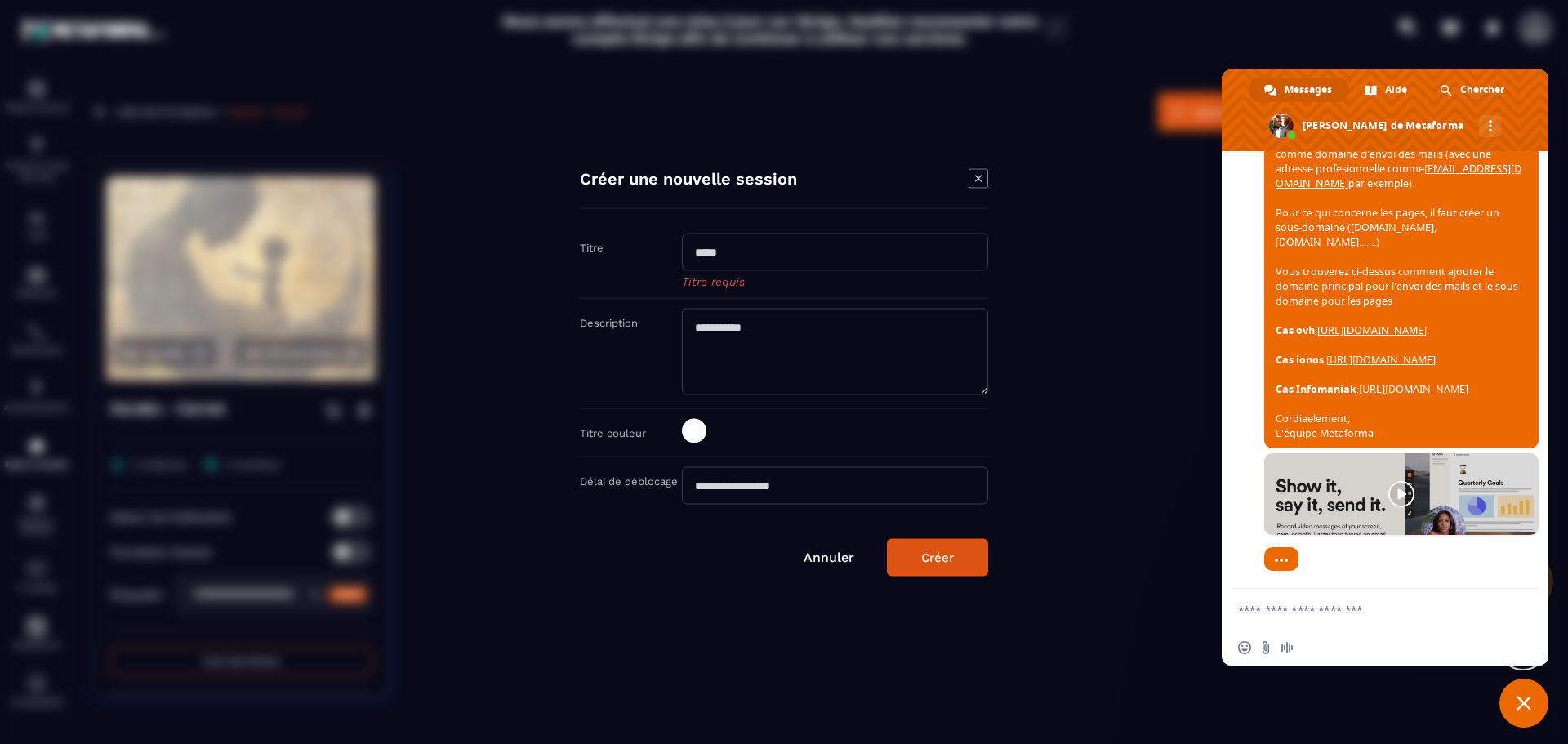
click at [1414, 385] on link "[URL][DOMAIN_NAME]" at bounding box center [1413, 389] width 110 height 14
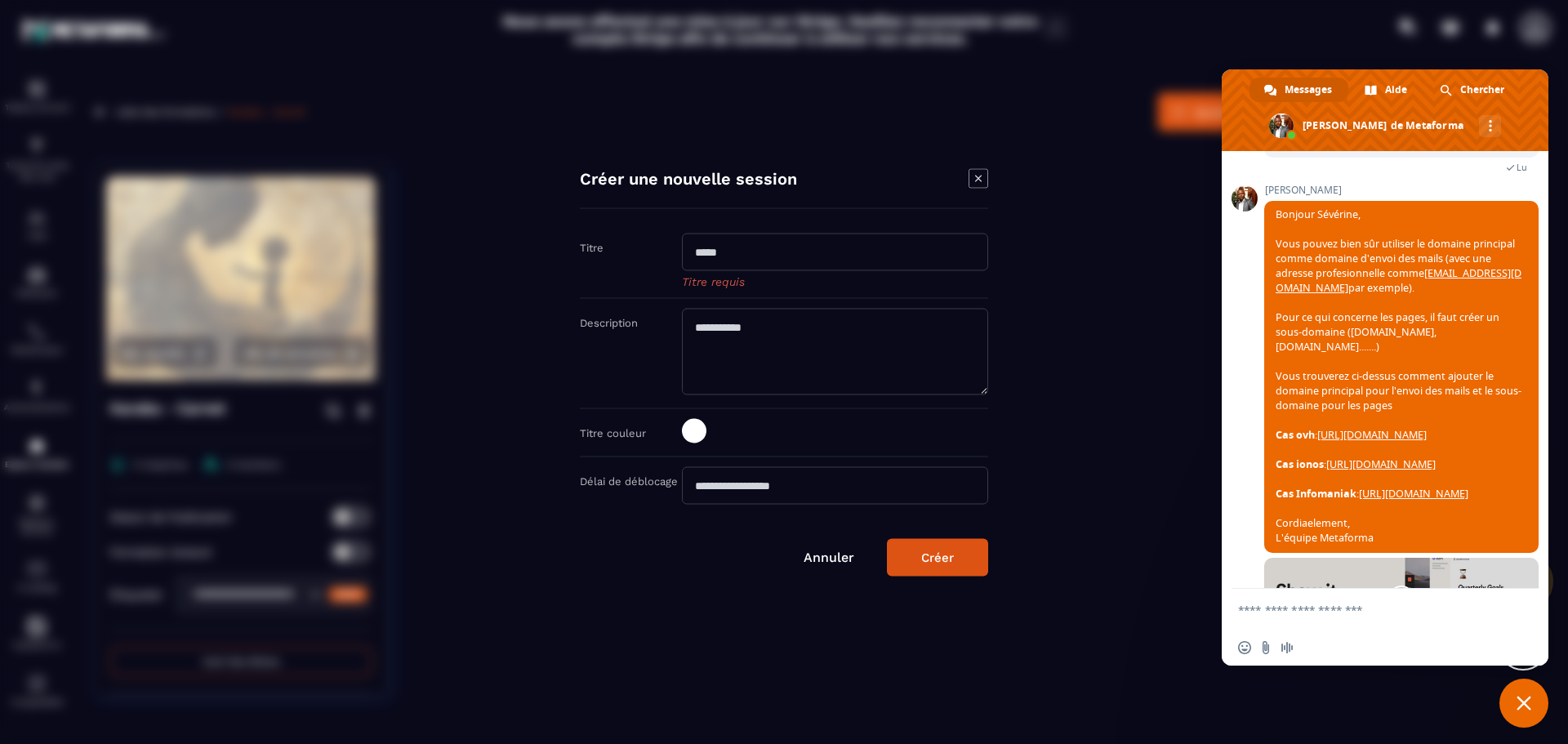
click at [1032, 228] on div "Modal window" at bounding box center [784, 372] width 1568 height 744
click at [1523, 698] on span "Fermer le chat" at bounding box center [1523, 704] width 15 height 15
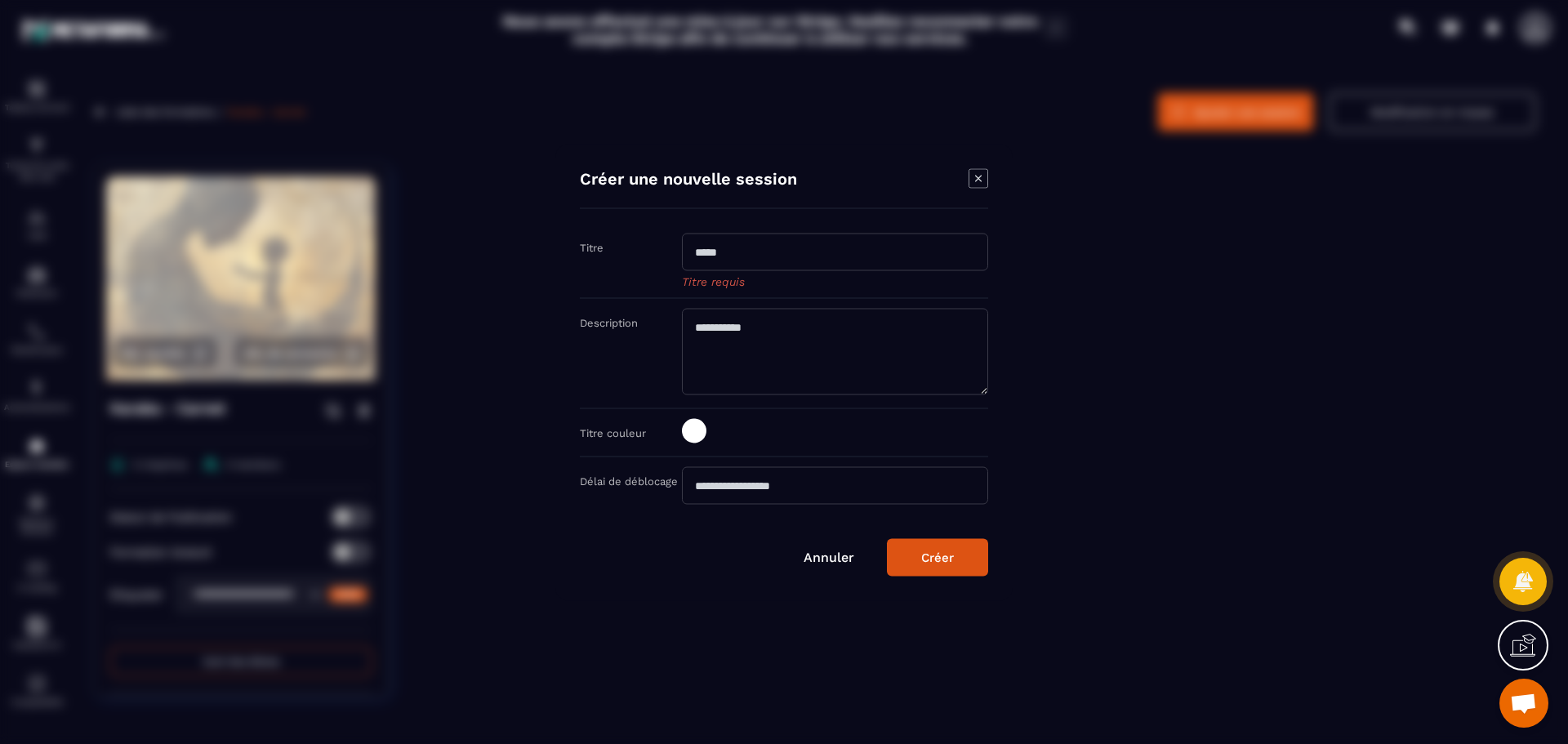
click at [761, 241] on input "Modal window" at bounding box center [835, 251] width 306 height 38
click at [822, 549] on link "Annuler" at bounding box center [829, 557] width 51 height 16
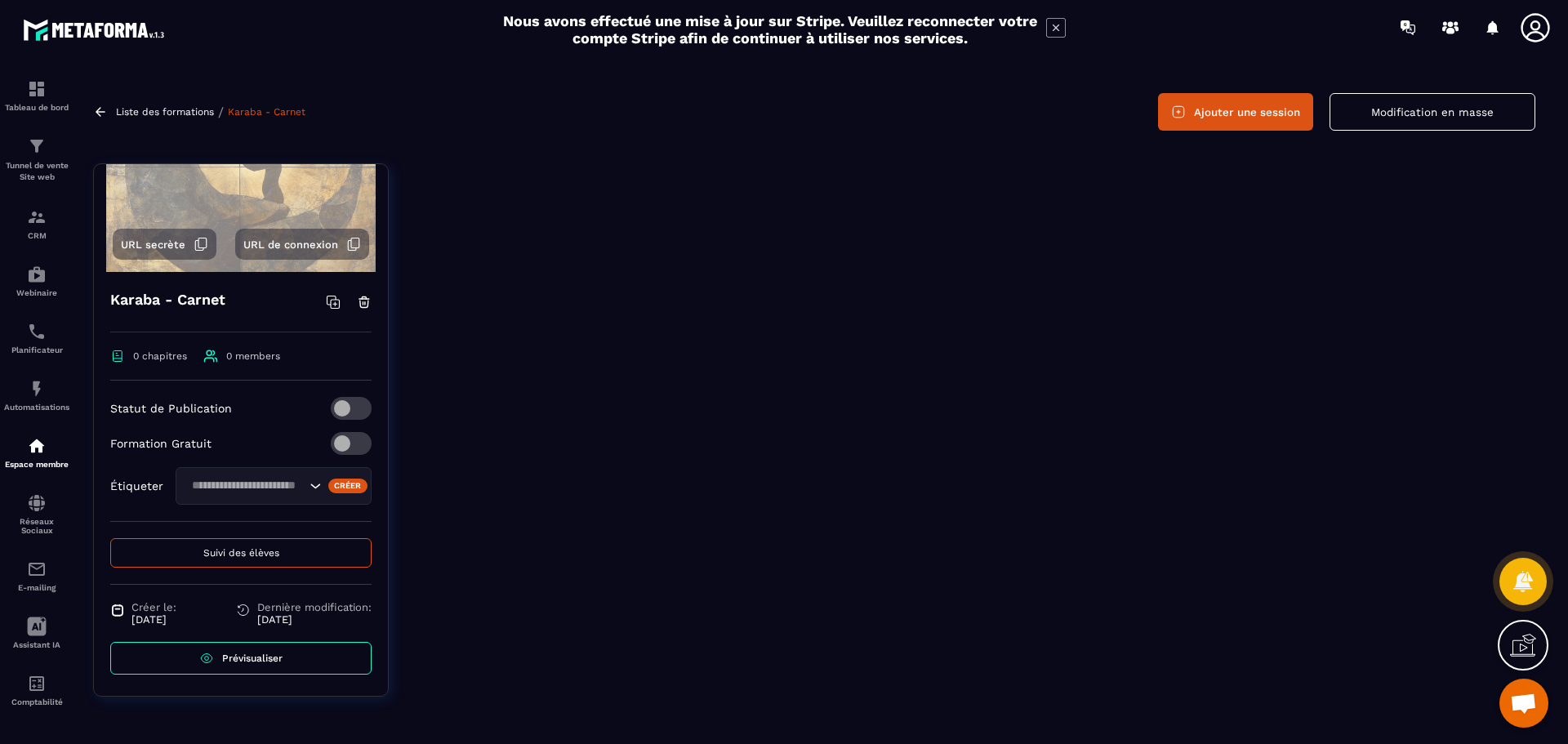
scroll to position [112, 0]
click at [205, 646] on link "Prévisualiser" at bounding box center [241, 654] width 262 height 33
click at [1244, 113] on button "Ajouter une session" at bounding box center [1235, 112] width 155 height 38
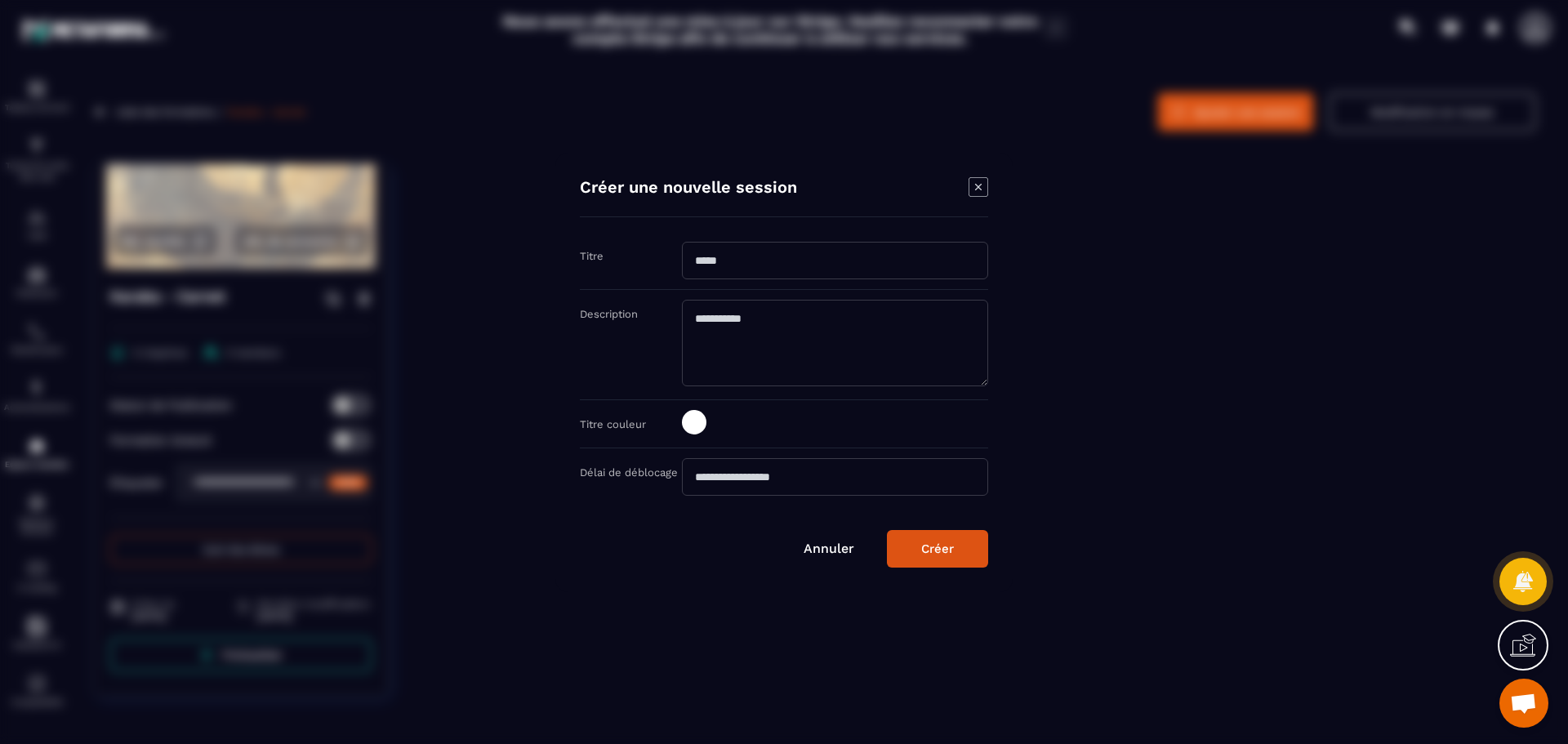
click at [737, 266] on input "Modal window" at bounding box center [835, 260] width 306 height 38
click at [738, 261] on input "**********" at bounding box center [835, 260] width 306 height 38
type input "**********"
click at [939, 552] on div "Créer" at bounding box center [937, 549] width 32 height 15
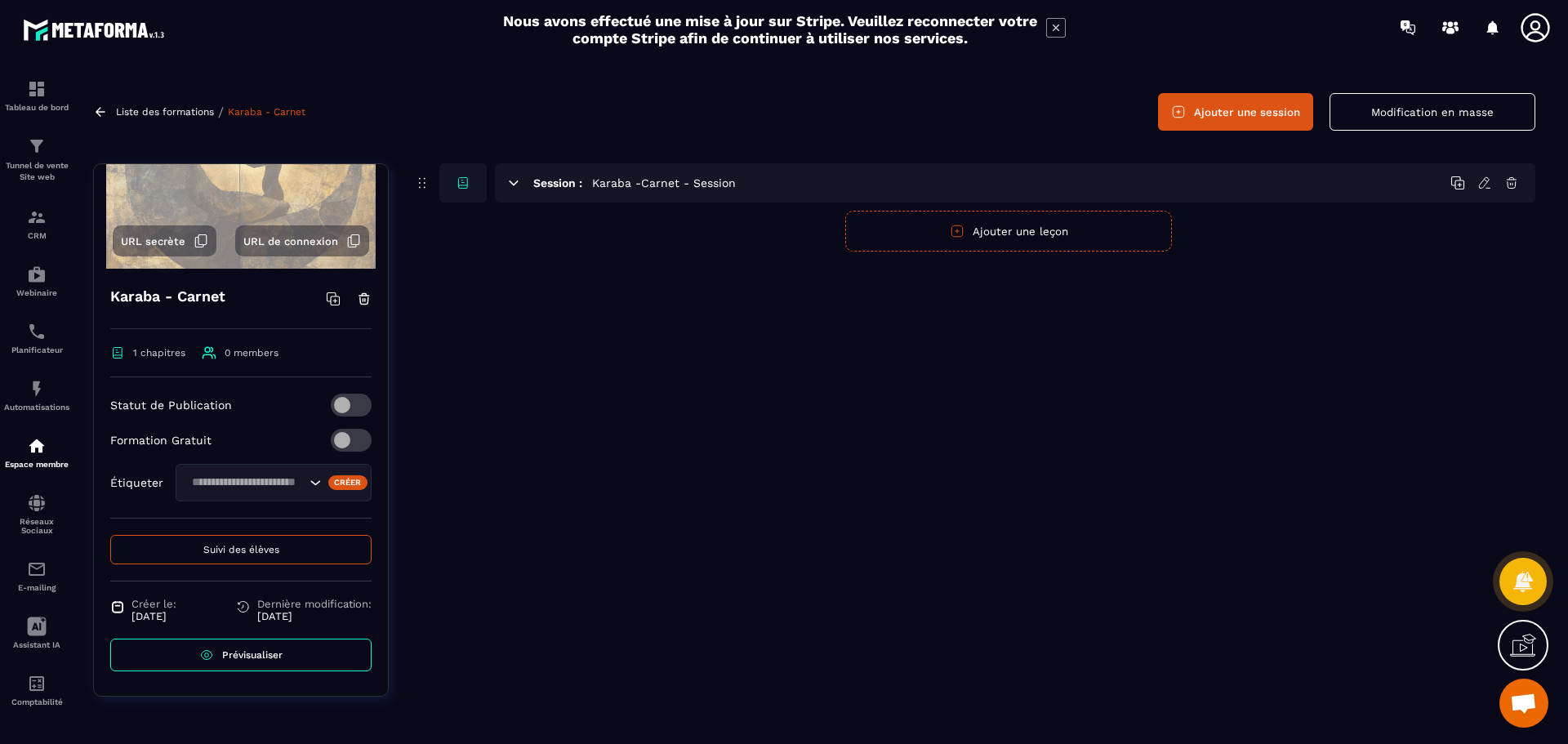
click at [1057, 237] on button "Ajouter une leçon" at bounding box center [1009, 231] width 327 height 41
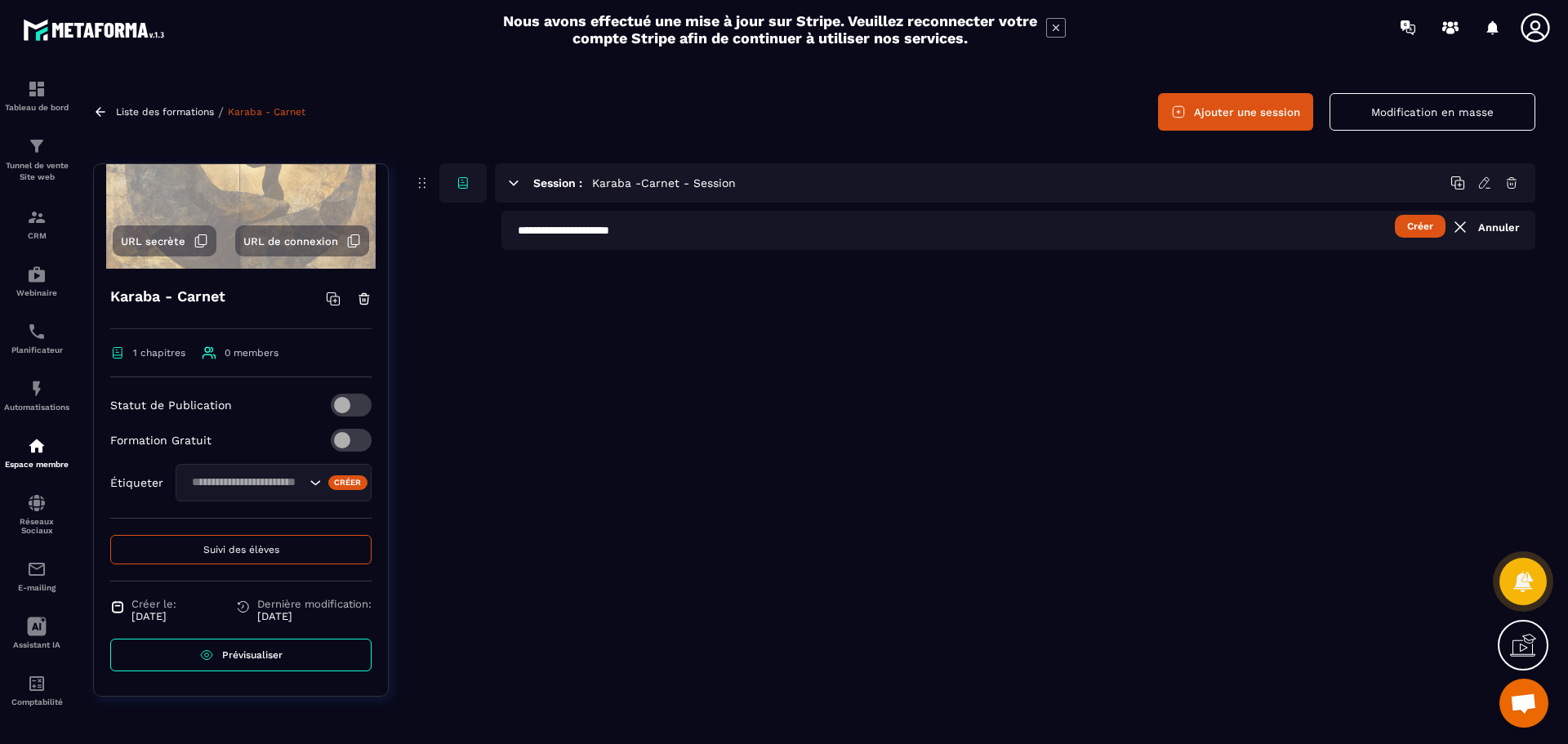
type input "**********"
click at [1413, 220] on button "Créer" at bounding box center [1421, 227] width 51 height 23
click at [1445, 240] on button "Publier" at bounding box center [1424, 231] width 74 height 23
click at [1485, 234] on icon at bounding box center [1485, 231] width 15 height 15
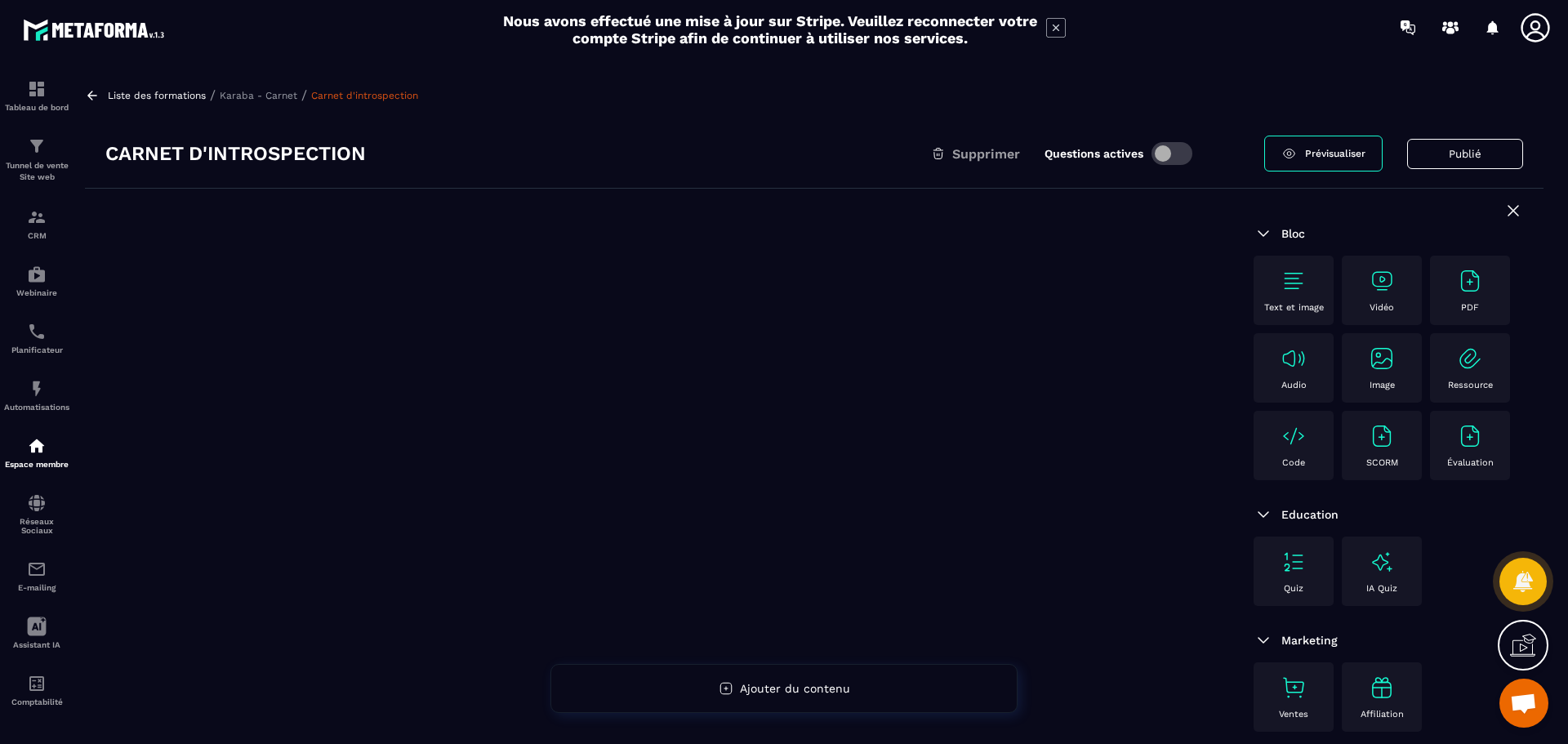
click at [1476, 293] on img at bounding box center [1470, 281] width 26 height 26
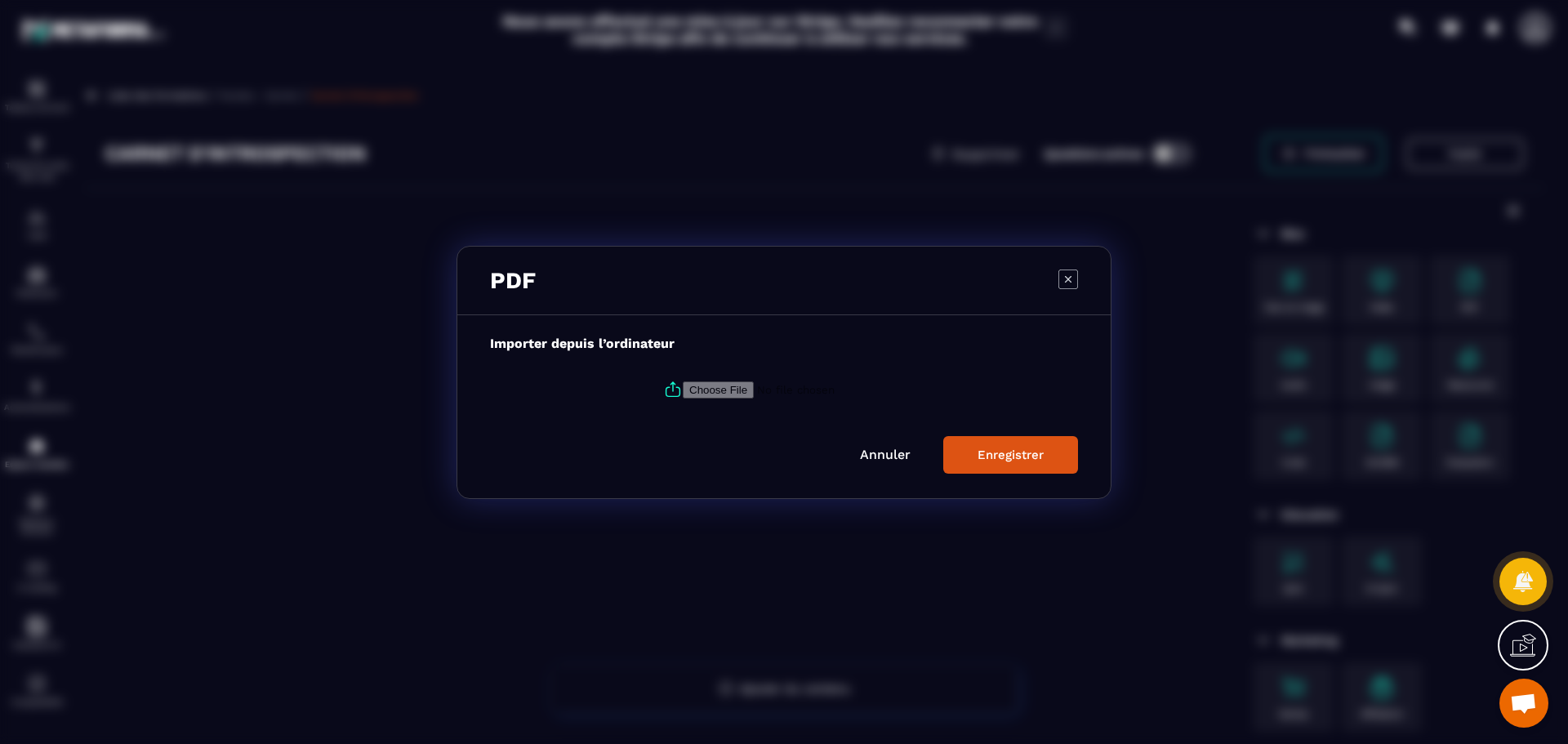
click at [724, 392] on input "Modal window" at bounding box center [794, 389] width 222 height 18
click at [738, 391] on input "Modal window" at bounding box center [794, 389] width 222 height 18
type input "**********"
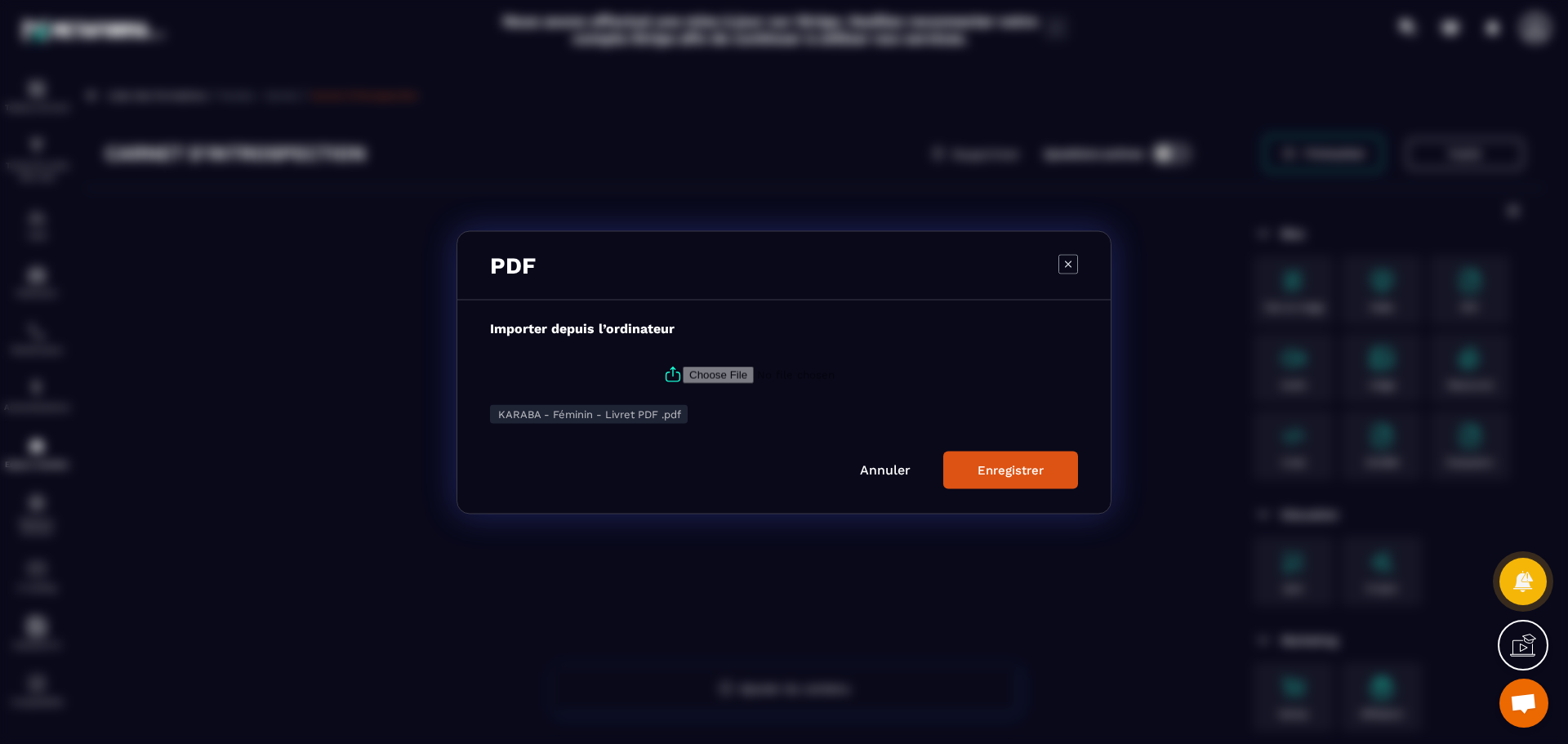
click at [1012, 472] on div "Enregistrer" at bounding box center [1010, 469] width 66 height 15
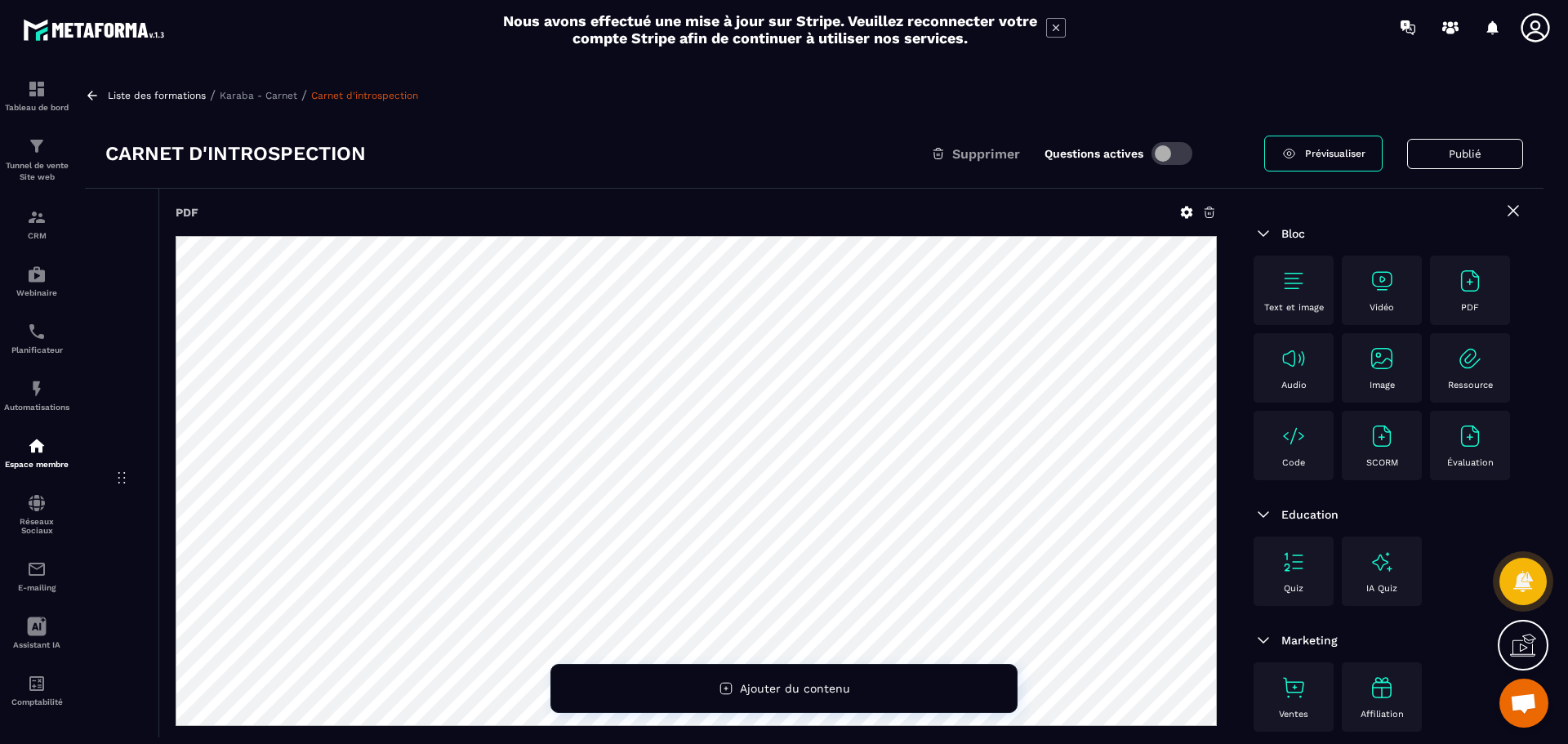
click at [1190, 213] on icon at bounding box center [1187, 213] width 12 height 12
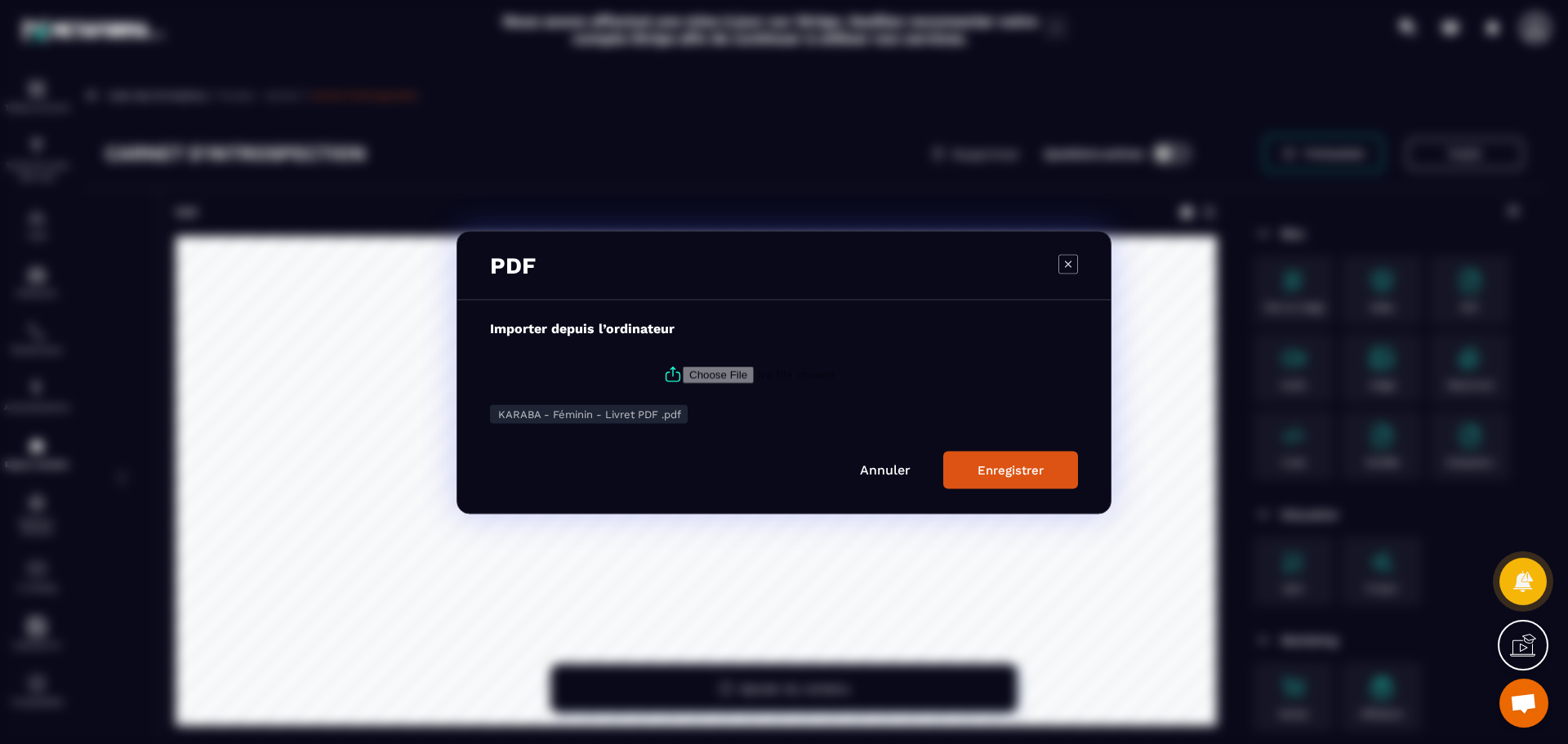
click at [1012, 466] on div "Enregistrer" at bounding box center [1010, 469] width 66 height 15
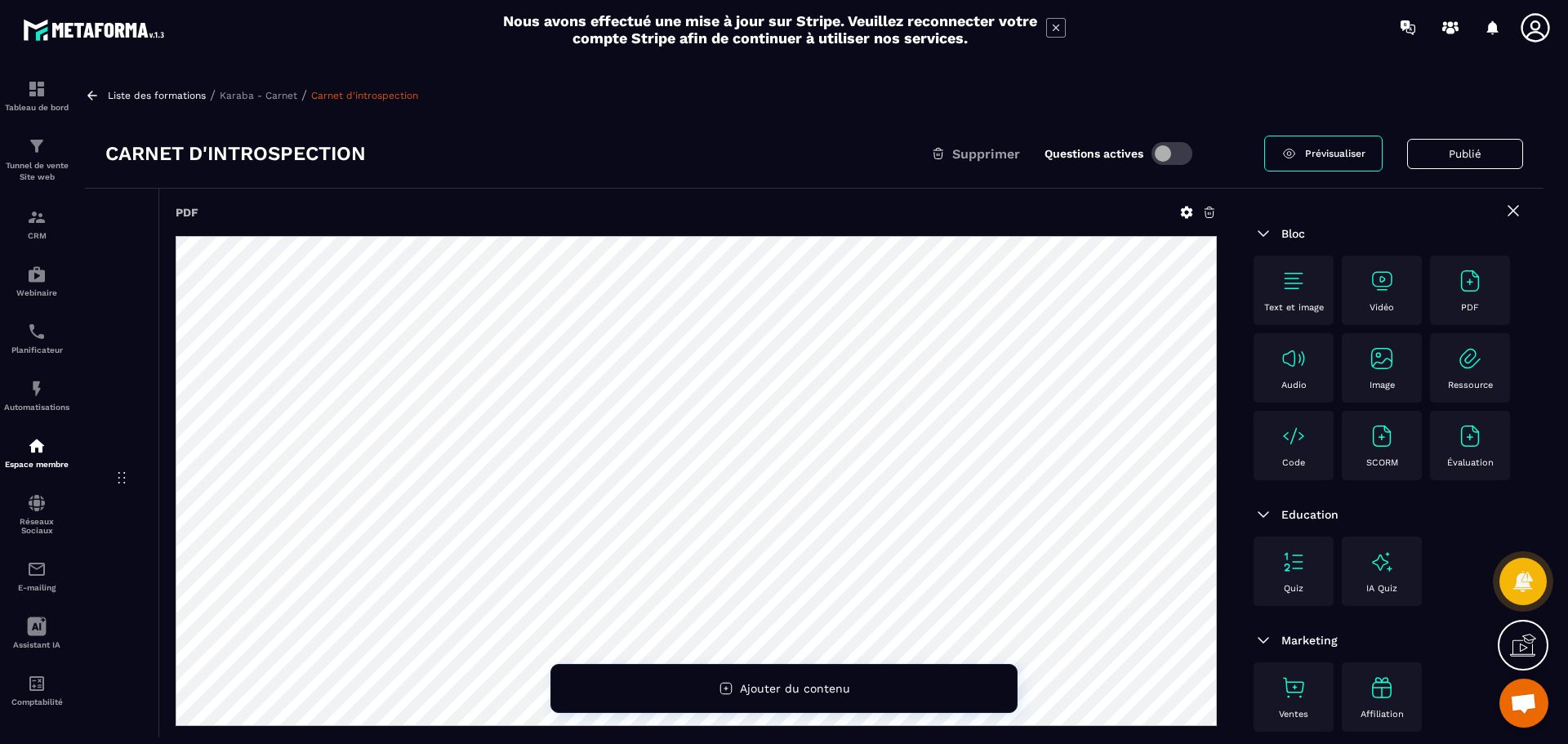
click at [235, 99] on p "Karaba - Carnet" at bounding box center [258, 95] width 77 height 11
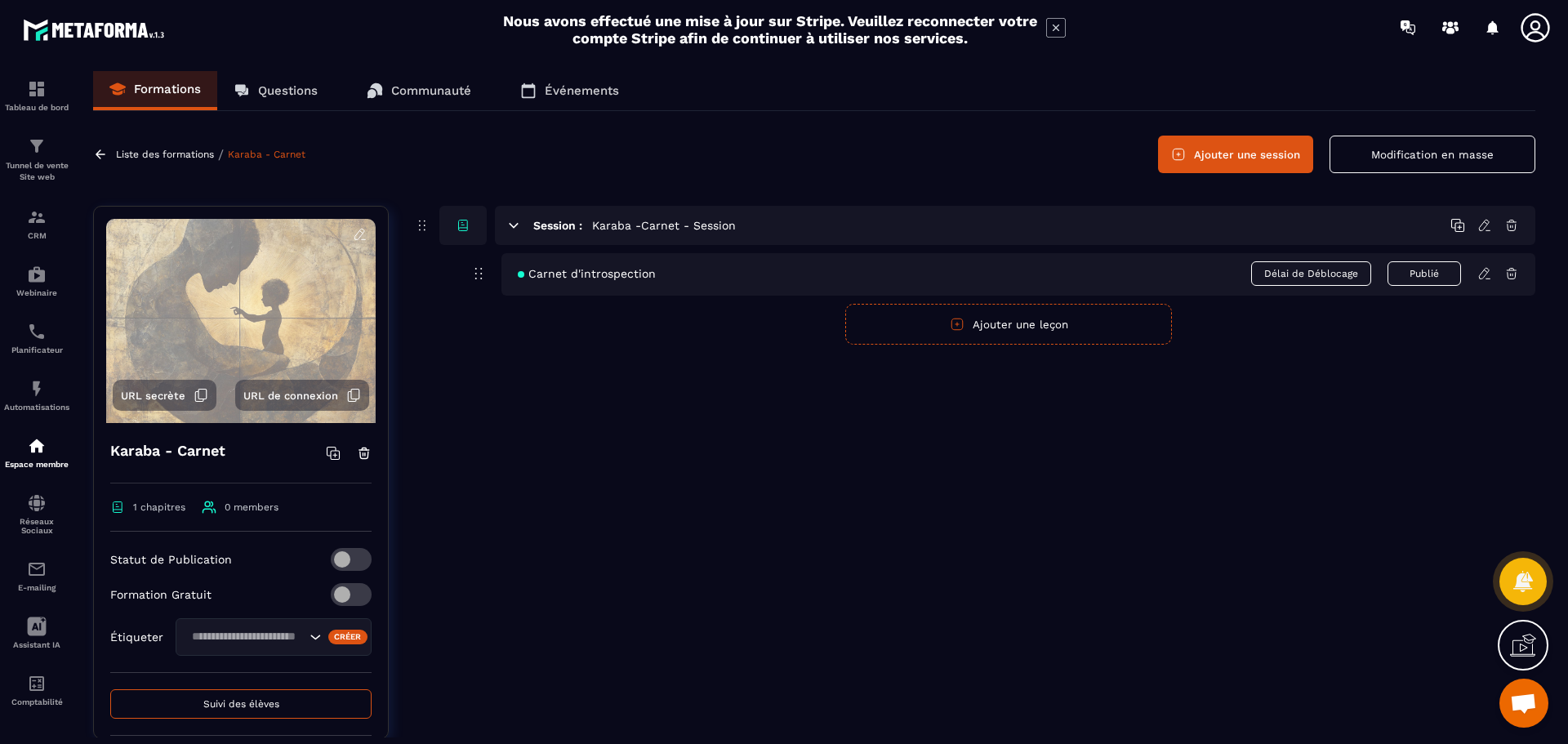
click at [1485, 274] on icon at bounding box center [1485, 273] width 15 height 15
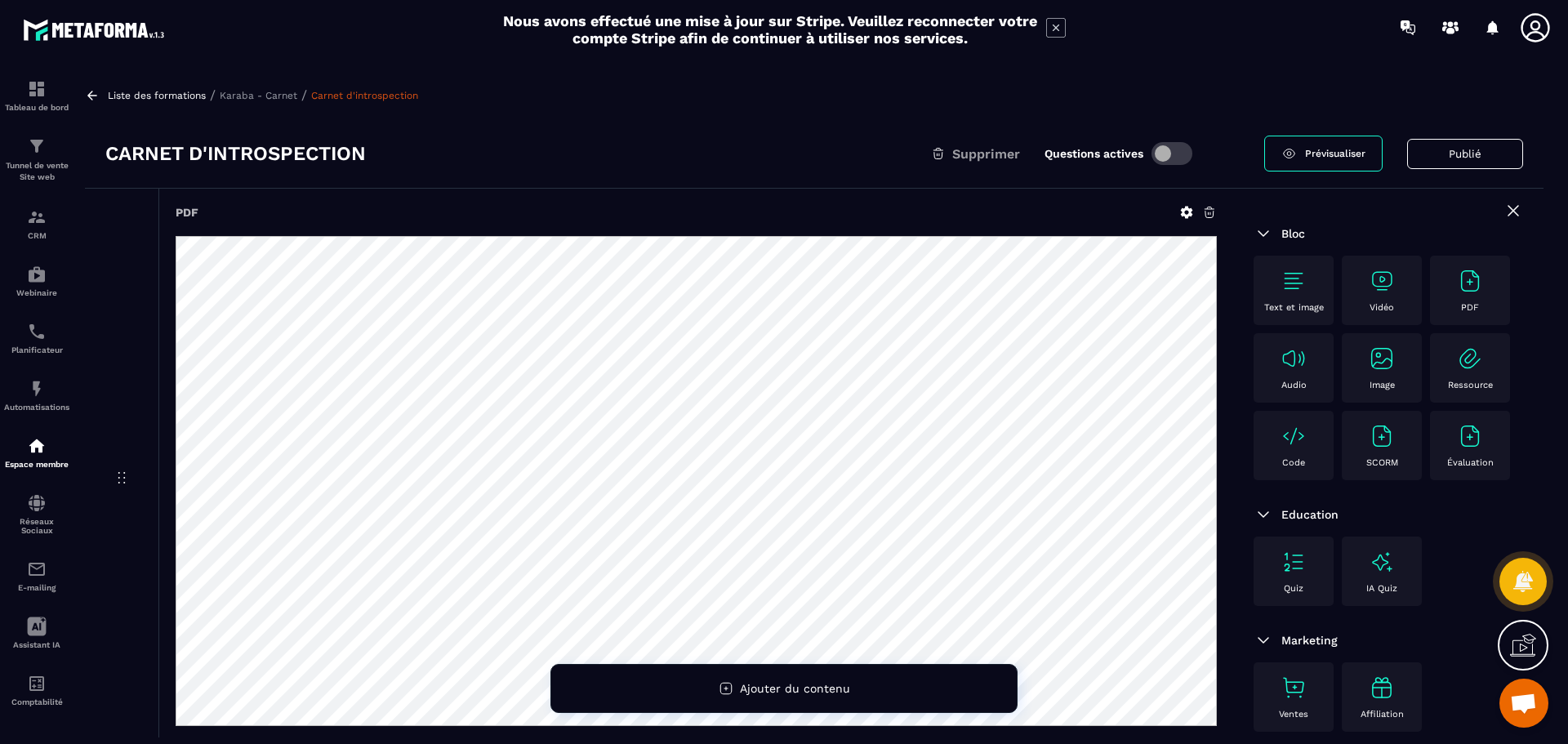
click at [1212, 212] on icon at bounding box center [1209, 212] width 15 height 15
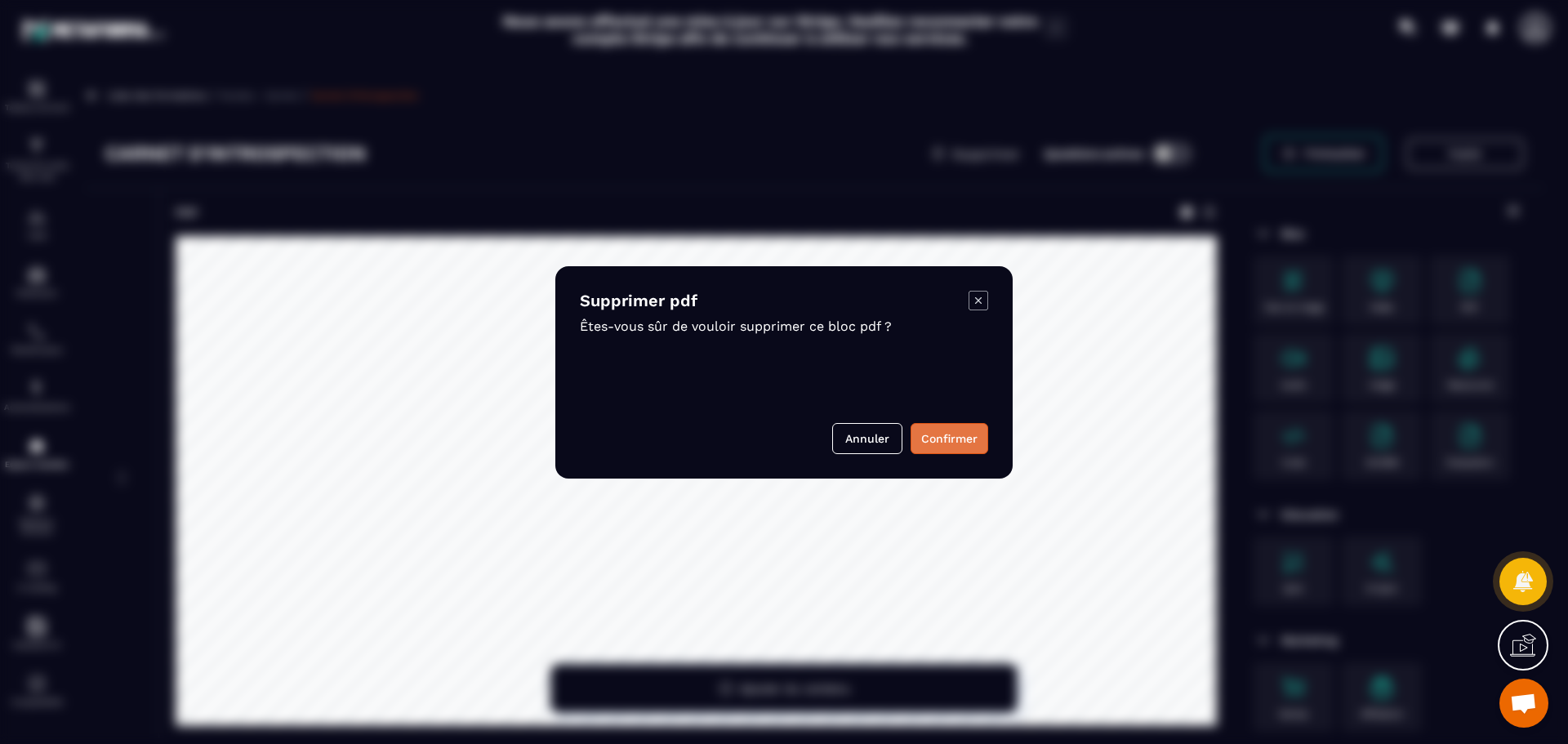
click at [930, 438] on button "Confirmer" at bounding box center [949, 438] width 77 height 31
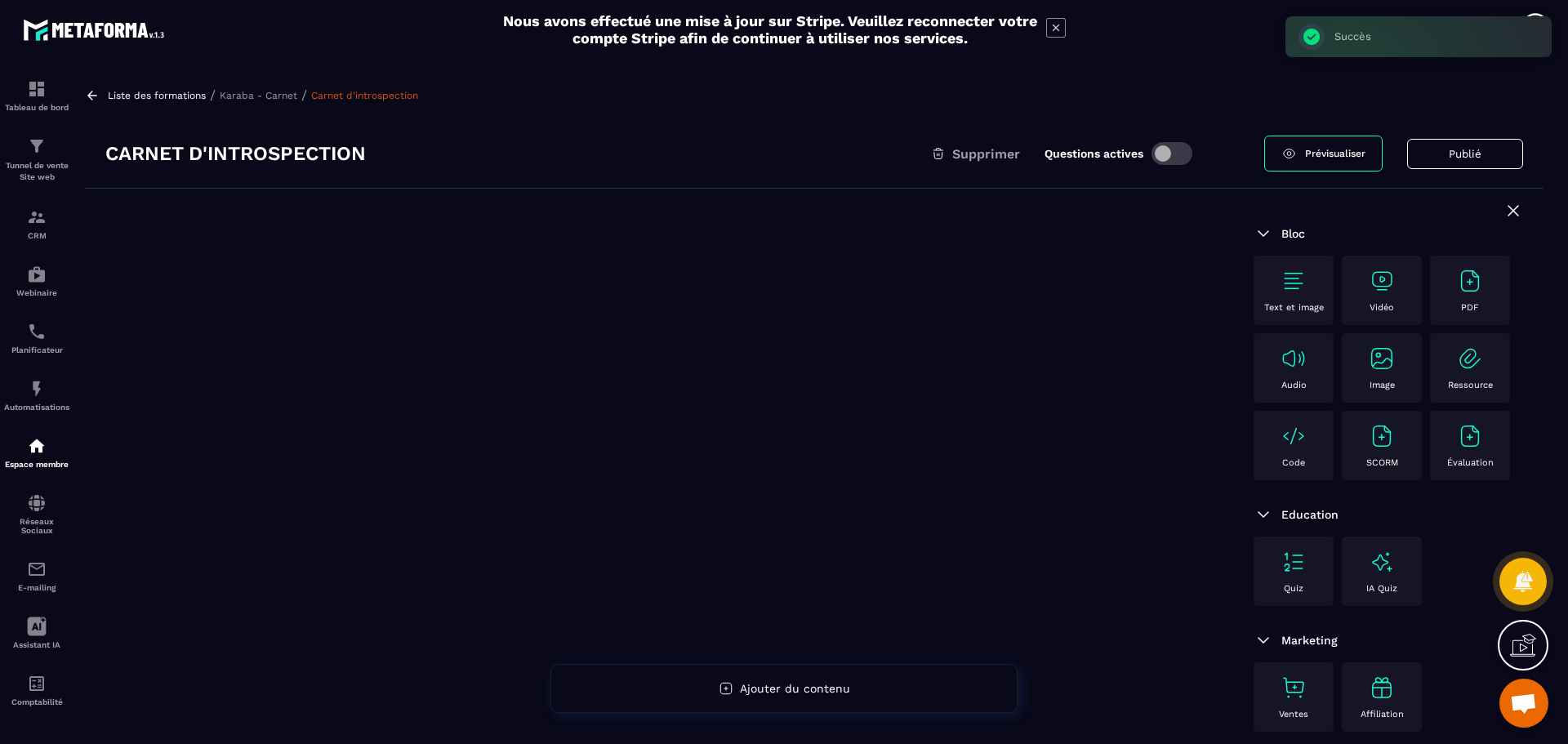
click at [1471, 277] on img at bounding box center [1470, 281] width 26 height 26
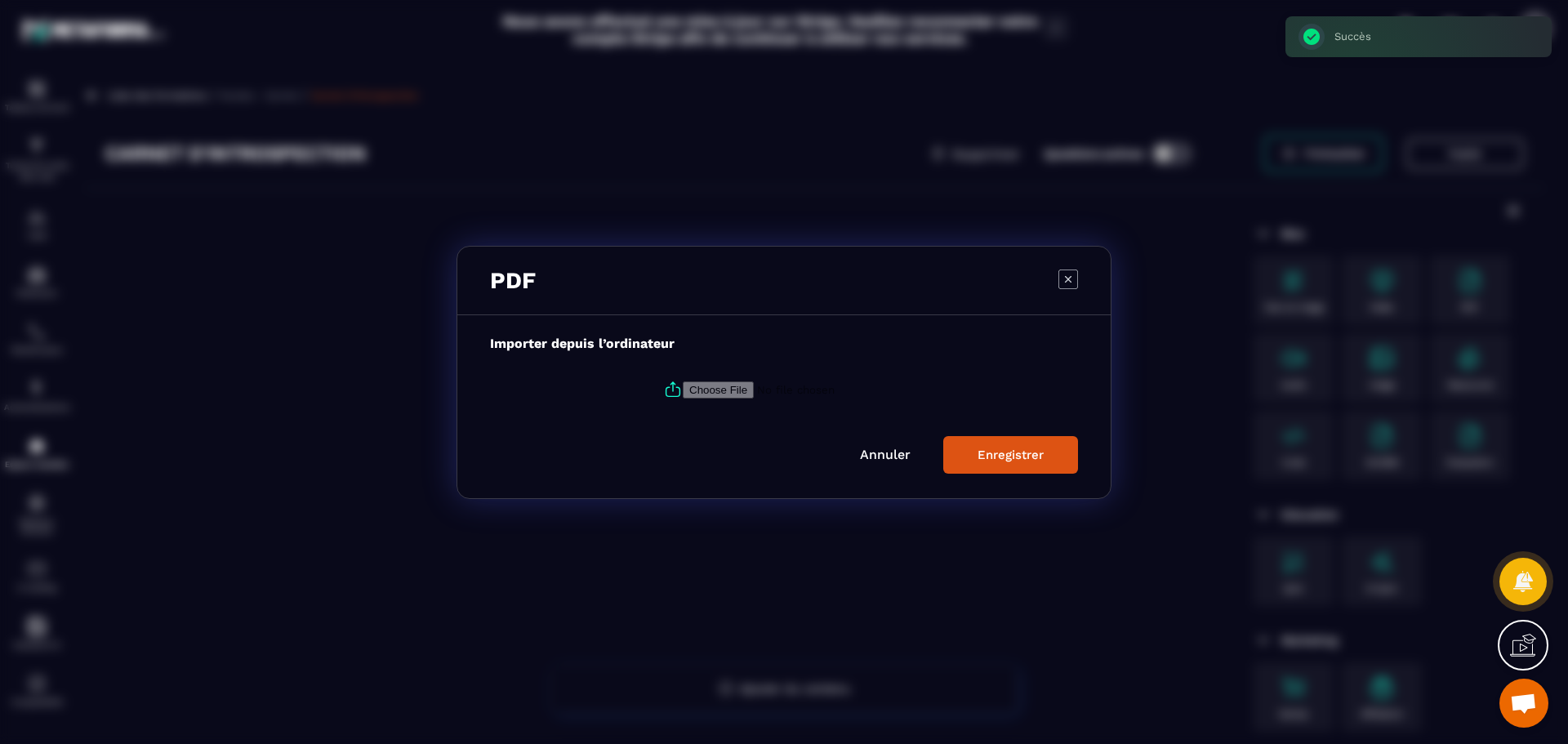
click at [729, 390] on input "Modal window" at bounding box center [794, 389] width 222 height 18
type input "**********"
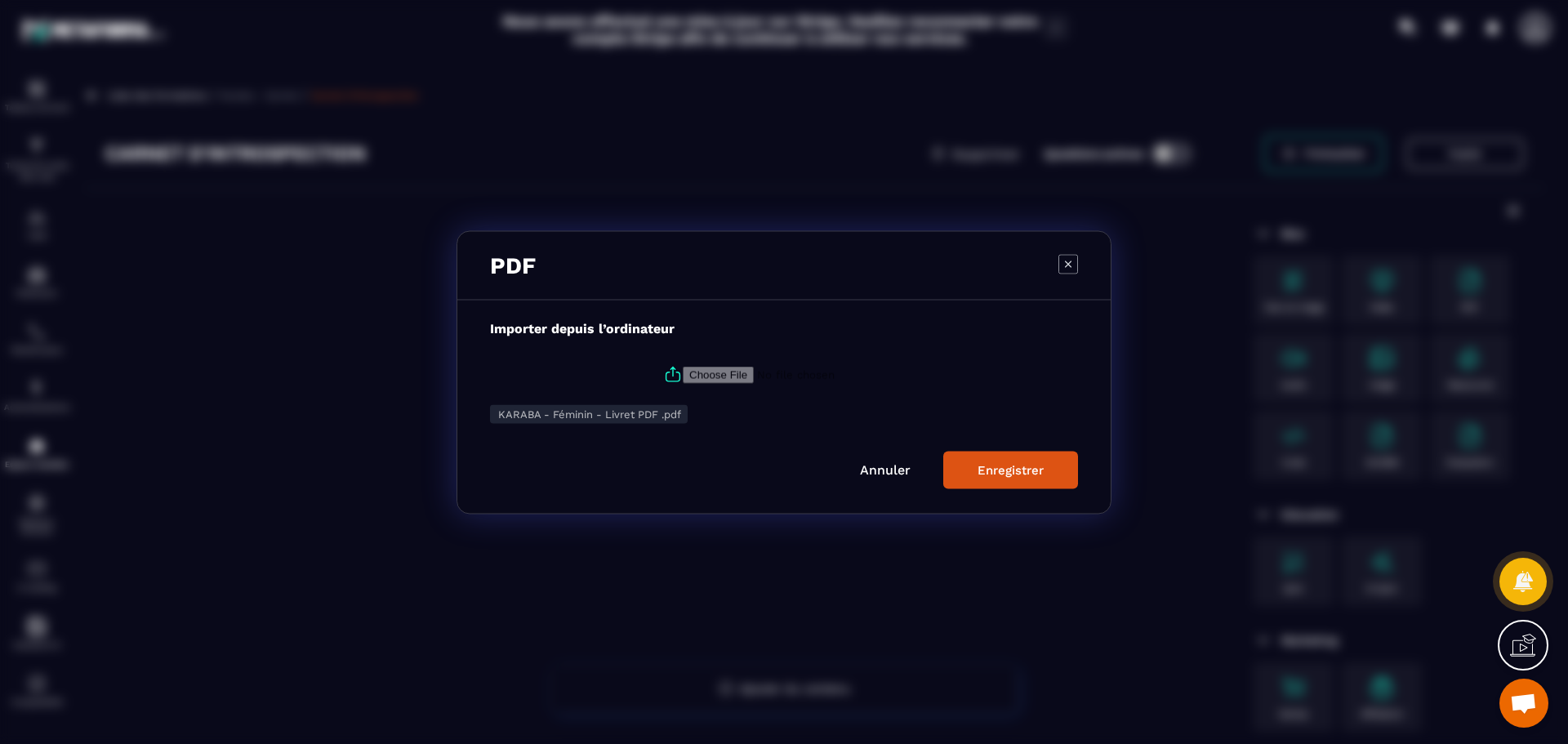
click at [1028, 476] on div "Enregistrer" at bounding box center [1010, 469] width 66 height 15
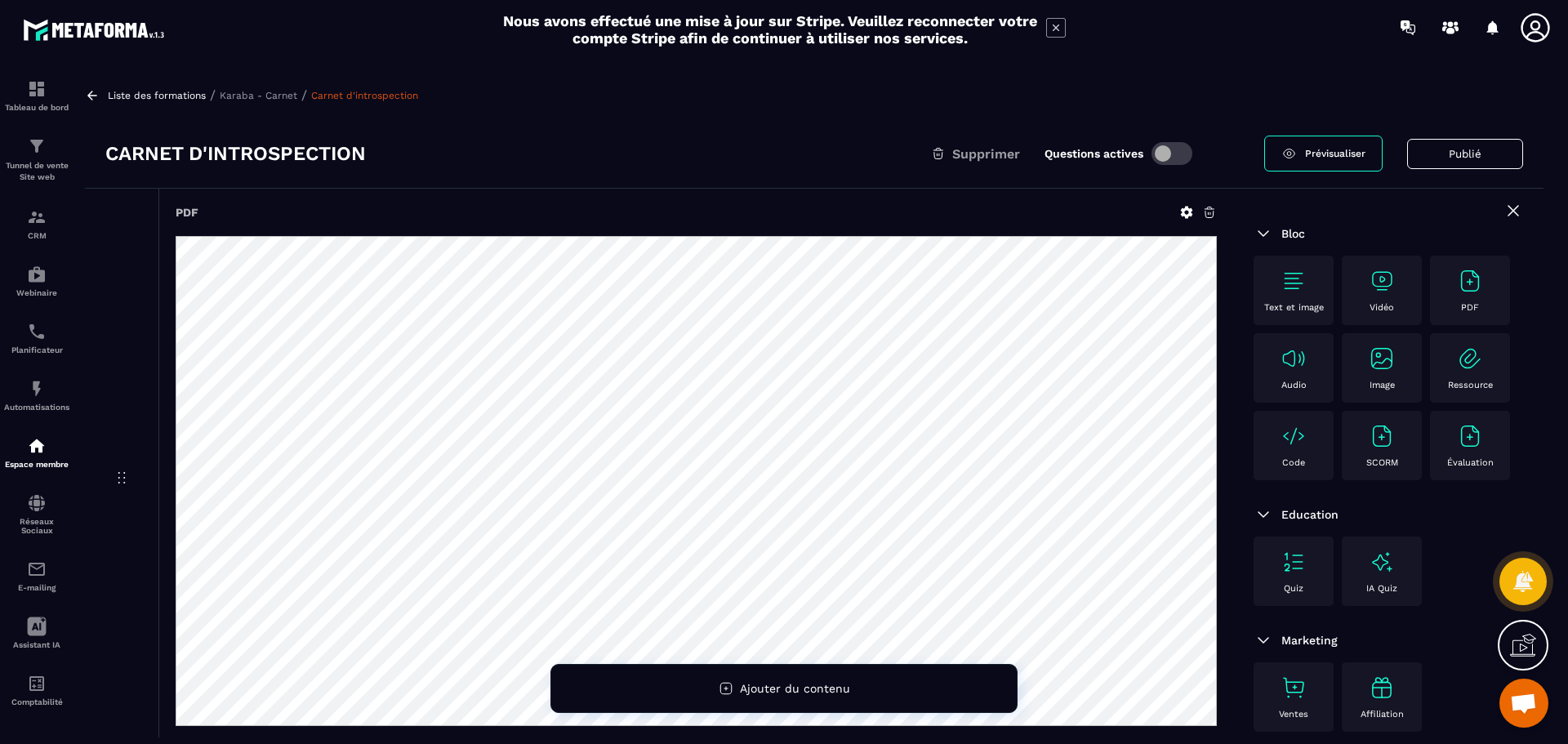
click at [1277, 279] on div "Text et image" at bounding box center [1293, 290] width 64 height 45
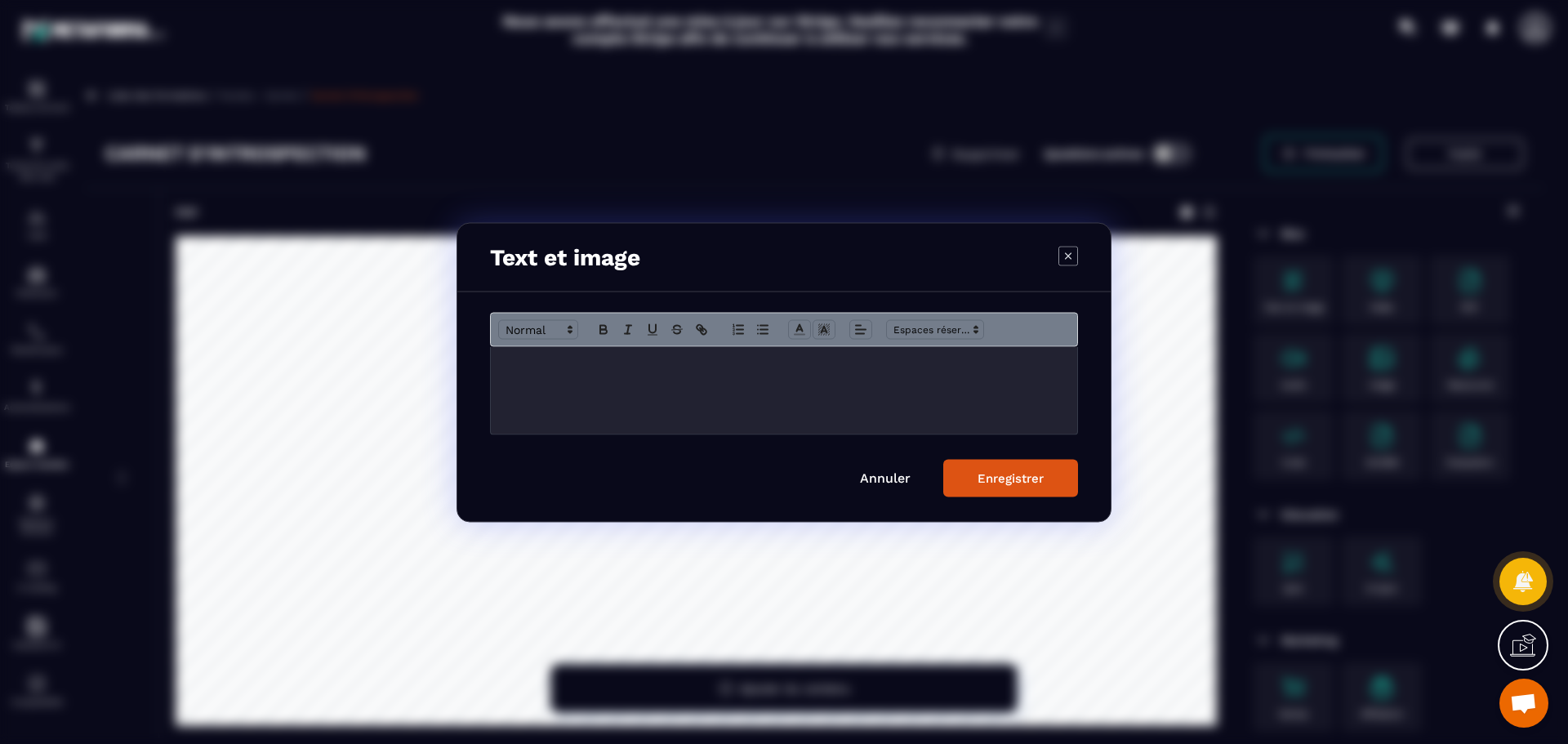
click at [633, 262] on h3 "Text et image" at bounding box center [565, 256] width 150 height 27
click at [658, 385] on div "Modal window" at bounding box center [784, 390] width 586 height 88
click at [1028, 473] on div "Enregistrer" at bounding box center [1010, 478] width 66 height 15
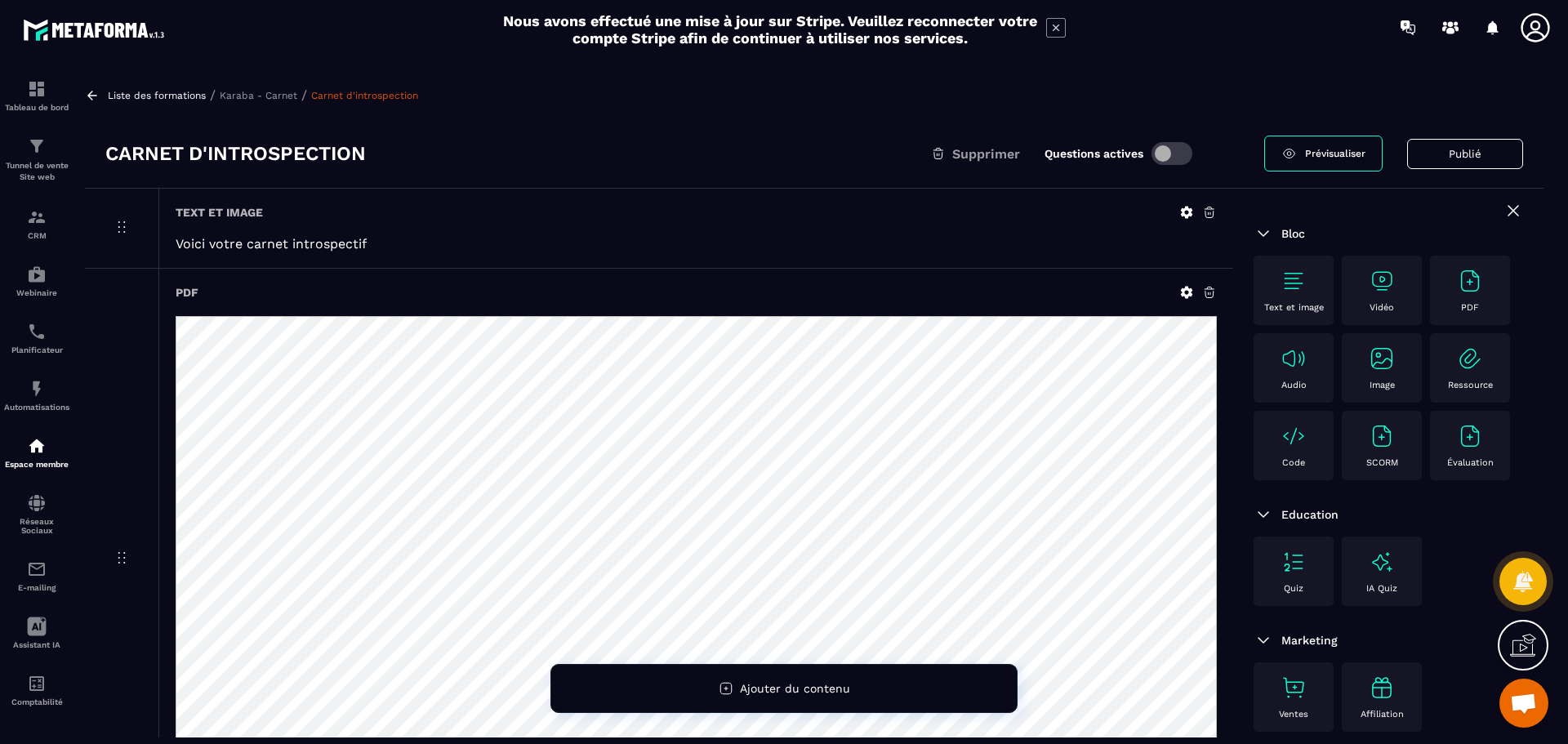
click at [1331, 156] on span "Prévisualiser" at bounding box center [1334, 153] width 61 height 11
click at [1464, 154] on button "Publié" at bounding box center [1465, 154] width 116 height 30
click at [1483, 163] on button "Publier" at bounding box center [1490, 154] width 64 height 35
click at [263, 99] on p "Karaba - Carnet" at bounding box center [258, 95] width 77 height 11
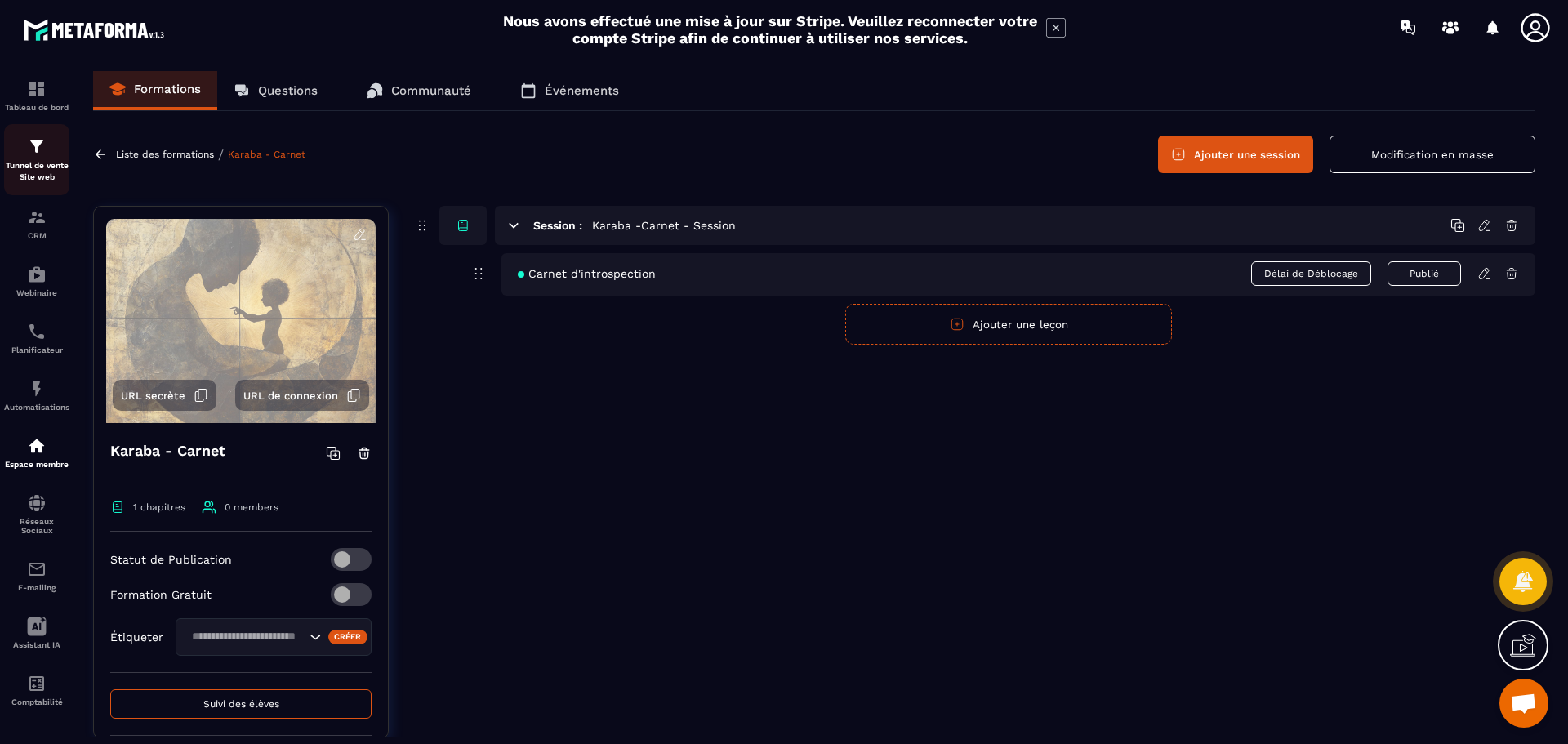
click at [27, 160] on p "Tunnel de vente Site web" at bounding box center [37, 171] width 65 height 23
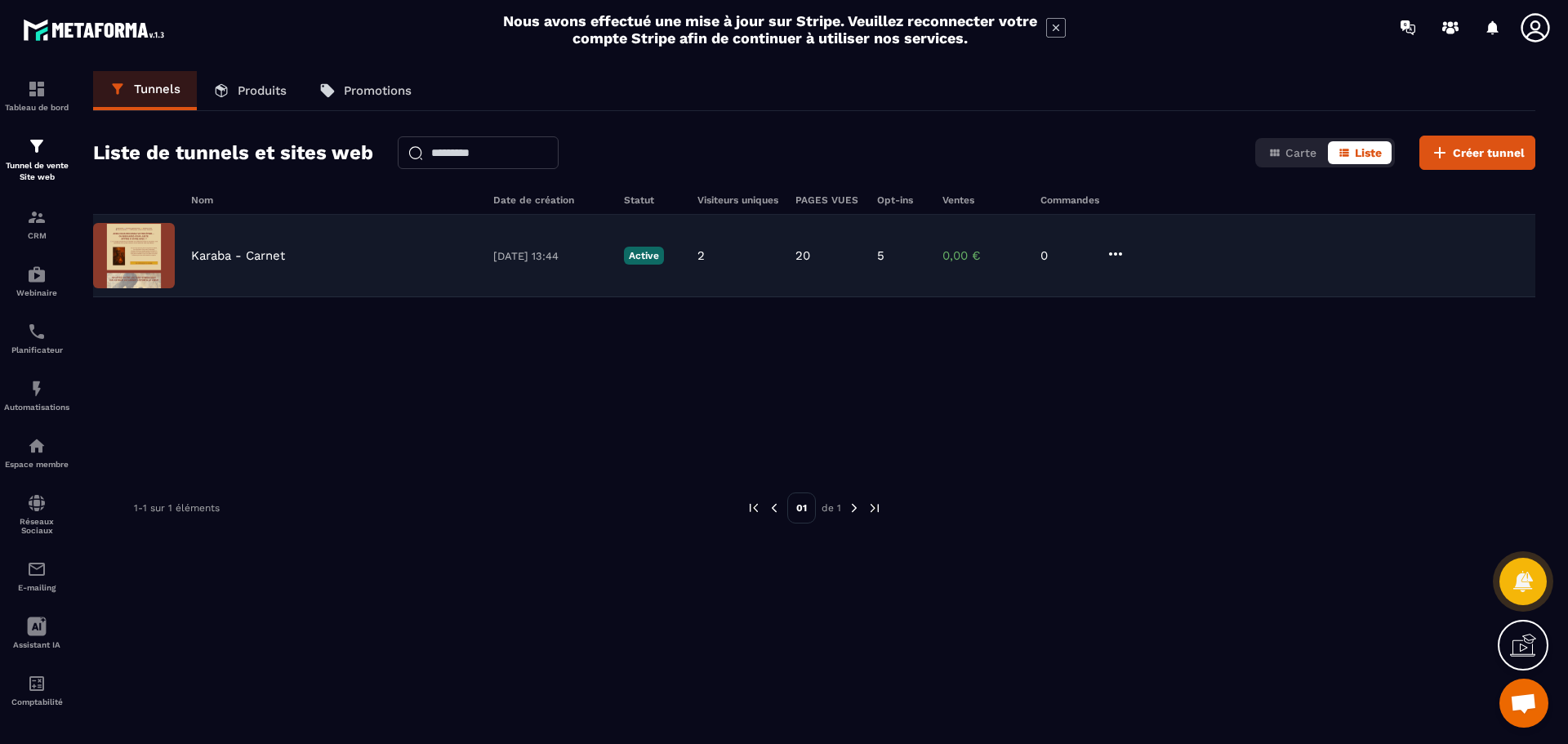
click at [234, 264] on div "[PERSON_NAME] [DATE] 13:44 Active 2 20 5 0,00 € 0" at bounding box center [814, 256] width 1442 height 83
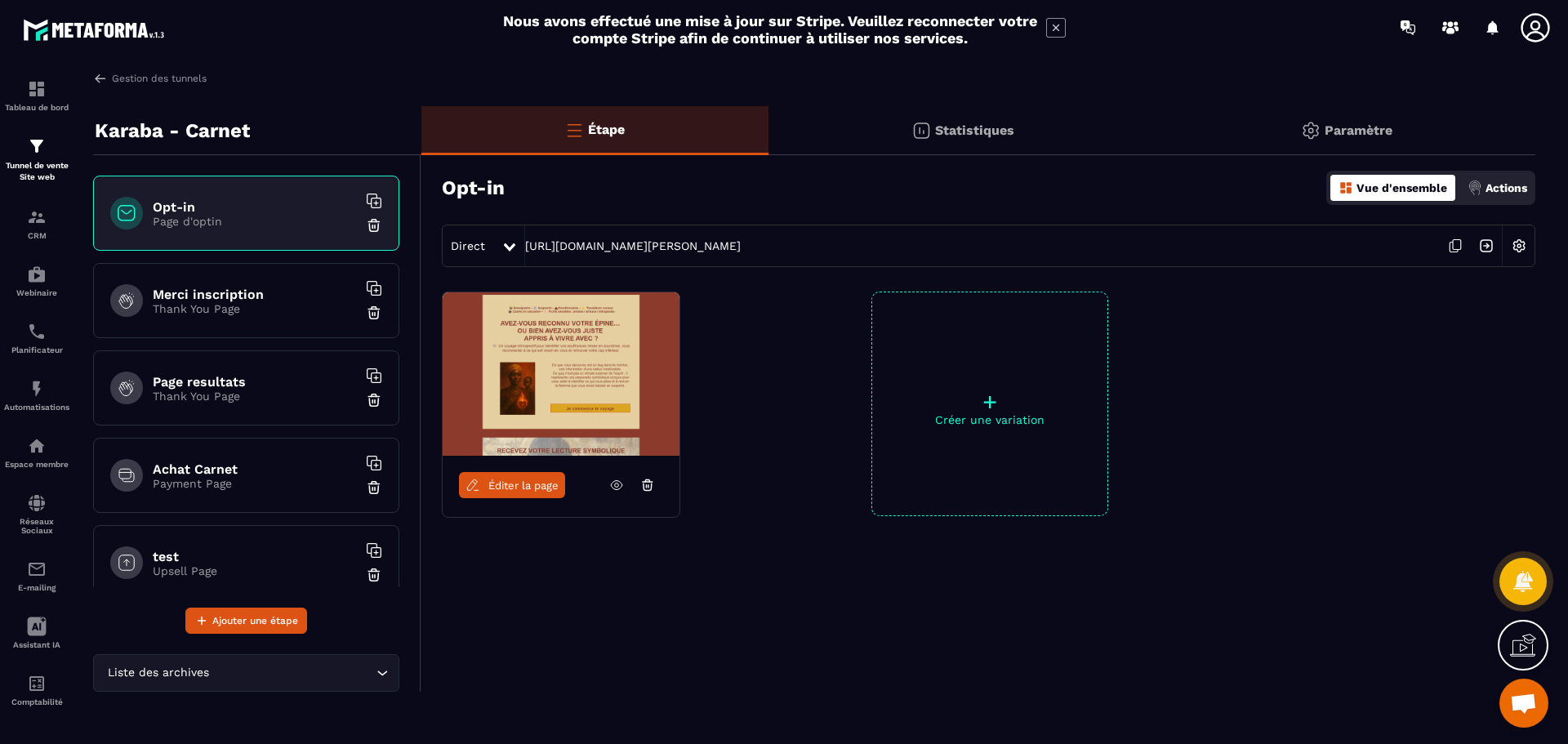
click at [239, 478] on p "Payment Page" at bounding box center [255, 483] width 205 height 13
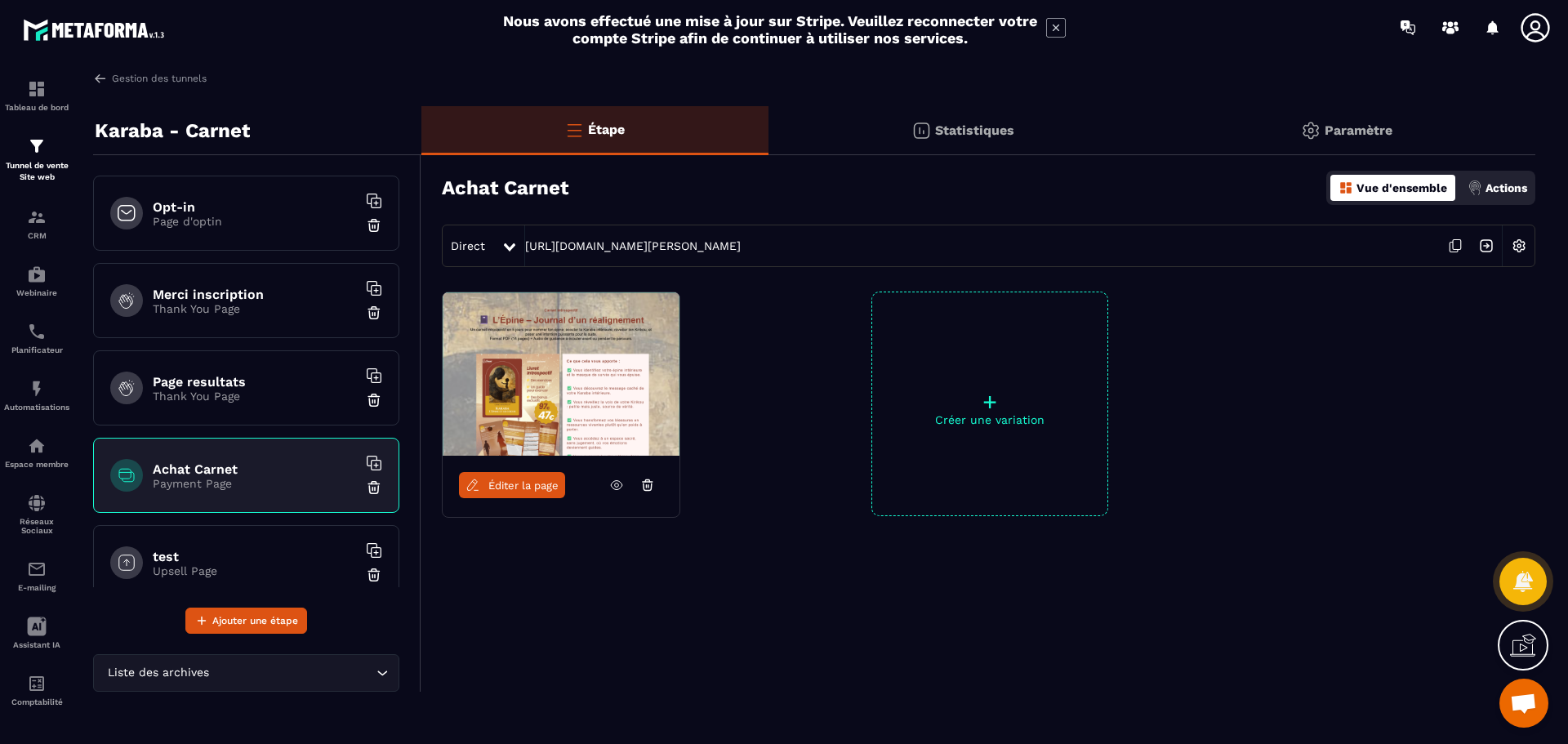
click at [517, 488] on span "Éditer la page" at bounding box center [523, 486] width 70 height 12
